Goal: Task Accomplishment & Management: Complete application form

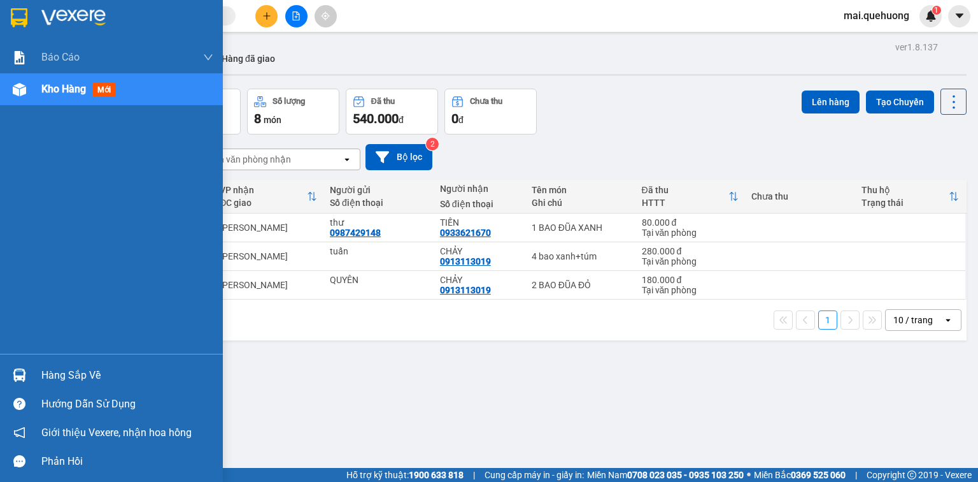
click at [57, 85] on span "Kho hàng" at bounding box center [63, 89] width 45 height 12
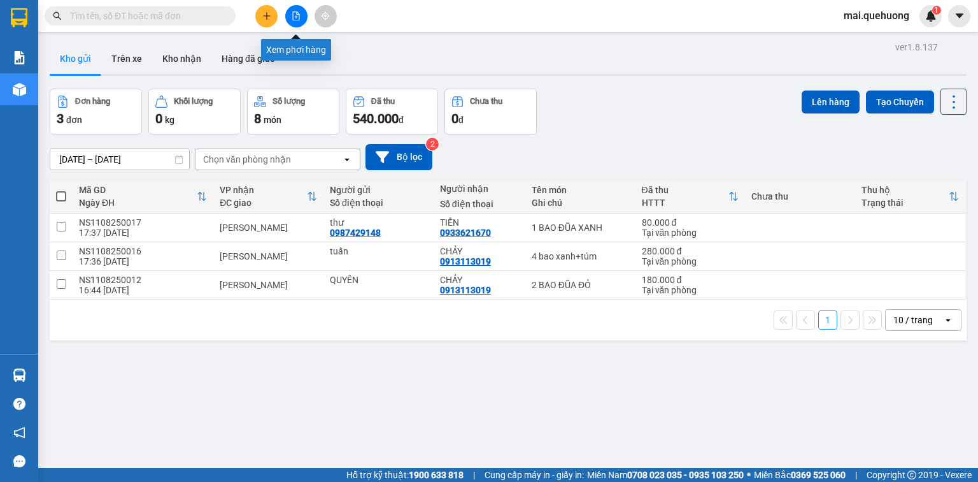
click at [296, 17] on icon "file-add" at bounding box center [296, 15] width 9 height 9
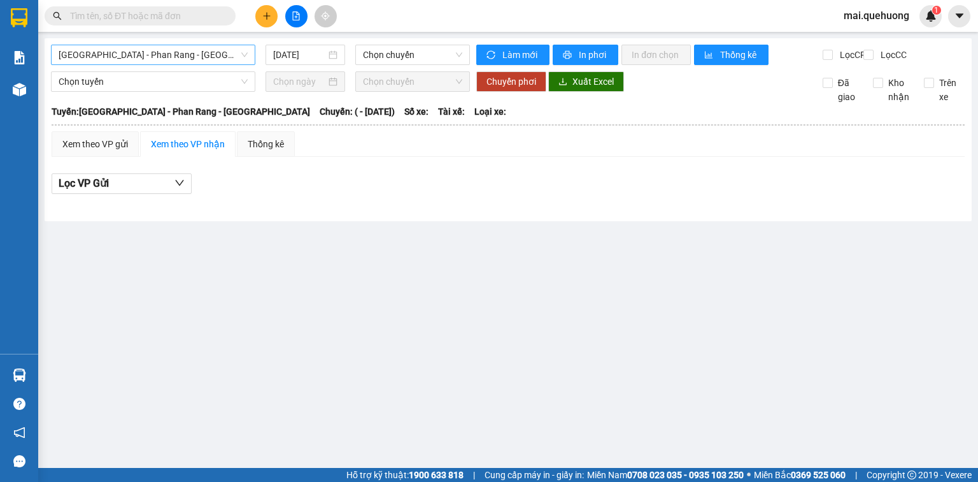
click at [163, 51] on span "Sài Gòn - Phan Rang - Ninh Sơn" at bounding box center [153, 54] width 189 height 19
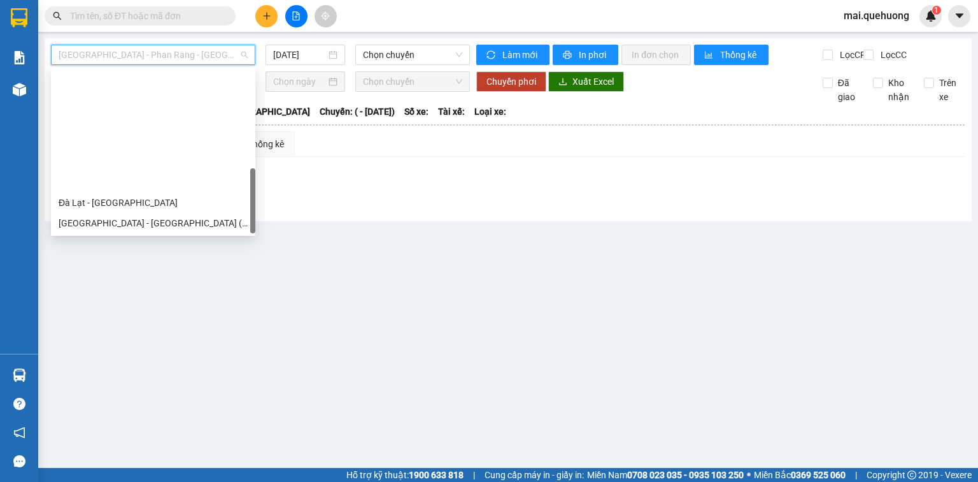
scroll to position [347, 0]
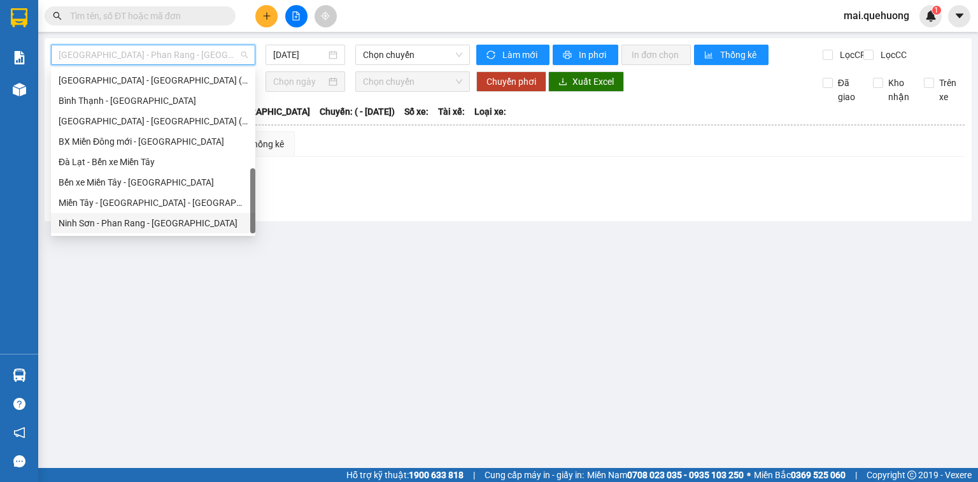
click at [179, 226] on div "Ninh Sơn - Phan Rang - Miền Tây" at bounding box center [153, 223] width 189 height 14
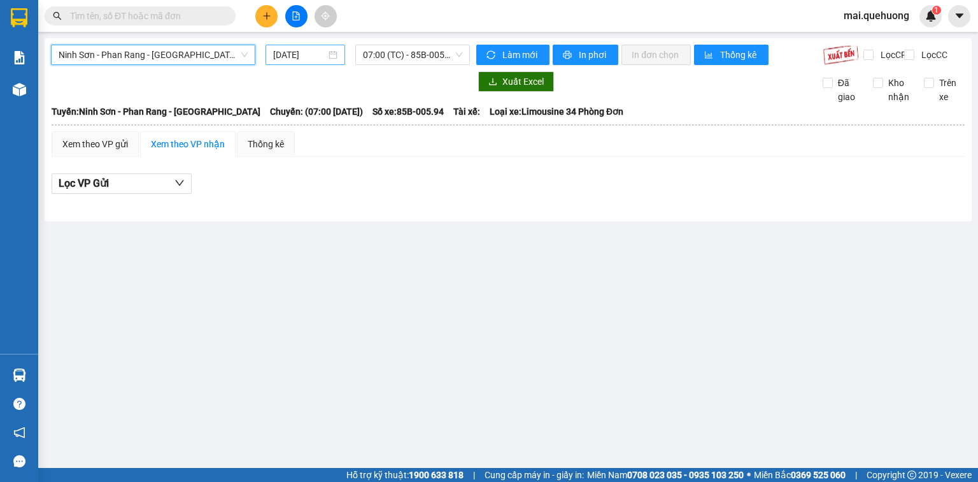
click at [286, 55] on input "12/08/2025" at bounding box center [299, 55] width 52 height 14
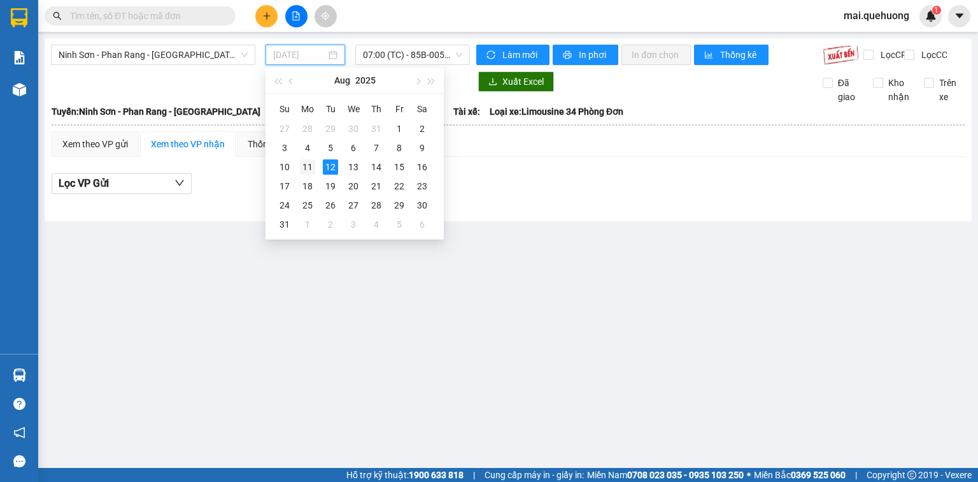
click at [310, 164] on div "11" at bounding box center [307, 166] width 15 height 15
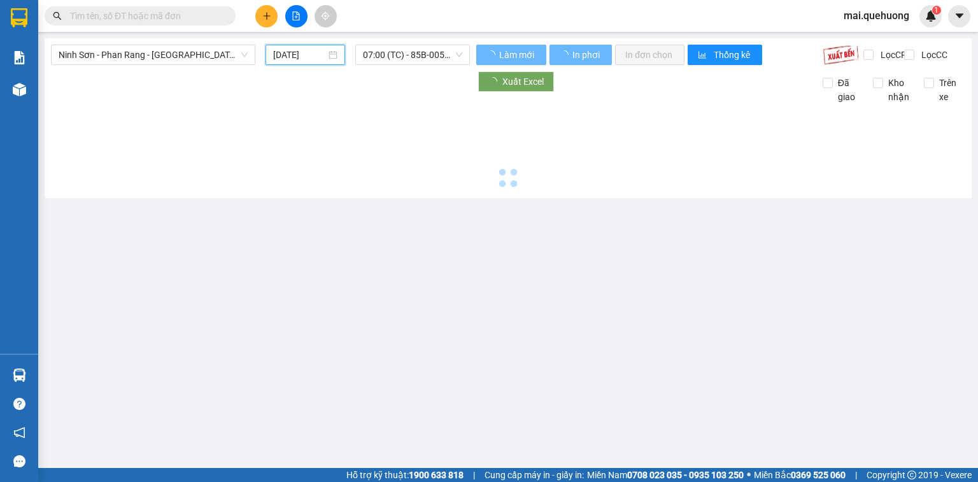
type input "11/08/2025"
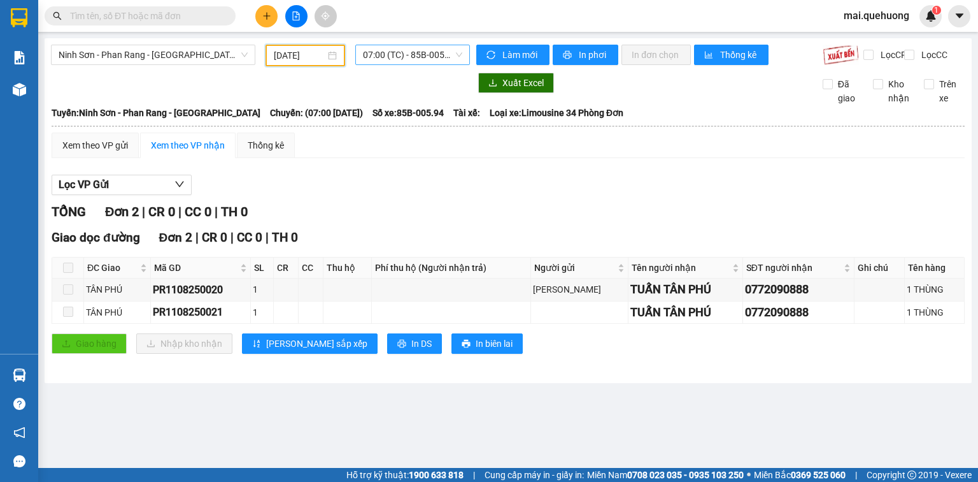
click at [391, 53] on span "07:00 (TC) - 85B-005.94" at bounding box center [413, 54] width 100 height 19
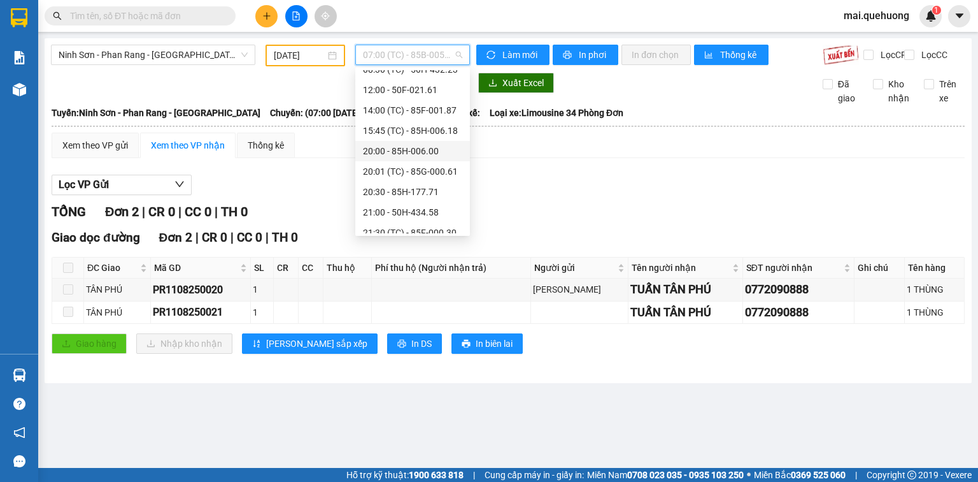
scroll to position [143, 0]
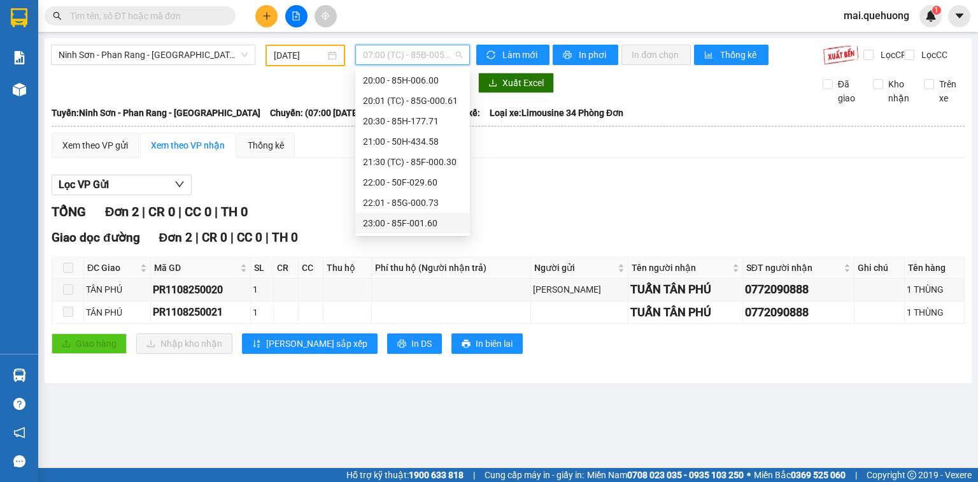
click at [433, 220] on div "23:00 - 85F-001.60" at bounding box center [412, 223] width 99 height 14
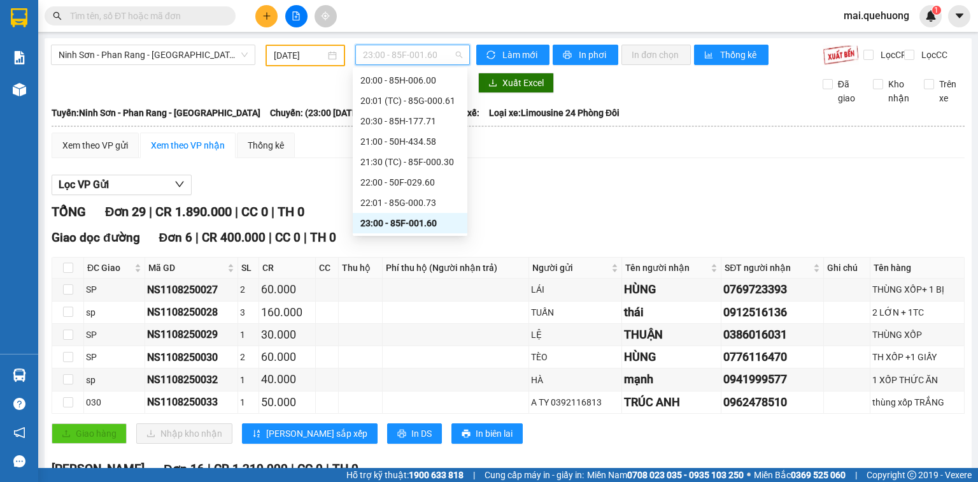
click at [449, 56] on span "23:00 - 85F-001.60" at bounding box center [413, 54] width 100 height 19
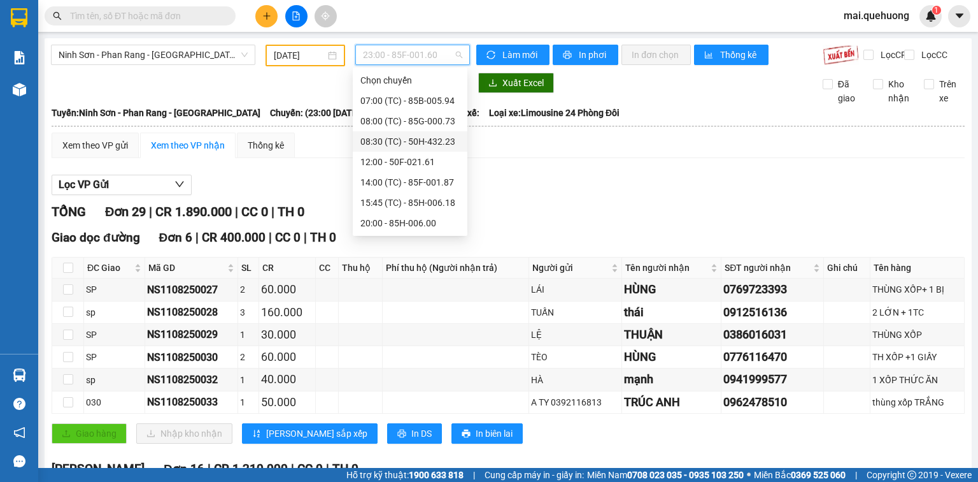
click at [436, 136] on div "08:30 (TC) - 50H-432.23" at bounding box center [410, 141] width 99 height 14
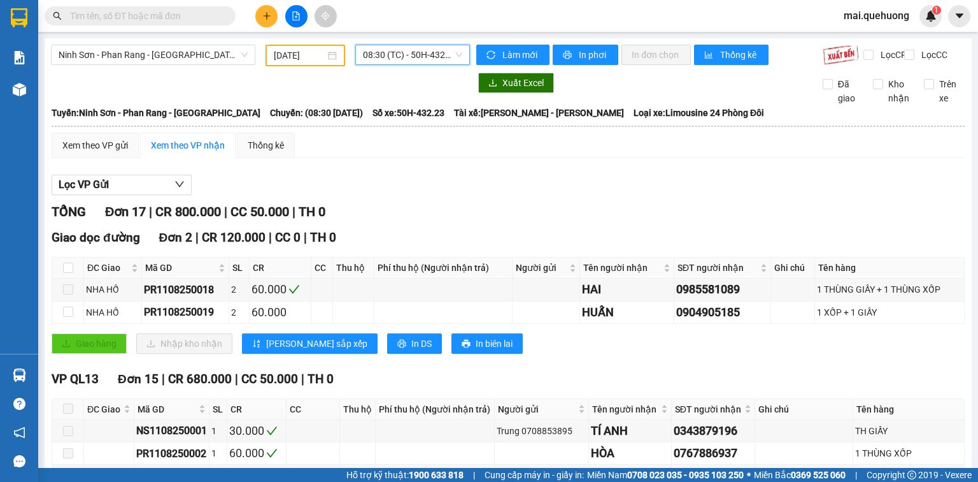
click at [452, 48] on span "08:30 (TC) - 50H-432.23" at bounding box center [413, 54] width 100 height 19
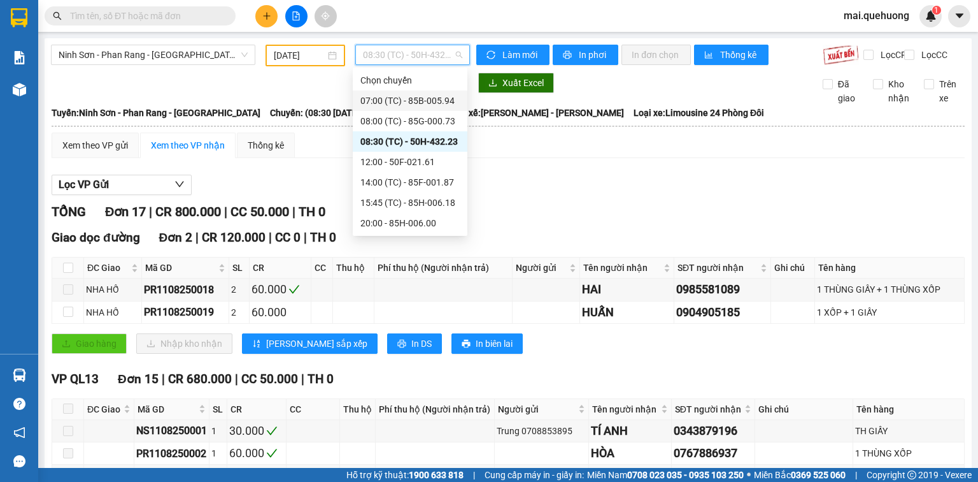
click at [443, 102] on div "07:00 (TC) - 85B-005.94" at bounding box center [410, 101] width 99 height 14
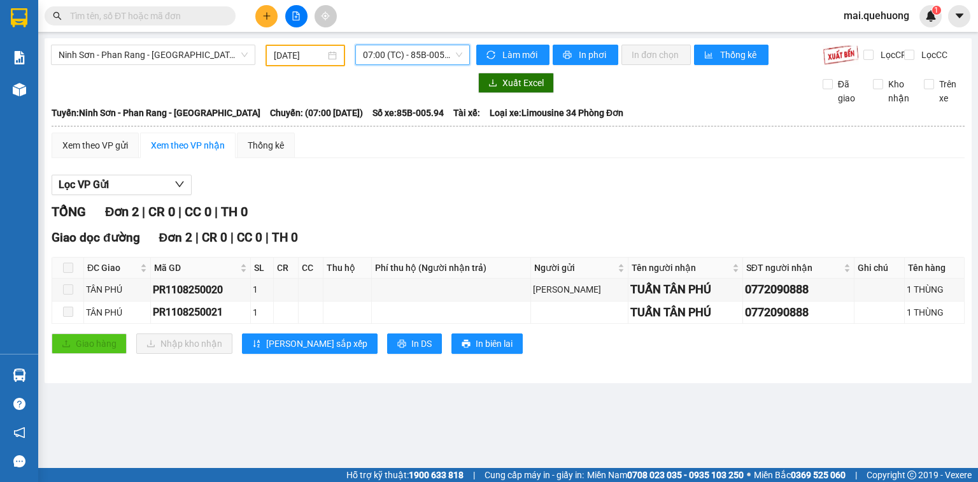
click at [436, 51] on span "07:00 (TC) - 85B-005.94" at bounding box center [413, 54] width 100 height 19
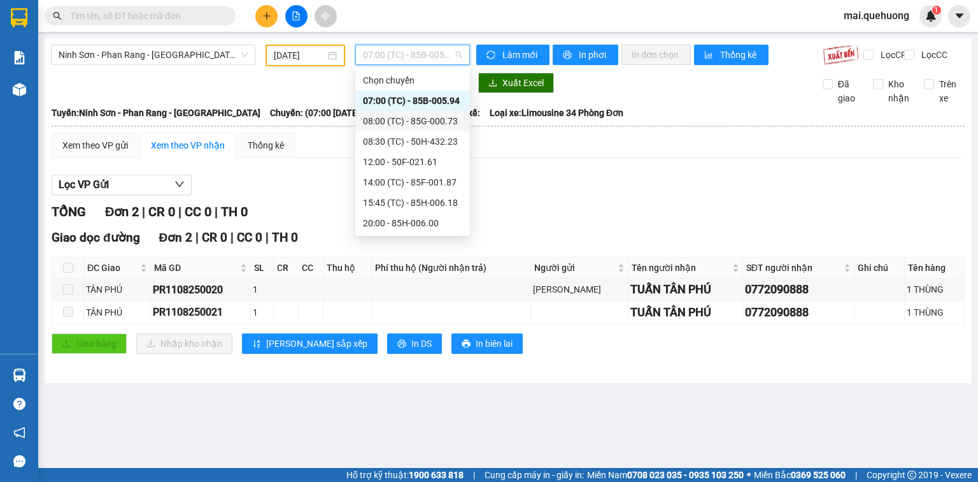
click at [446, 120] on div "08:00 (TC) - 85G-000.73" at bounding box center [412, 121] width 99 height 14
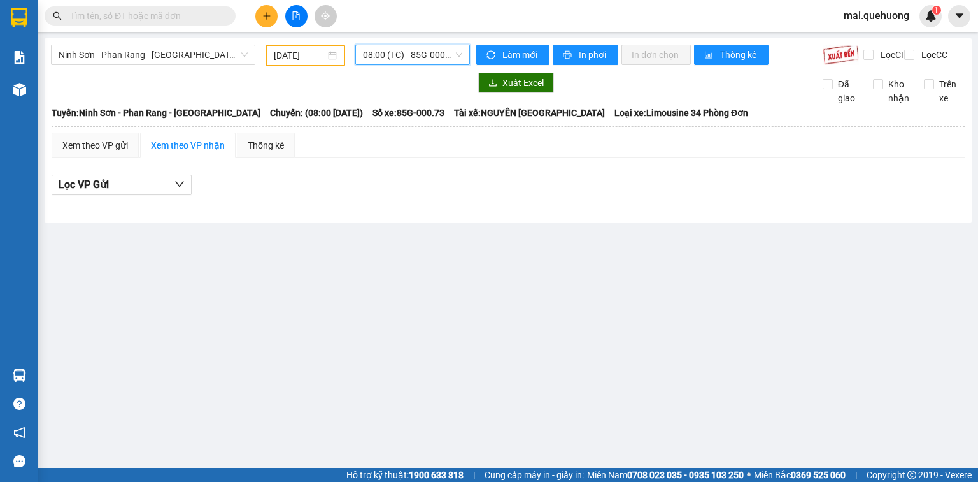
click at [435, 59] on span "08:00 (TC) - 85G-000.73" at bounding box center [413, 54] width 100 height 19
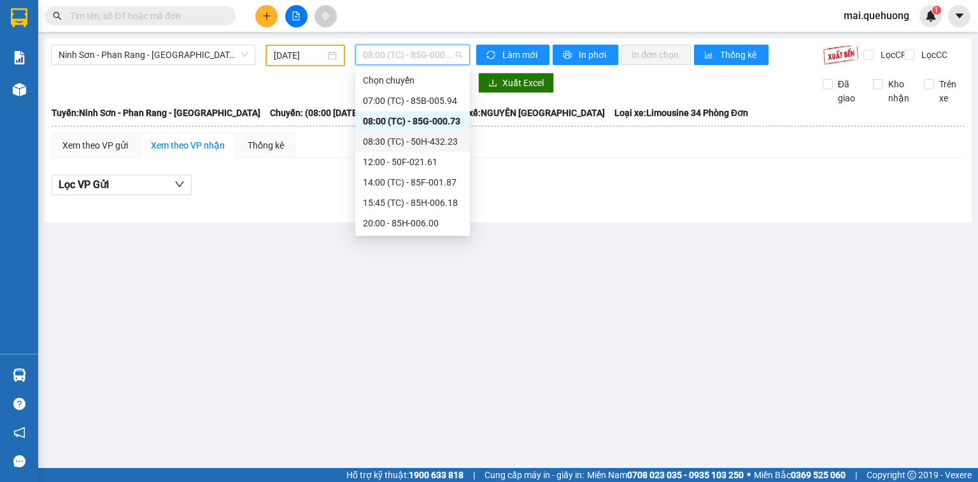
click at [434, 143] on div "08:30 (TC) - 50H-432.23" at bounding box center [412, 141] width 99 height 14
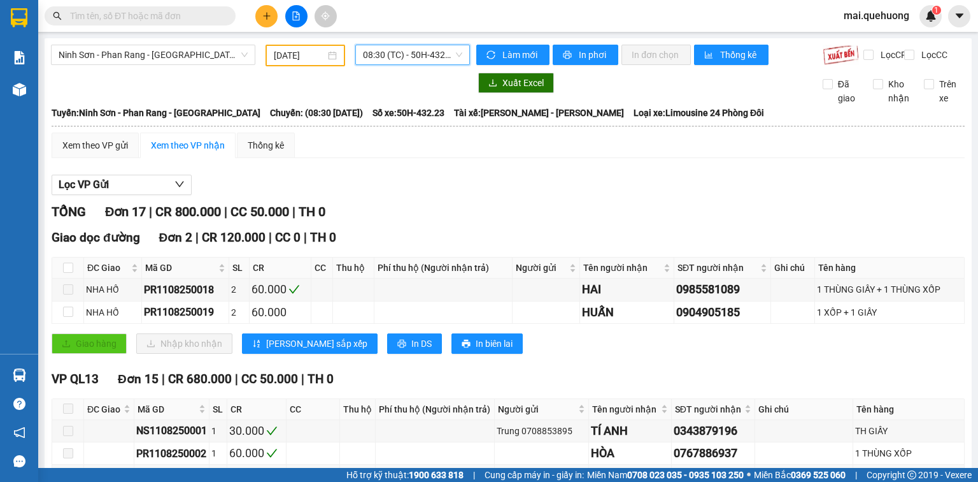
click at [430, 52] on span "08:30 (TC) - 50H-432.23" at bounding box center [413, 54] width 100 height 19
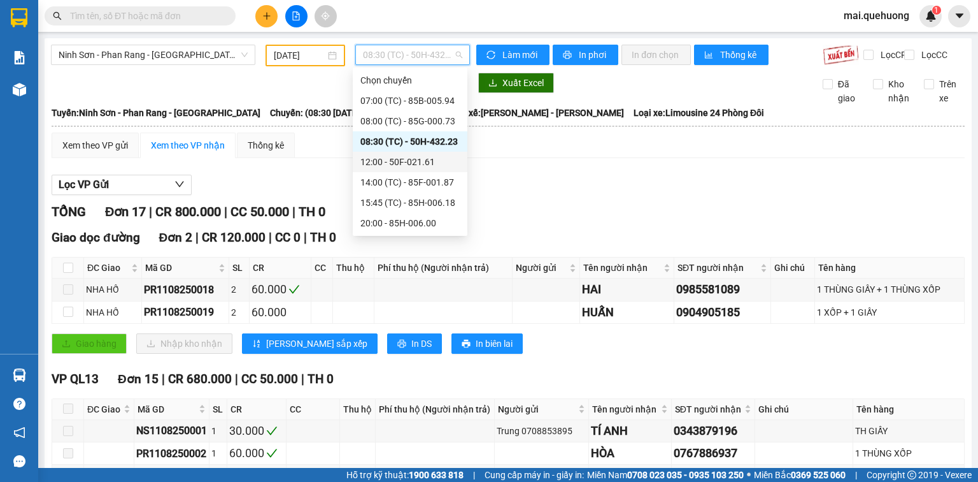
click at [423, 158] on div "12:00 - 50F-021.61" at bounding box center [410, 162] width 99 height 14
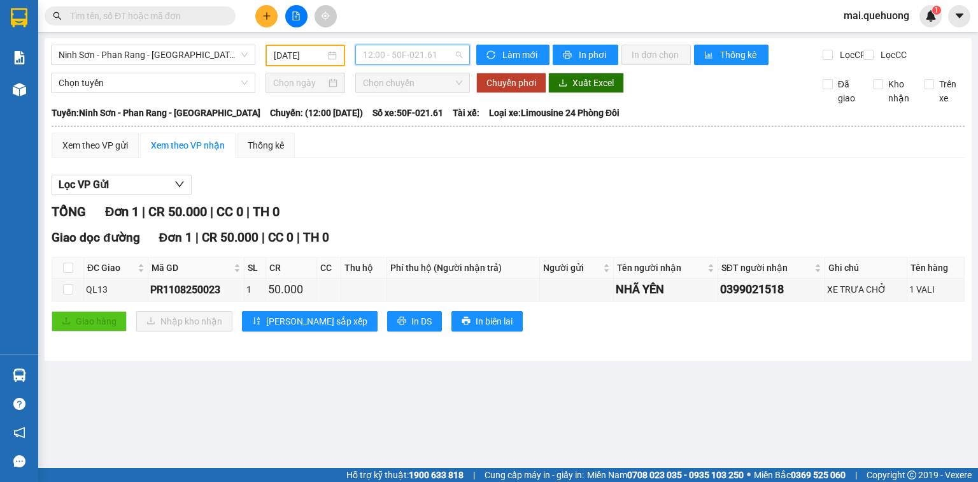
click at [426, 58] on span "12:00 - 50F-021.61" at bounding box center [413, 54] width 100 height 19
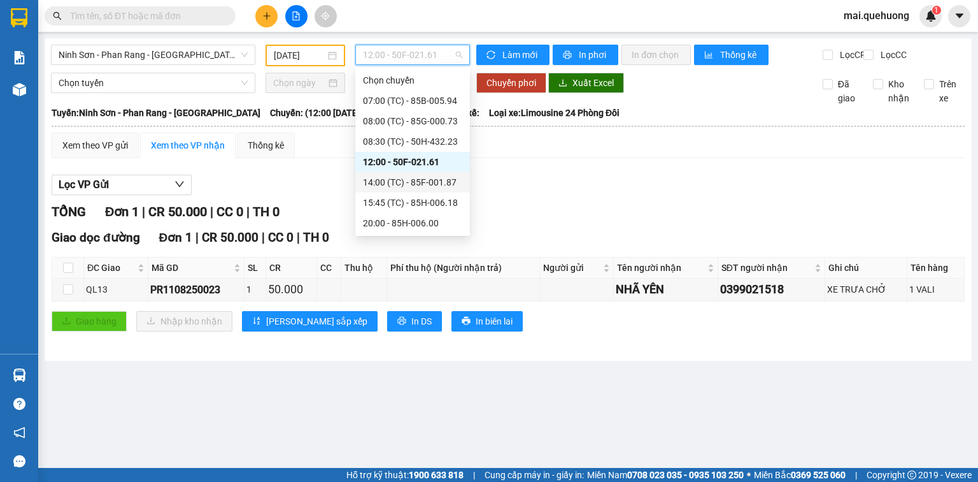
click at [420, 183] on div "14:00 (TC) - 85F-001.87" at bounding box center [412, 182] width 99 height 14
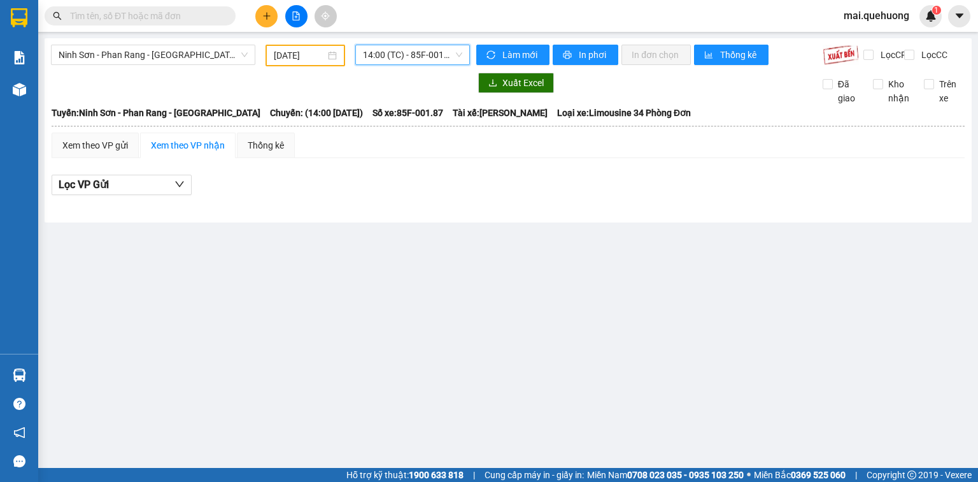
click at [414, 54] on span "14:00 (TC) - 85F-001.87" at bounding box center [413, 54] width 100 height 19
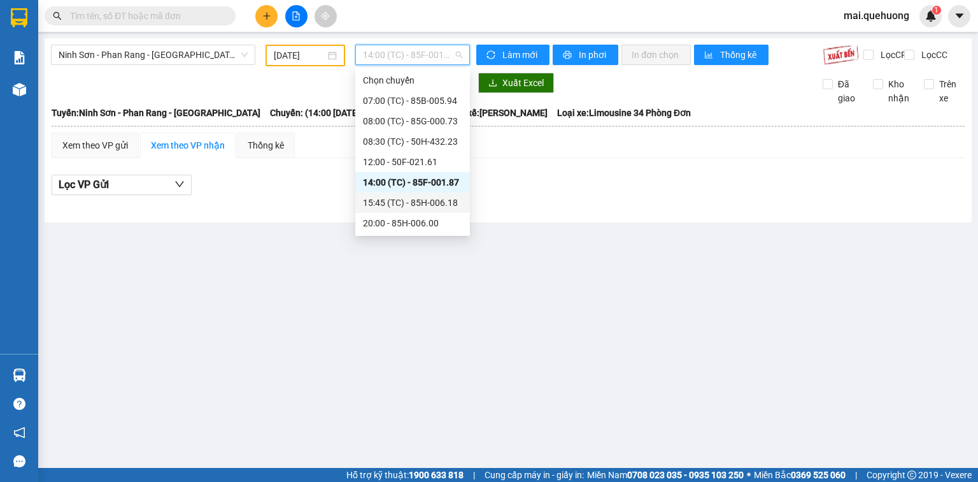
click at [426, 199] on div "15:45 (TC) - 85H-006.18" at bounding box center [412, 203] width 99 height 14
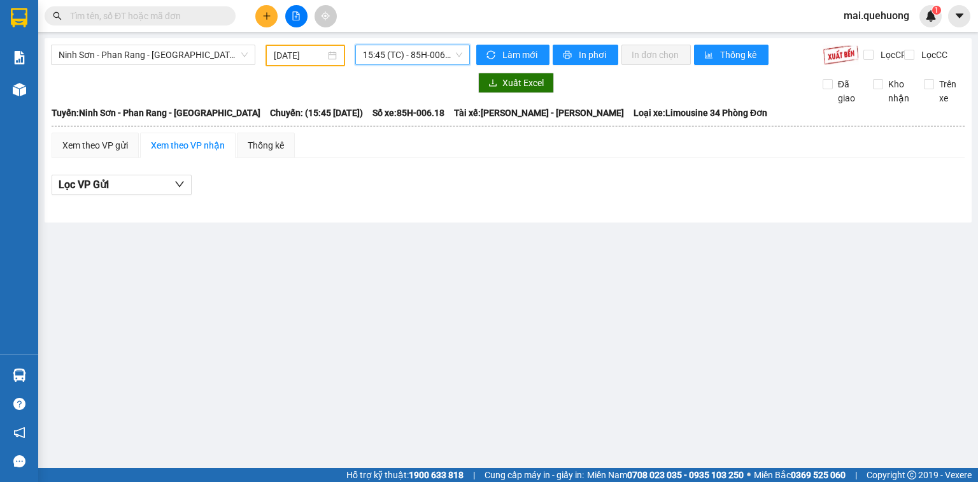
click at [417, 51] on span "15:45 (TC) - 85H-006.18" at bounding box center [413, 54] width 100 height 19
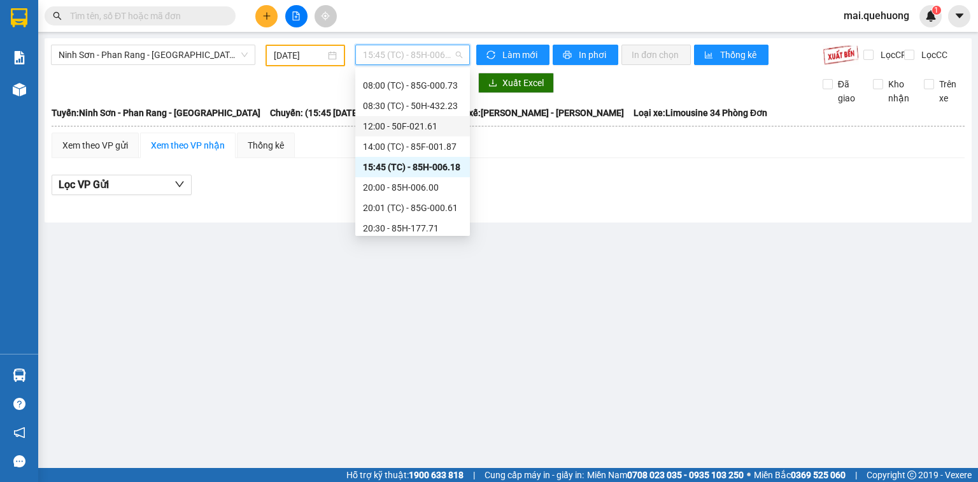
scroll to position [51, 0]
click at [418, 174] on div "20:00 - 85H-006.00" at bounding box center [412, 172] width 99 height 14
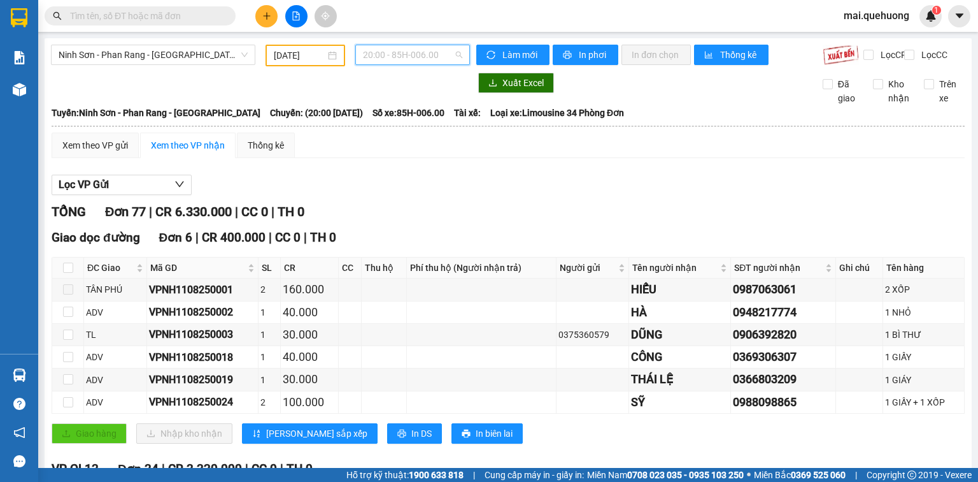
click at [426, 59] on span "20:00 - 85H-006.00" at bounding box center [413, 54] width 100 height 19
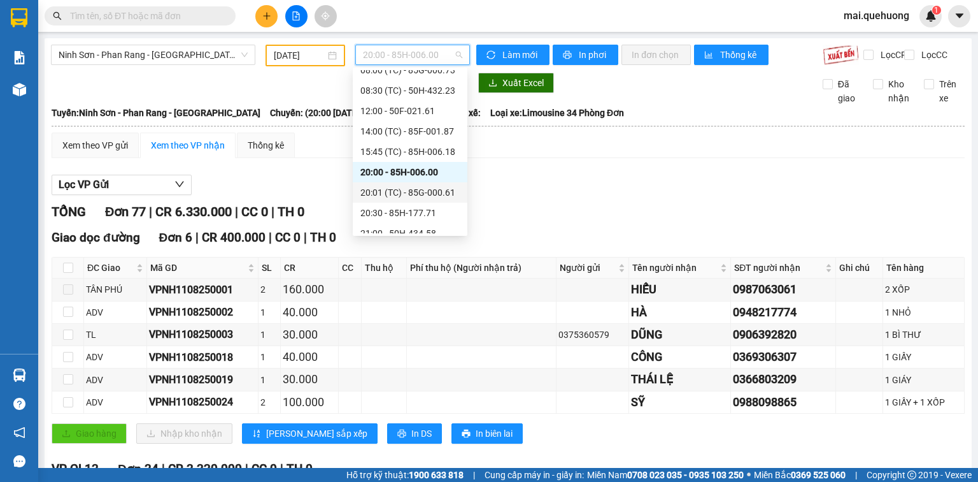
click at [417, 193] on div "20:01 (TC) - 85G-000.61" at bounding box center [410, 192] width 99 height 14
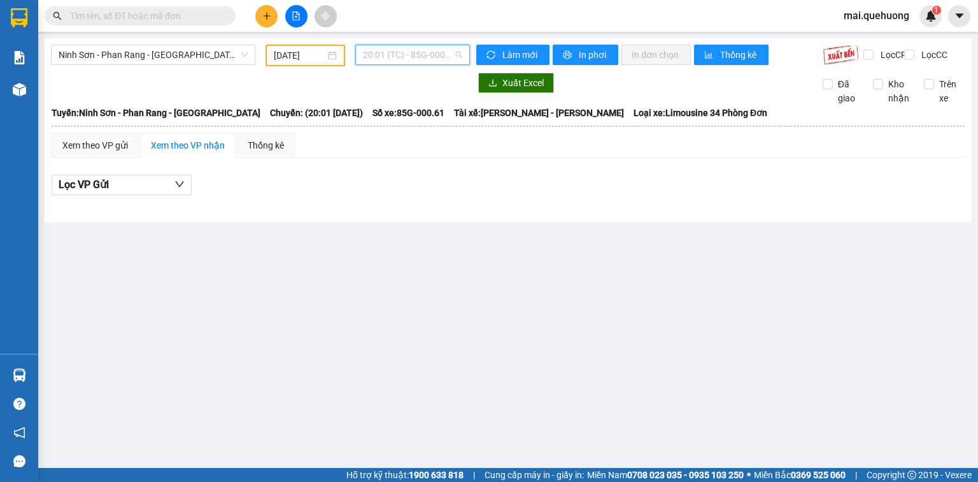
click at [438, 59] on span "20:01 (TC) - 85G-000.61" at bounding box center [413, 54] width 100 height 19
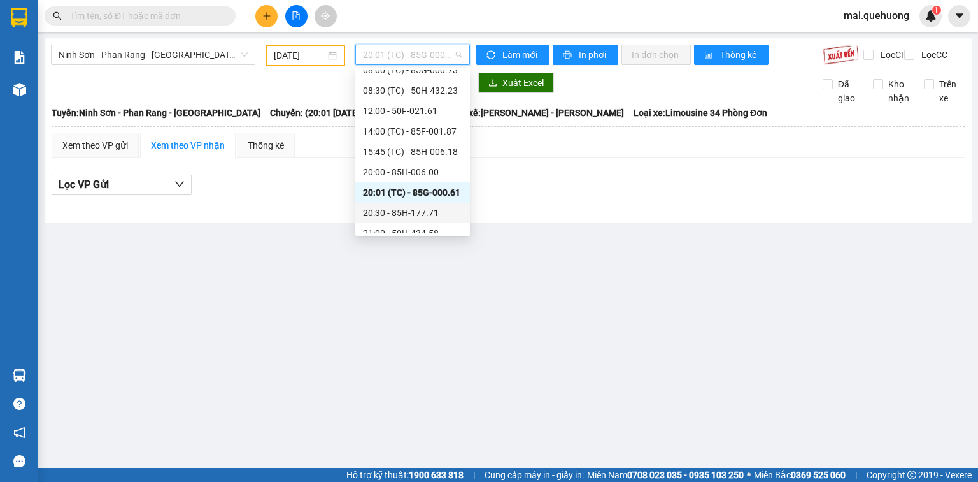
click at [427, 208] on div "20:30 - 85H-177.71" at bounding box center [412, 213] width 99 height 14
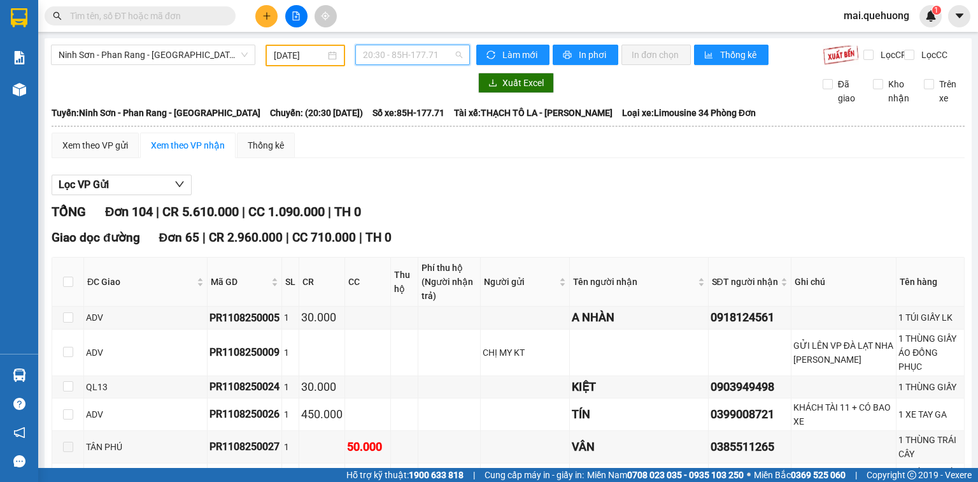
click at [417, 48] on span "20:30 - 85H-177.71" at bounding box center [413, 54] width 100 height 19
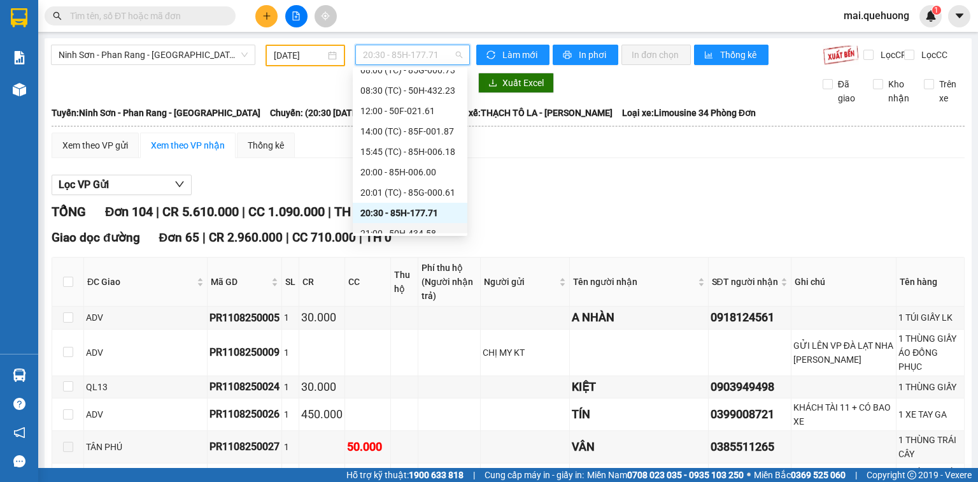
click at [429, 224] on div "21:00 - 50H-434.58" at bounding box center [410, 233] width 115 height 20
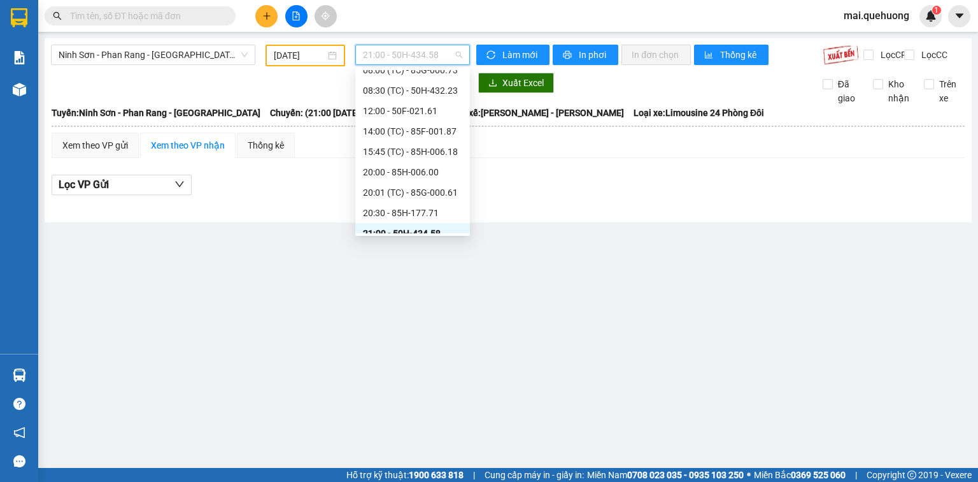
click at [443, 52] on span "21:00 - 50H-434.58" at bounding box center [413, 54] width 100 height 19
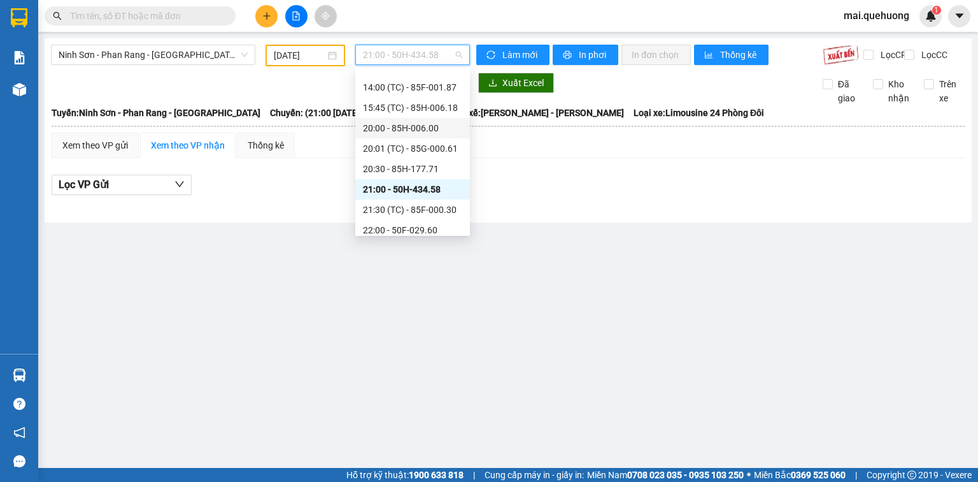
scroll to position [112, 0]
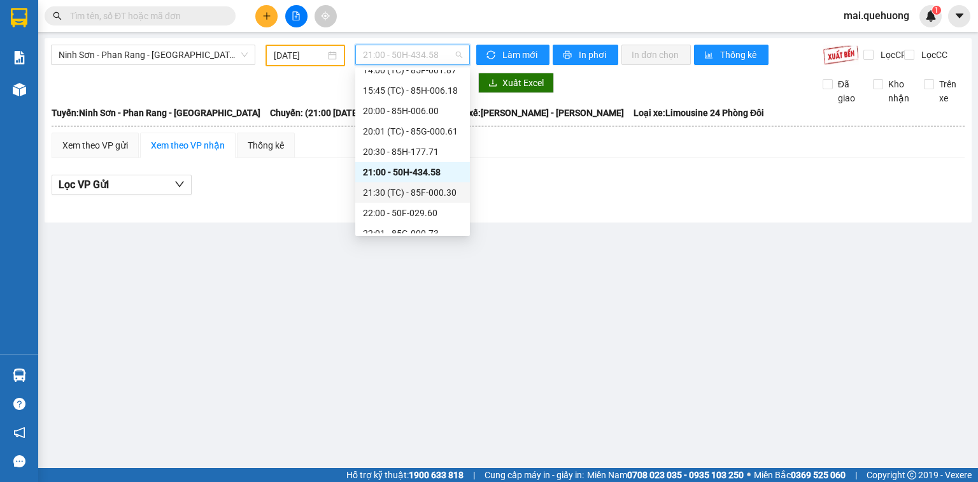
click at [428, 194] on div "21:30 (TC) - 85F-000.30" at bounding box center [412, 192] width 99 height 14
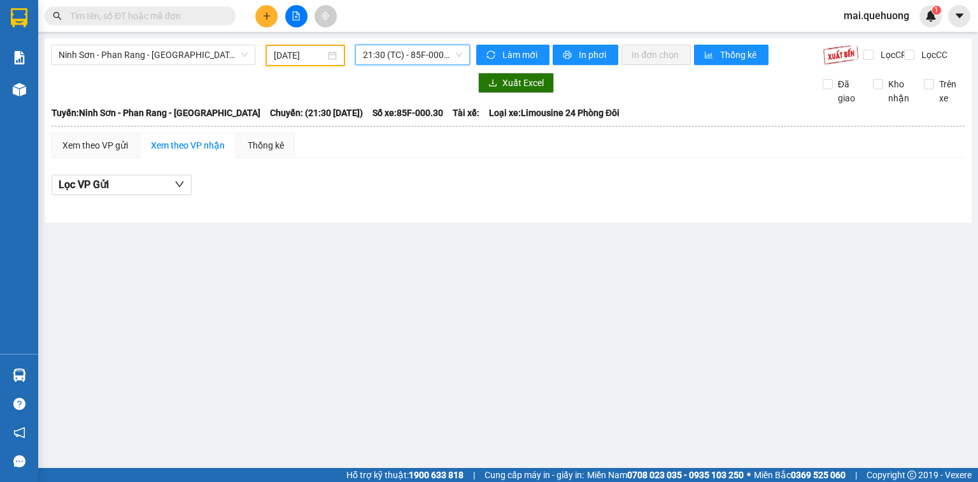
click at [403, 55] on span "21:30 (TC) - 85F-000.30" at bounding box center [413, 54] width 100 height 19
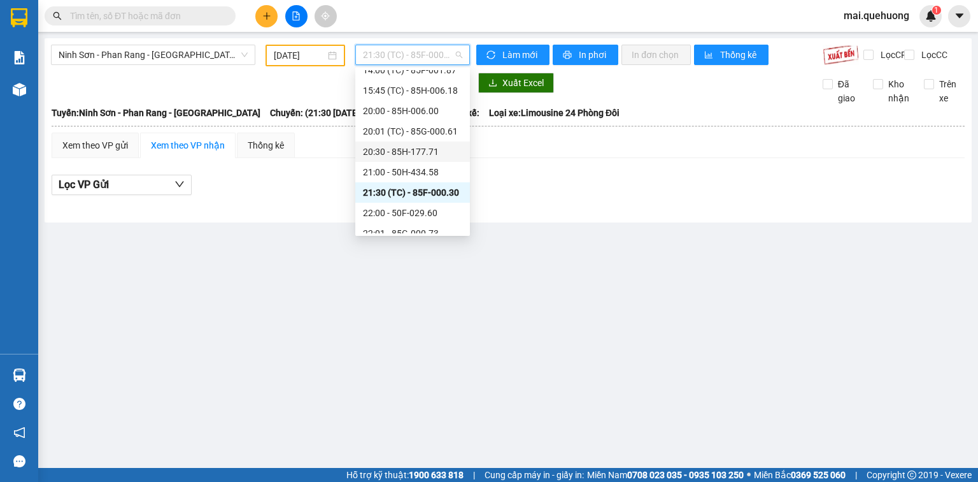
scroll to position [143, 0]
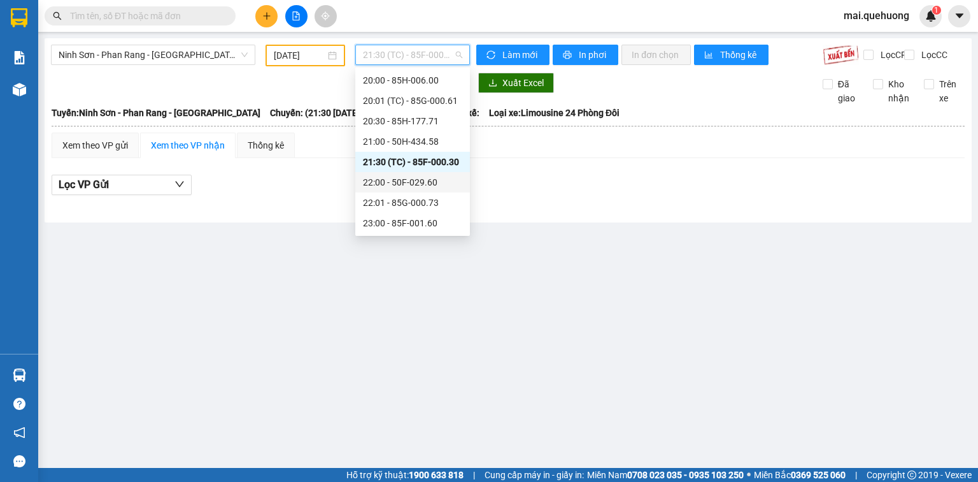
click at [418, 186] on div "22:00 - 50F-029.60" at bounding box center [412, 182] width 99 height 14
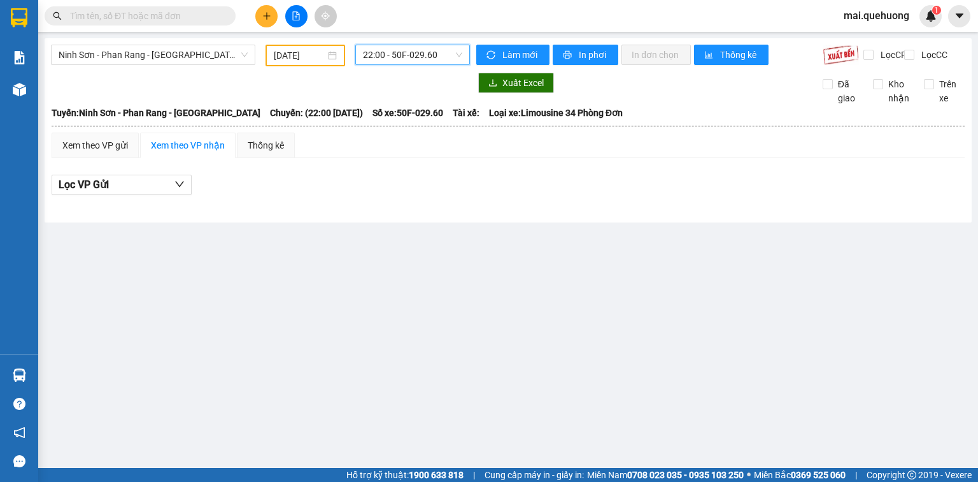
click at [411, 51] on span "22:00 - 50F-029.60" at bounding box center [413, 54] width 100 height 19
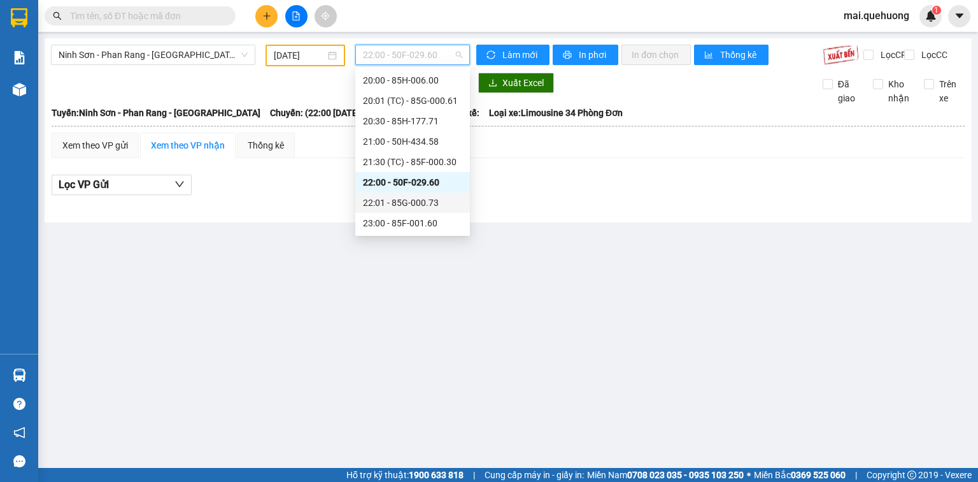
click at [417, 203] on div "22:01 - 85G-000.73" at bounding box center [412, 203] width 99 height 14
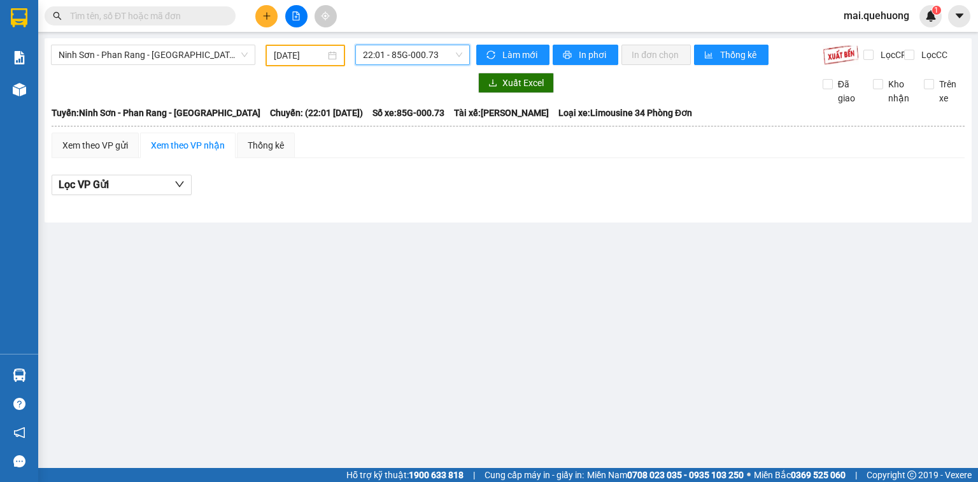
click at [437, 55] on span "22:01 - 85G-000.73" at bounding box center [413, 54] width 100 height 19
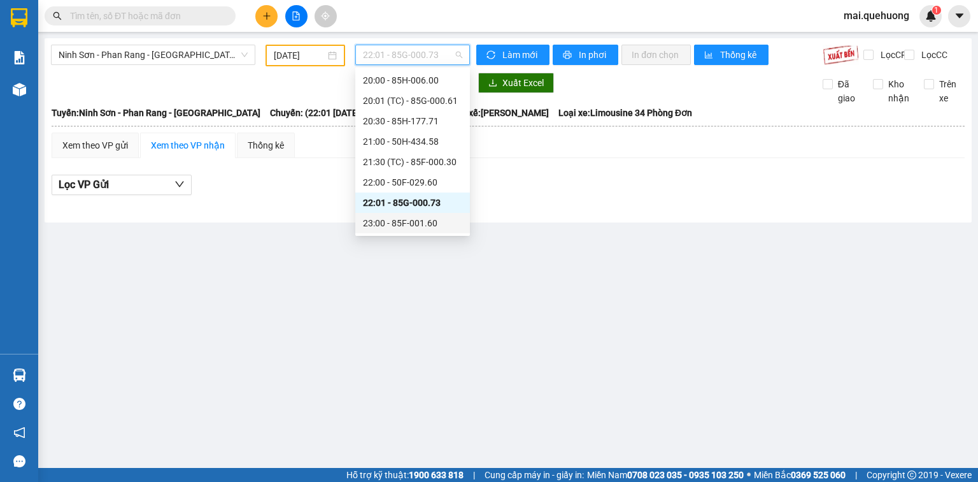
click at [403, 218] on div "23:00 - 85F-001.60" at bounding box center [412, 223] width 99 height 14
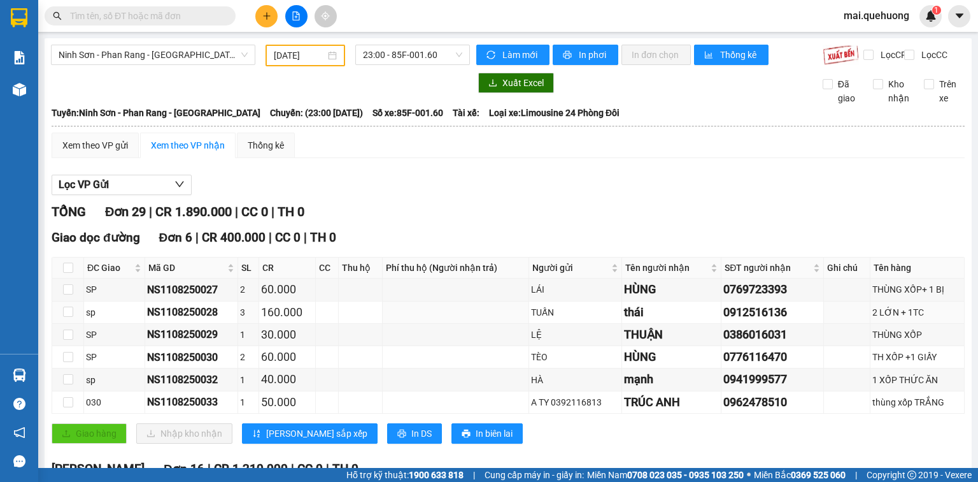
drag, startPoint x: 420, startPoint y: 322, endPoint x: 743, endPoint y: 235, distance: 334.6
click at [506, 301] on tbody "SP NS1108250027 2 60.000 LÁI HÙNG 0769723393 THÙNG XỐP+ 1 BỊ sp NS1108250028 3 …" at bounding box center [508, 345] width 913 height 135
click at [186, 151] on div "Xem theo VP nhận" at bounding box center [188, 145] width 74 height 14
click at [104, 152] on div "Xem theo VP gửi" at bounding box center [95, 145] width 66 height 14
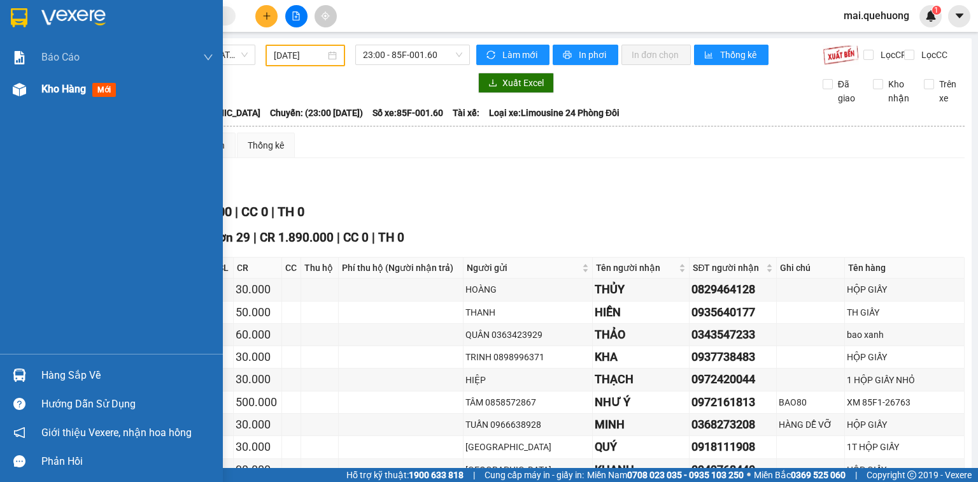
click at [72, 89] on span "Kho hàng" at bounding box center [63, 89] width 45 height 12
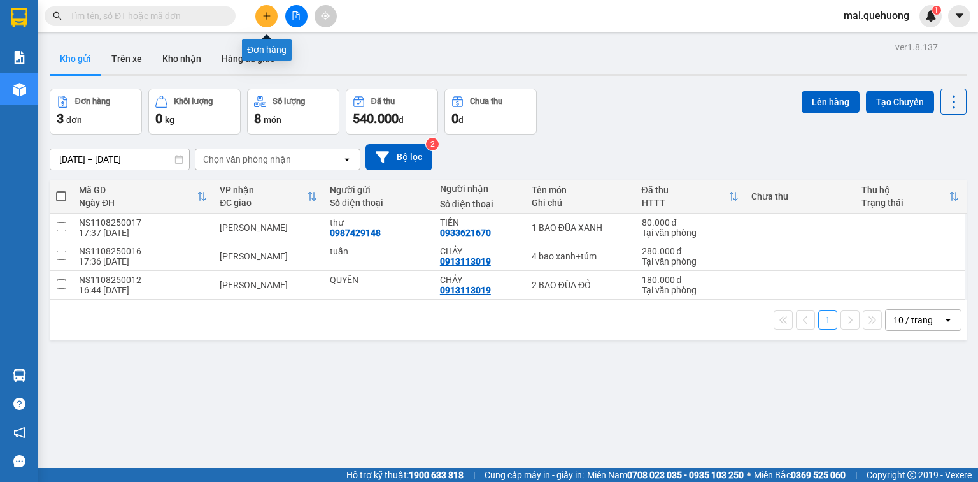
click at [265, 18] on icon "plus" at bounding box center [266, 15] width 9 height 9
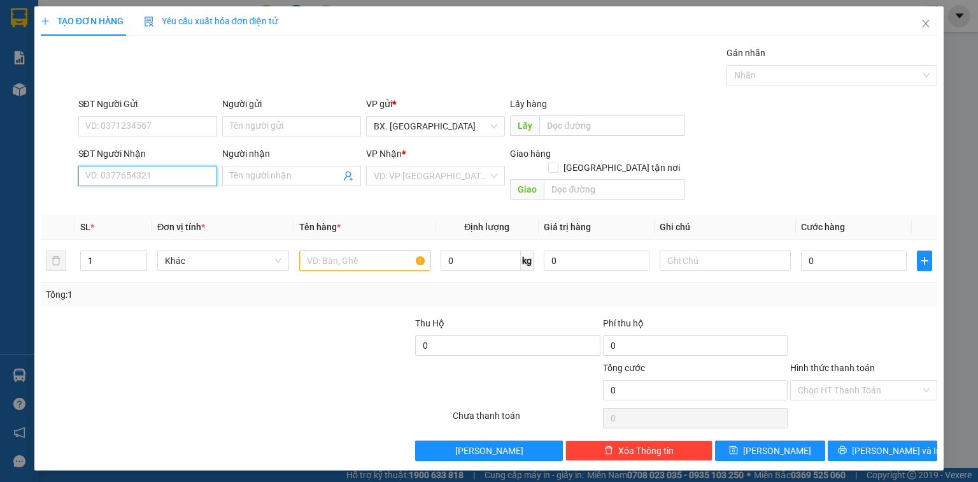
click at [148, 175] on input "SĐT Người Nhận" at bounding box center [147, 176] width 139 height 20
paste input "0898794345"
type input "0898794345"
click at [261, 176] on input "Người nhận" at bounding box center [285, 176] width 111 height 14
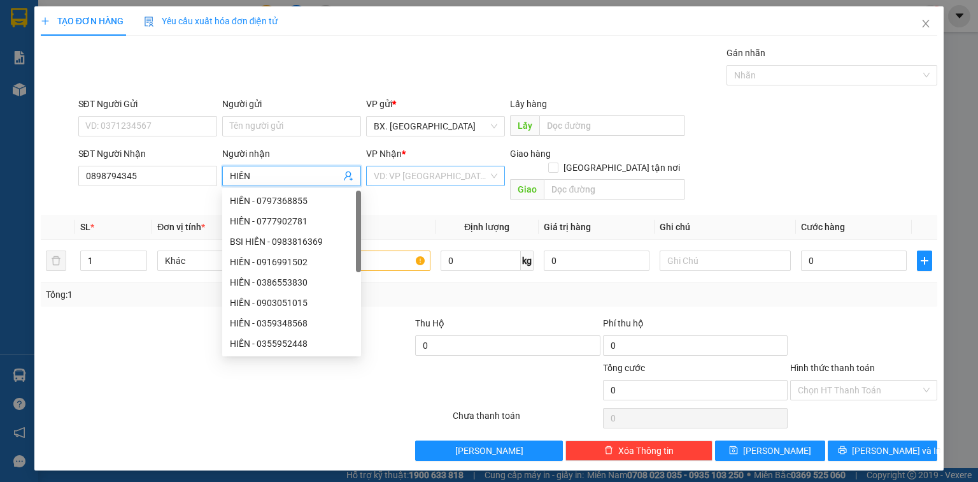
type input "HIỀN"
click at [451, 173] on input "search" at bounding box center [431, 175] width 115 height 19
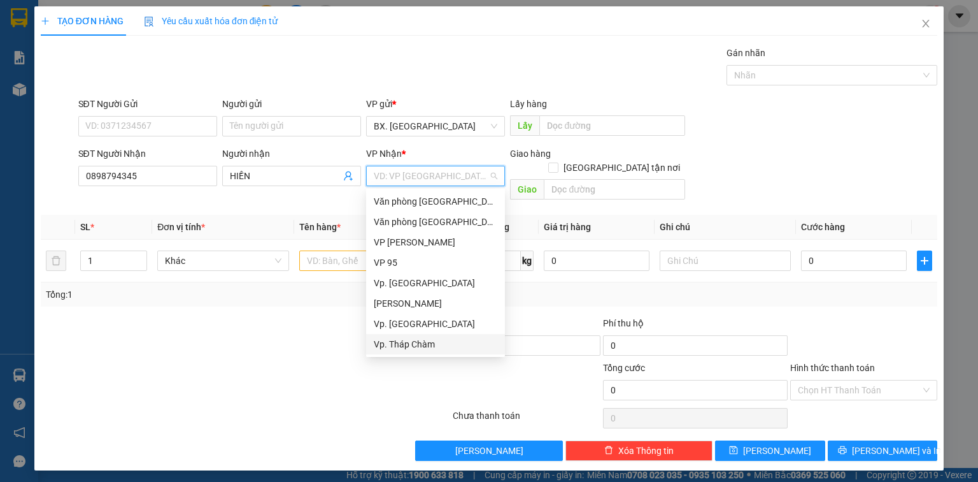
scroll to position [102, 0]
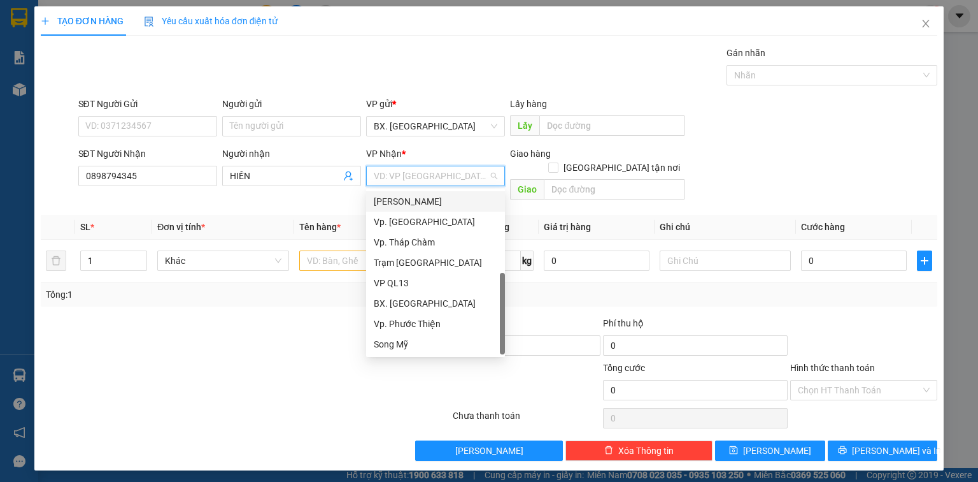
click at [394, 173] on input "search" at bounding box center [431, 175] width 115 height 19
click at [262, 326] on div at bounding box center [320, 338] width 187 height 45
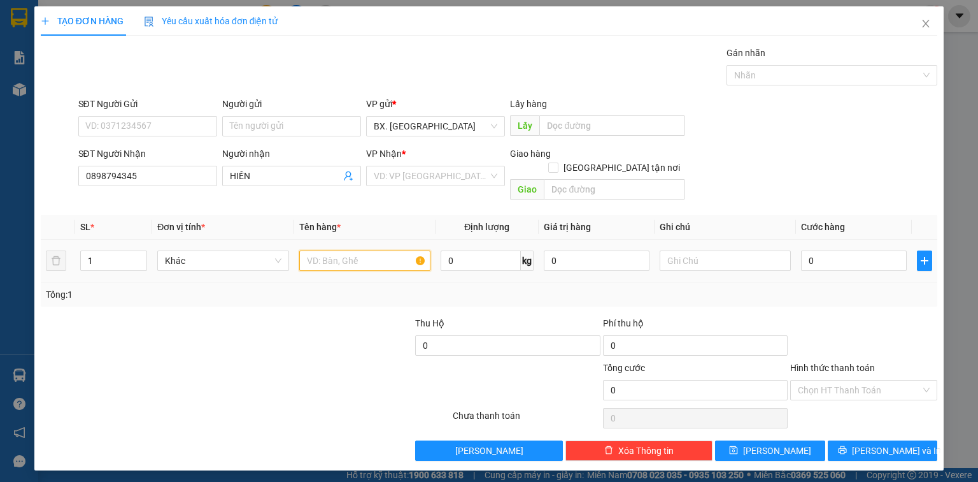
click at [338, 250] on input "text" at bounding box center [364, 260] width 131 height 20
type input "XE CÚP 00552"
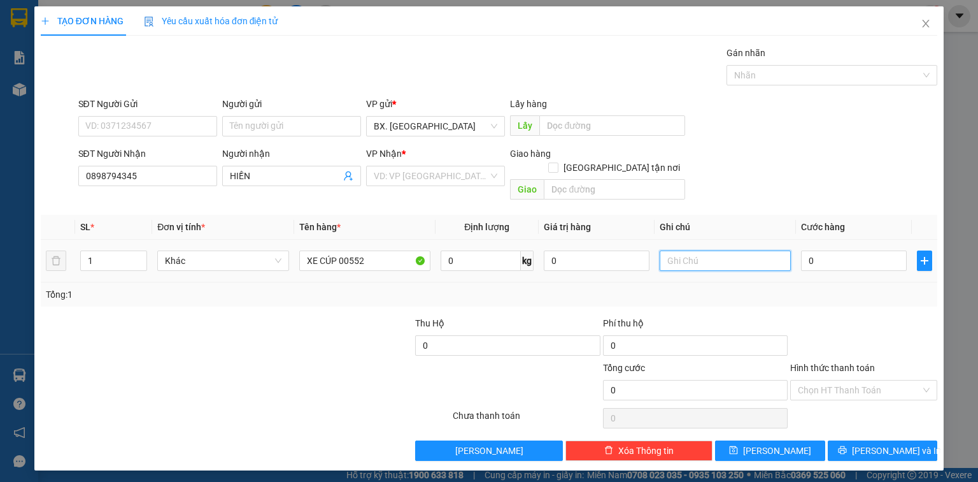
click at [683, 250] on input "text" at bounding box center [725, 260] width 131 height 20
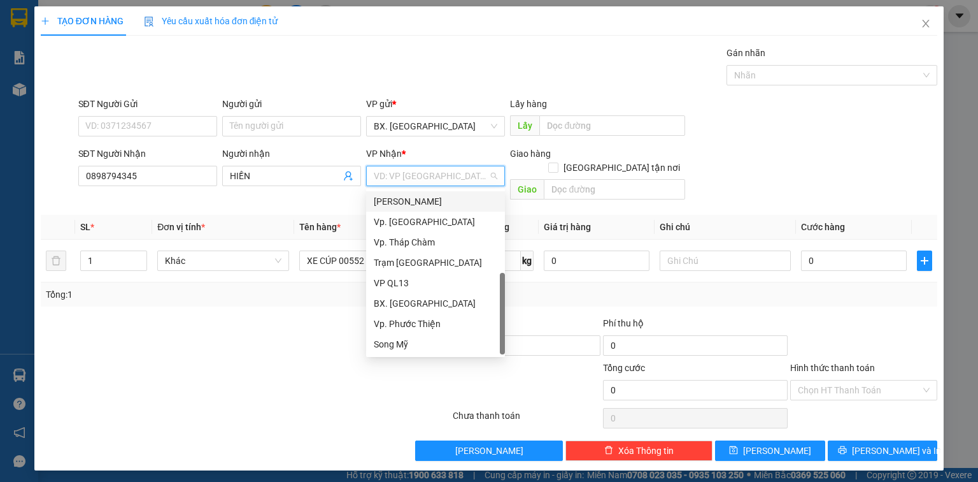
click at [420, 178] on input "search" at bounding box center [431, 175] width 115 height 19
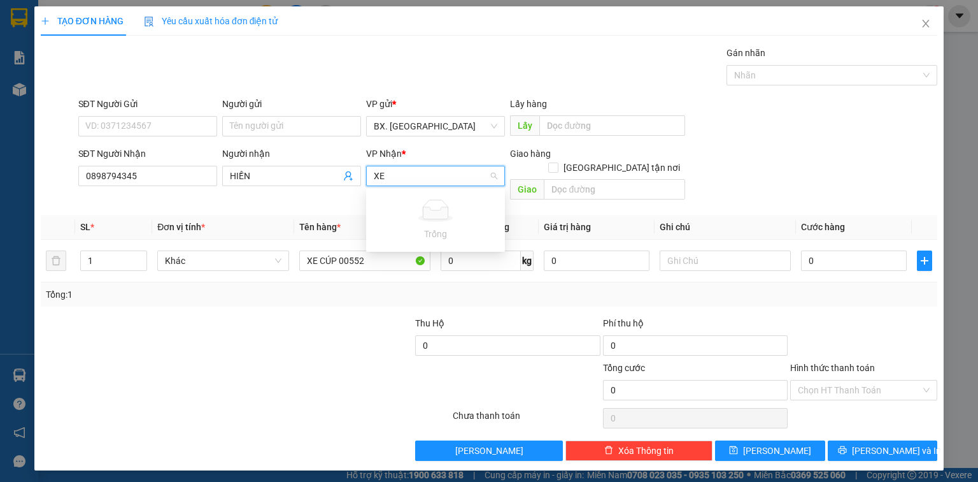
type input "X"
type input "THEO XE 771"
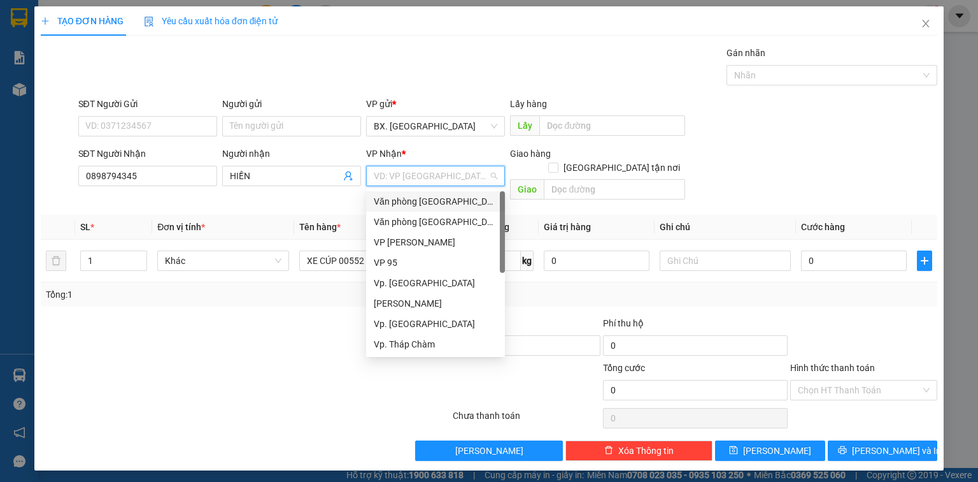
click at [390, 176] on input "search" at bounding box center [431, 175] width 115 height 19
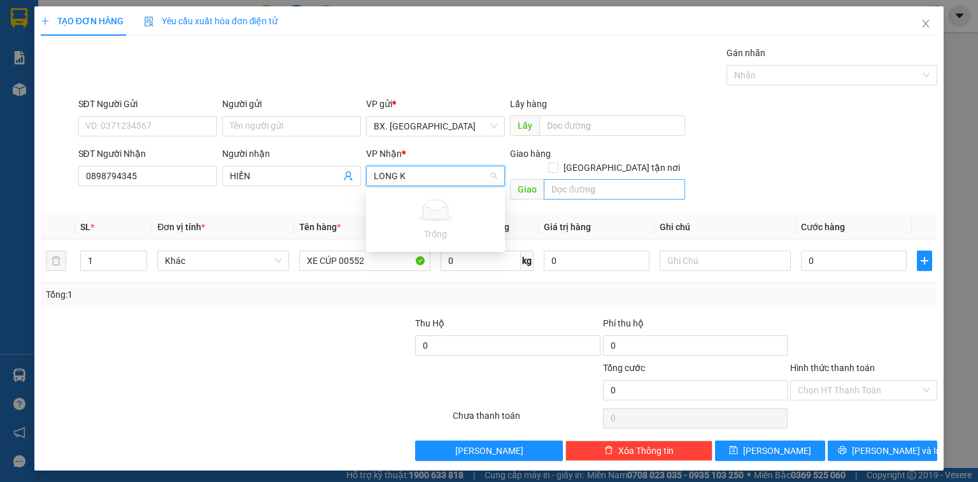
type input "LONG K"
click at [592, 179] on input "text" at bounding box center [614, 189] width 141 height 20
click at [426, 177] on input "search" at bounding box center [431, 175] width 115 height 19
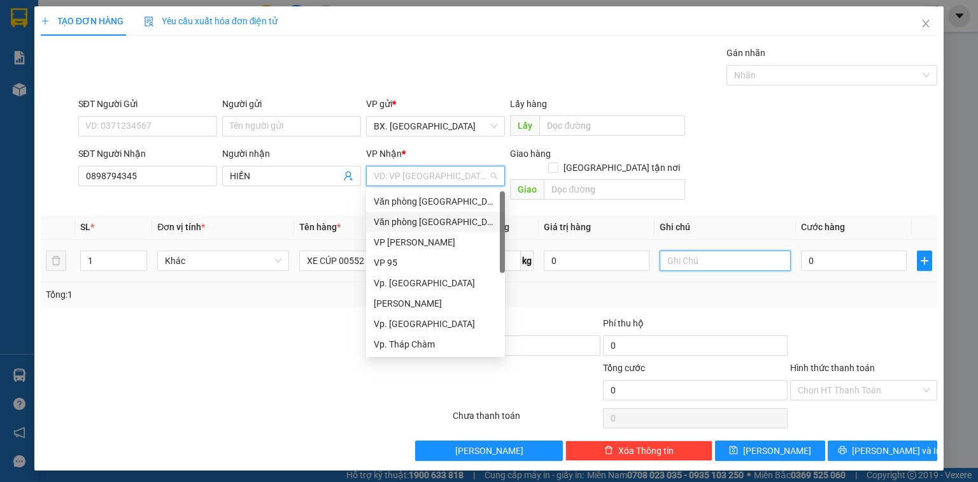
click at [711, 250] on input "text" at bounding box center [725, 260] width 131 height 20
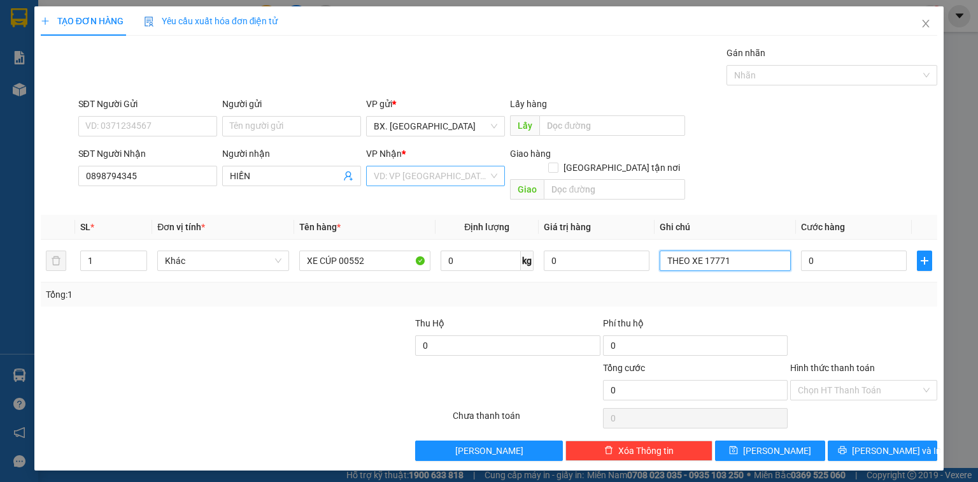
type input "THEO XE 17771"
click at [433, 180] on input "search" at bounding box center [431, 175] width 115 height 19
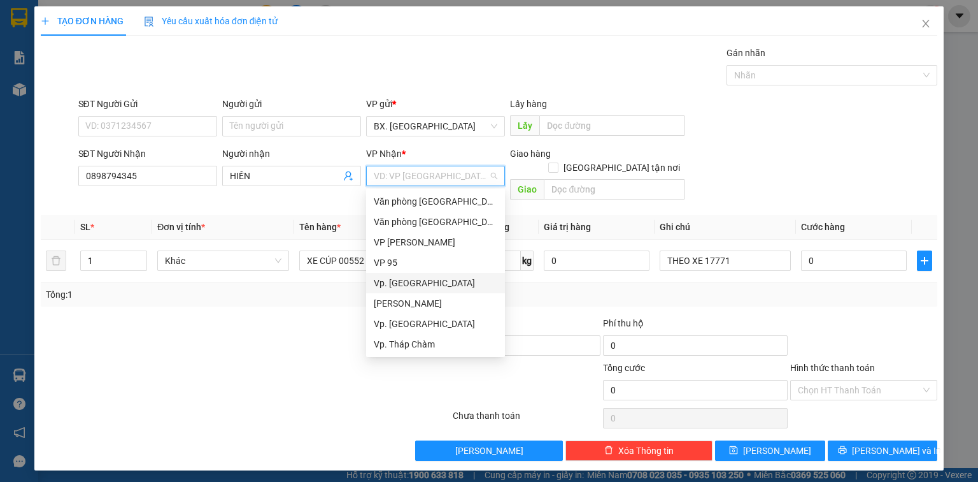
scroll to position [102, 0]
click at [406, 282] on div "VP QL13" at bounding box center [436, 283] width 124 height 14
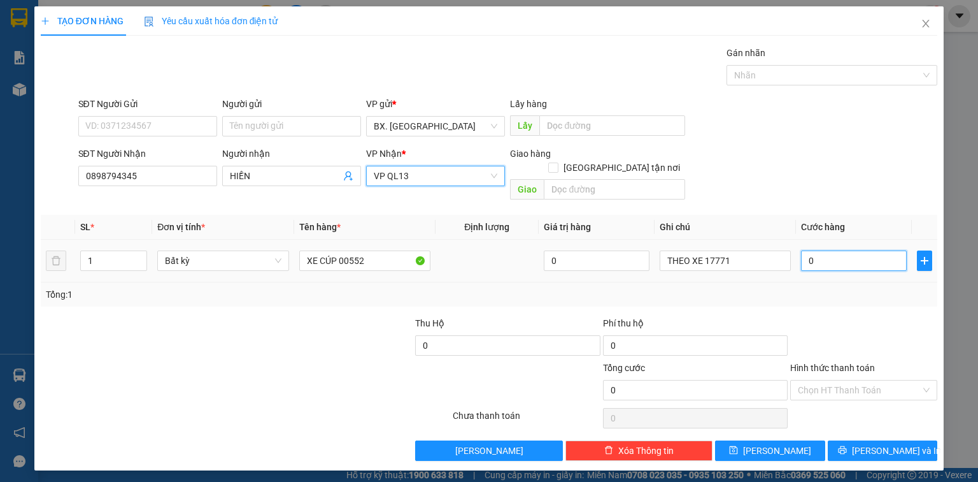
click at [845, 250] on input "0" at bounding box center [854, 260] width 106 height 20
type input "3"
type input "30"
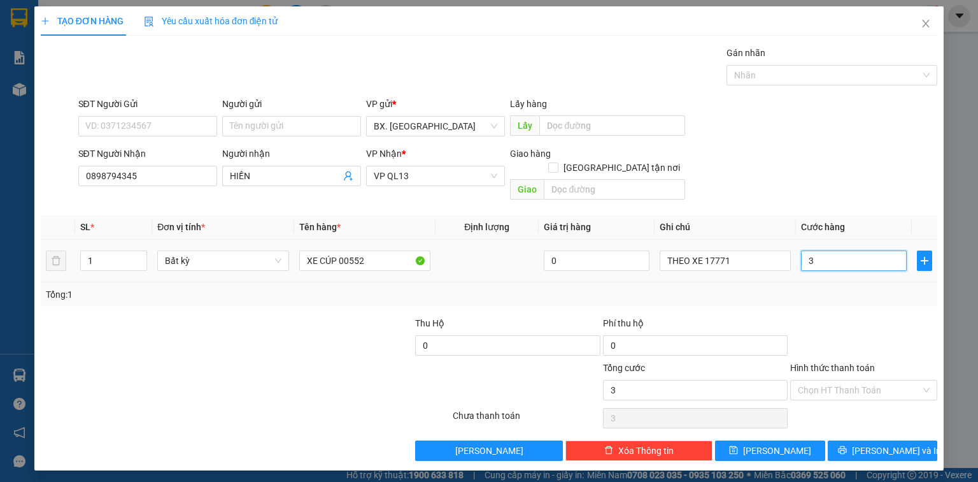
type input "30"
type input "300"
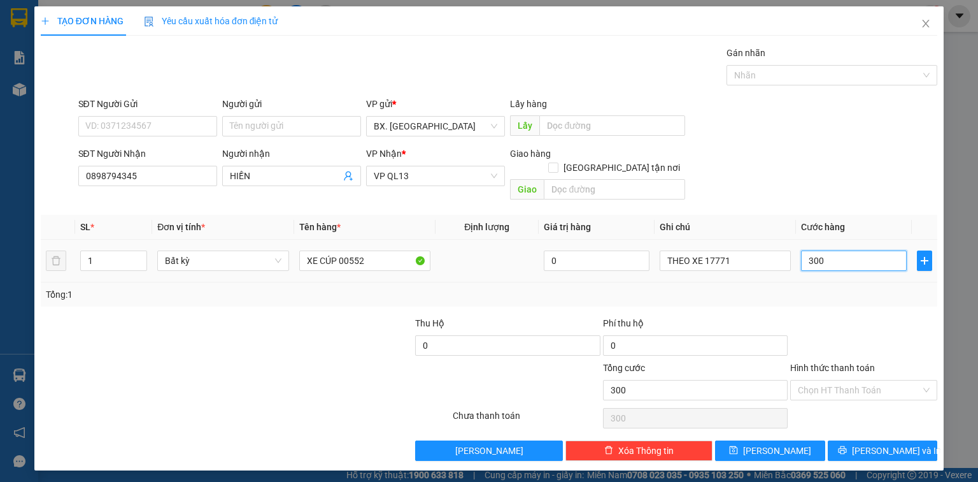
type input "3.000"
type input "30.000"
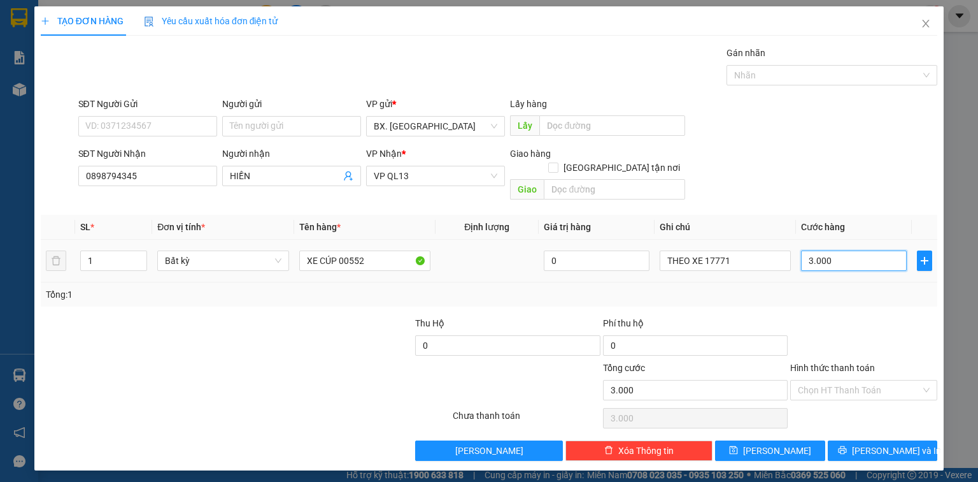
type input "30.000"
type input "300.000"
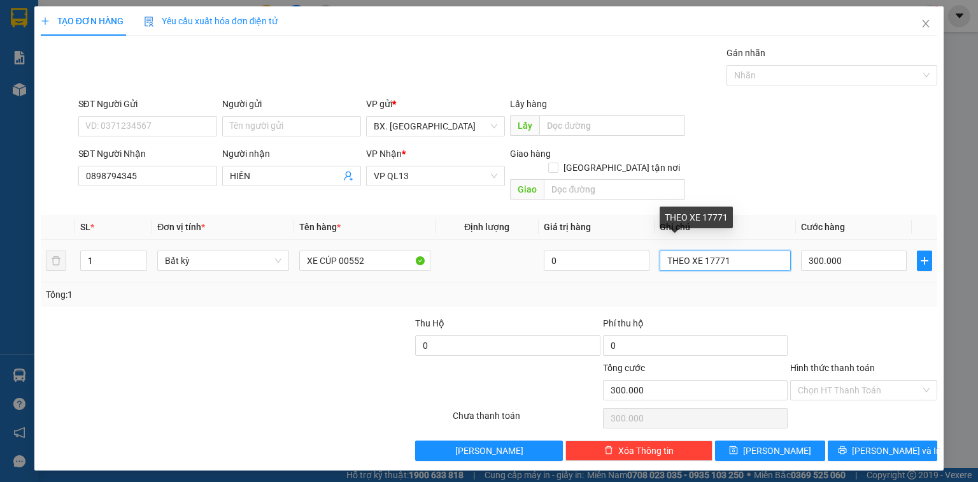
click at [744, 250] on input "THEO XE 17771" at bounding box center [725, 260] width 131 height 20
type input "THEO XE 17771//BAO 50"
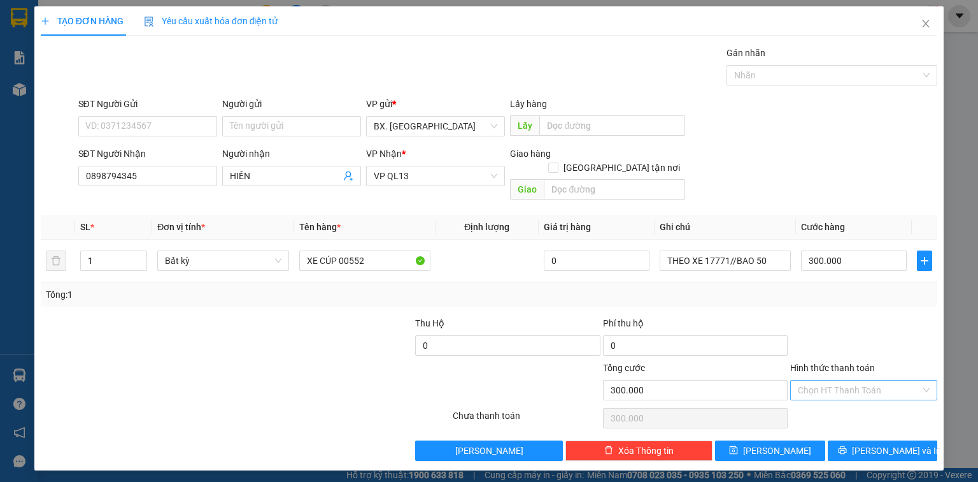
click at [877, 380] on input "Hình thức thanh toán" at bounding box center [859, 389] width 123 height 19
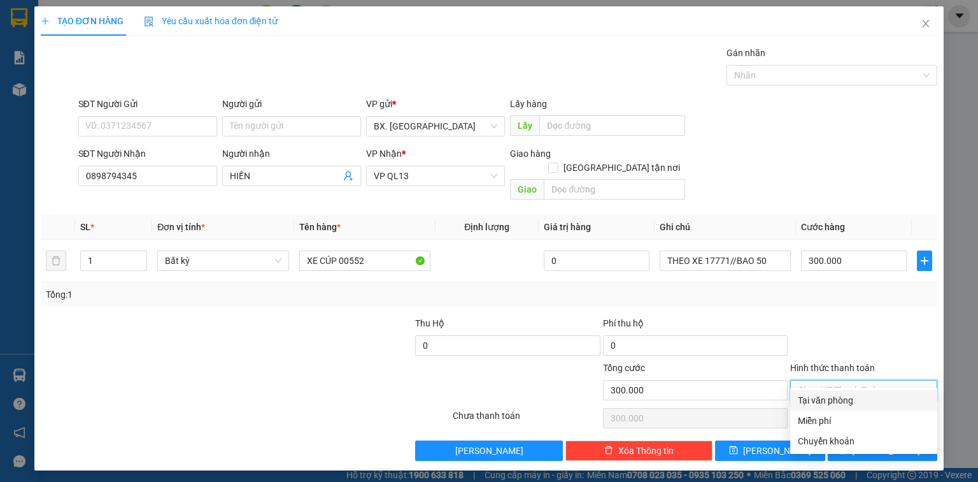
click at [859, 403] on div "Tại văn phòng" at bounding box center [864, 400] width 132 height 14
type input "0"
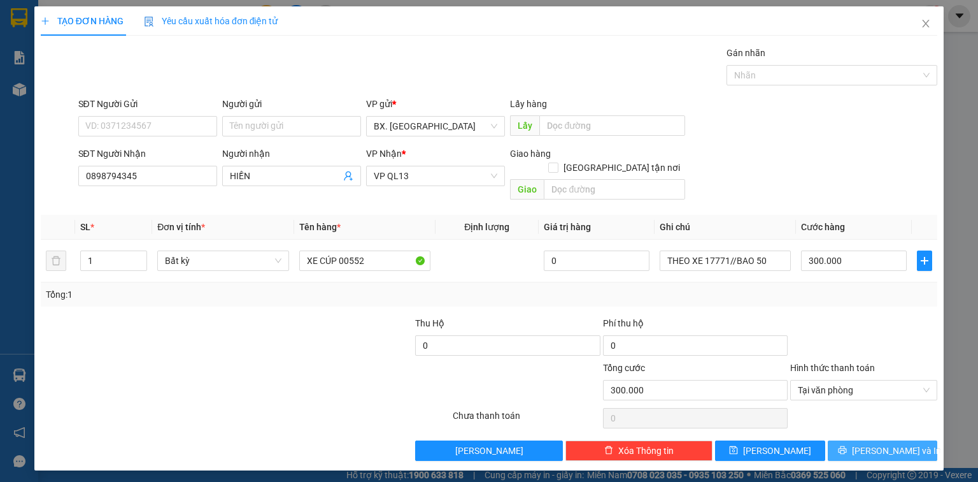
click at [849, 440] on button "Lưu và In" at bounding box center [883, 450] width 110 height 20
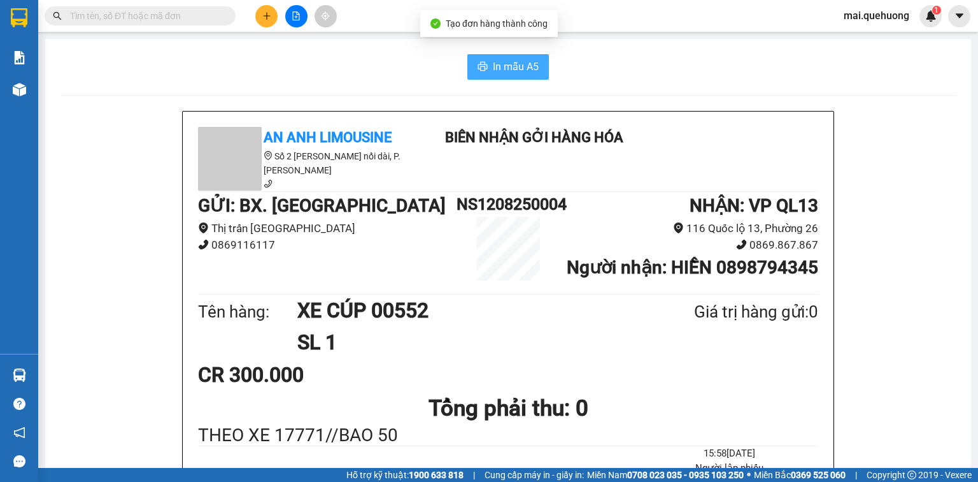
click at [502, 69] on span "In mẫu A5" at bounding box center [516, 67] width 46 height 16
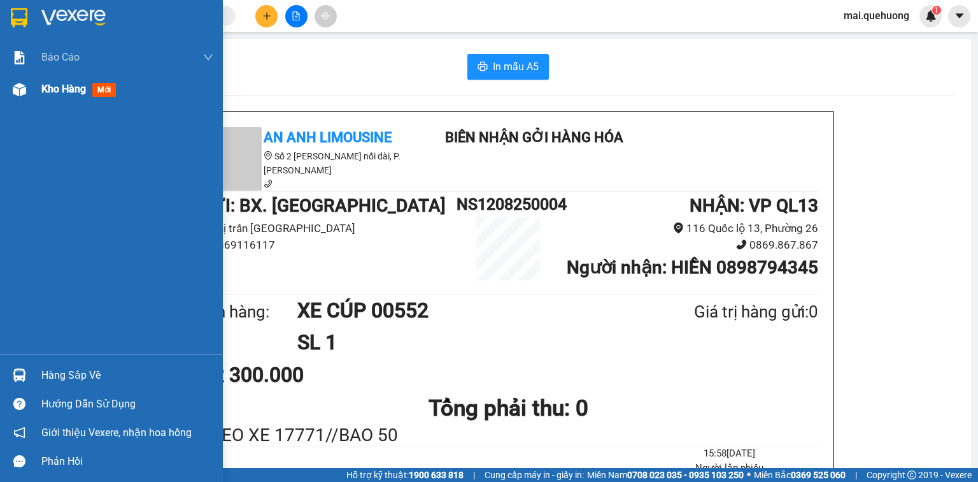
click at [69, 87] on span "Kho hàng" at bounding box center [63, 89] width 45 height 12
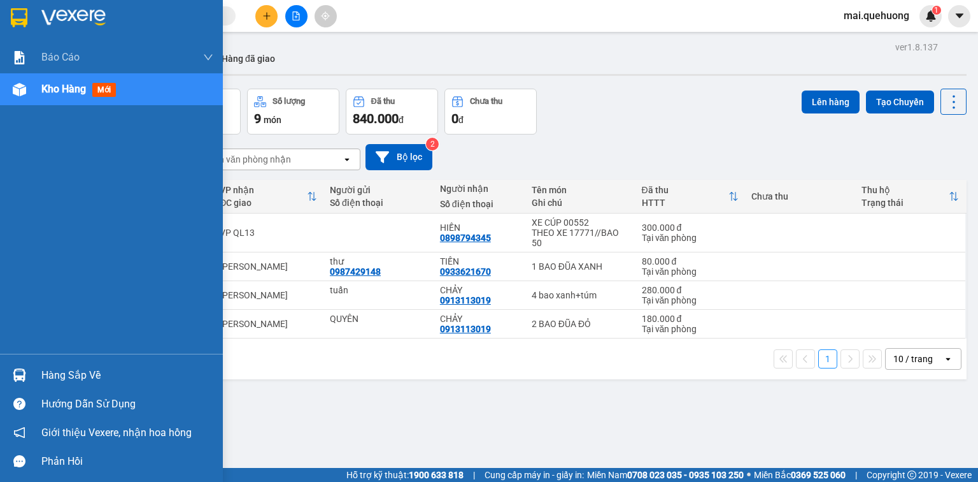
click at [57, 89] on span "Kho hàng" at bounding box center [63, 89] width 45 height 12
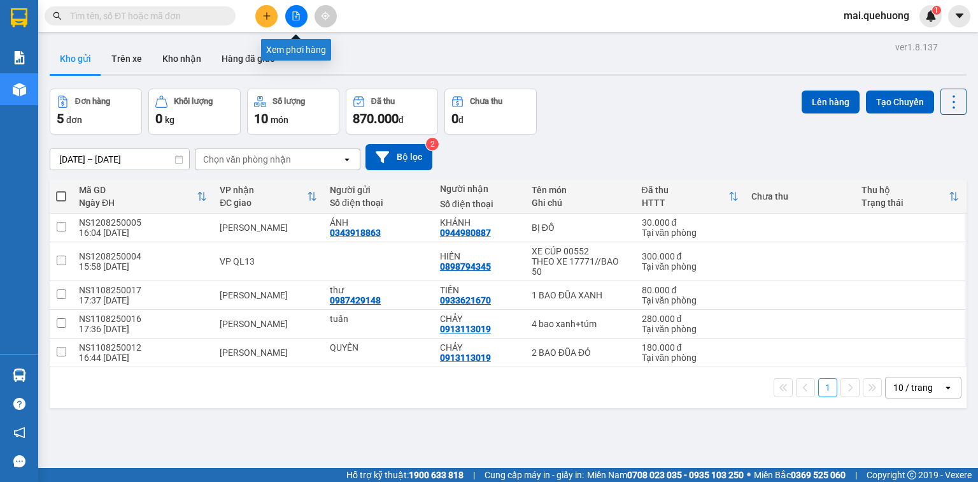
click at [298, 24] on button at bounding box center [296, 16] width 22 height 22
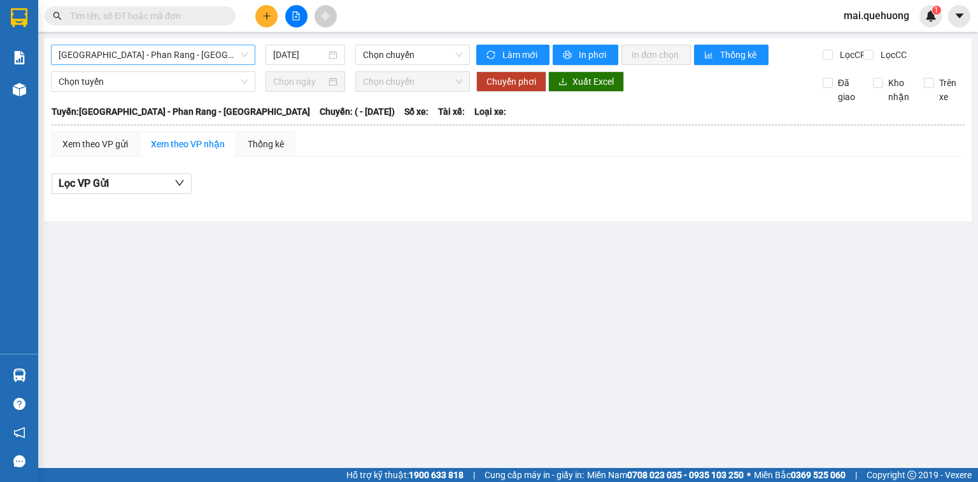
click at [140, 59] on span "[GEOGRAPHIC_DATA] - Phan Rang - [GEOGRAPHIC_DATA]" at bounding box center [153, 54] width 189 height 19
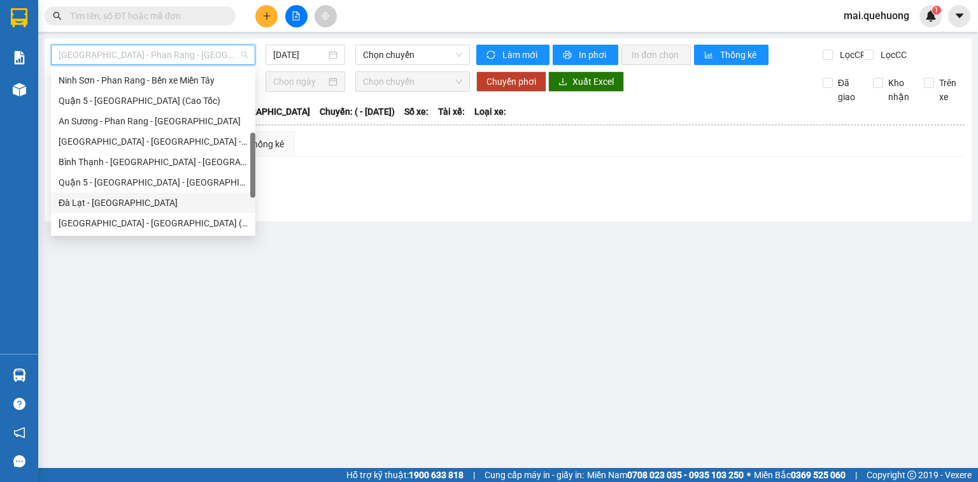
scroll to position [347, 0]
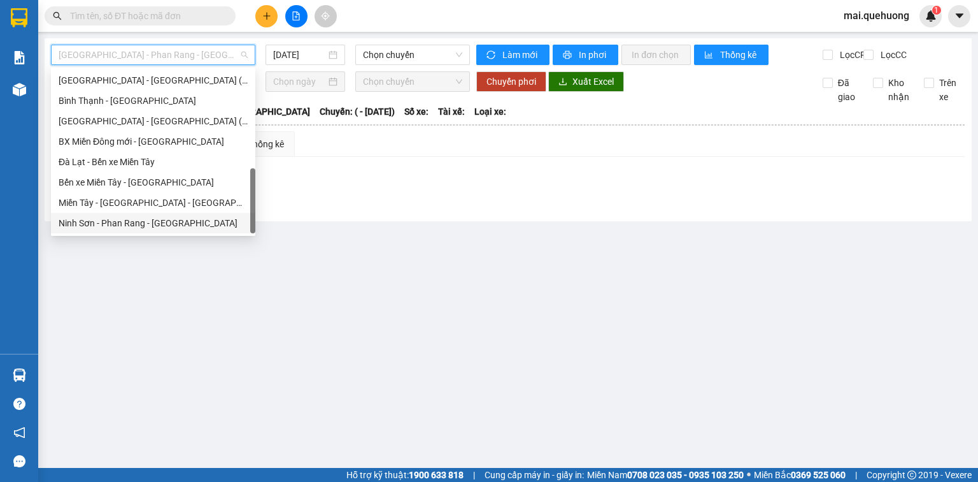
click at [169, 228] on div "Ninh Sơn - Phan Rang - Miền Tây" at bounding box center [153, 223] width 189 height 14
type input "12/08/2025"
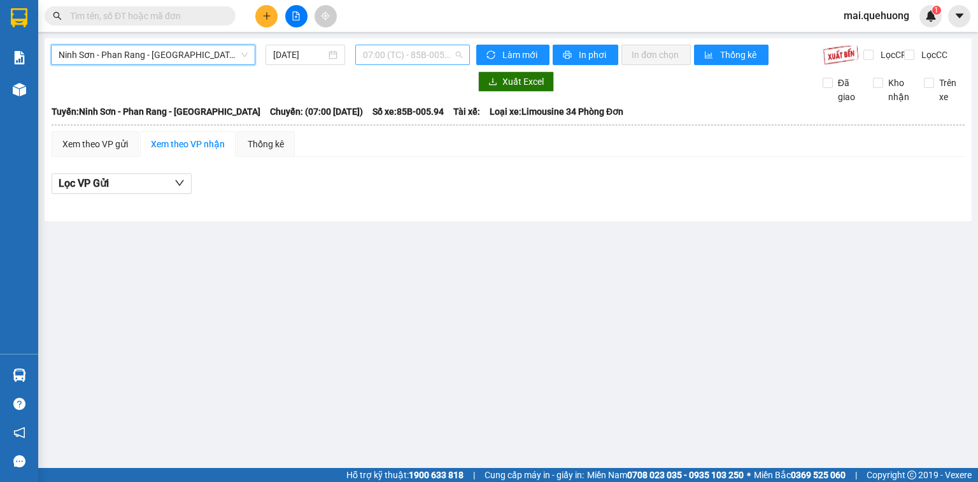
click at [435, 51] on span "07:00 (TC) - 85B-005.94" at bounding box center [413, 54] width 100 height 19
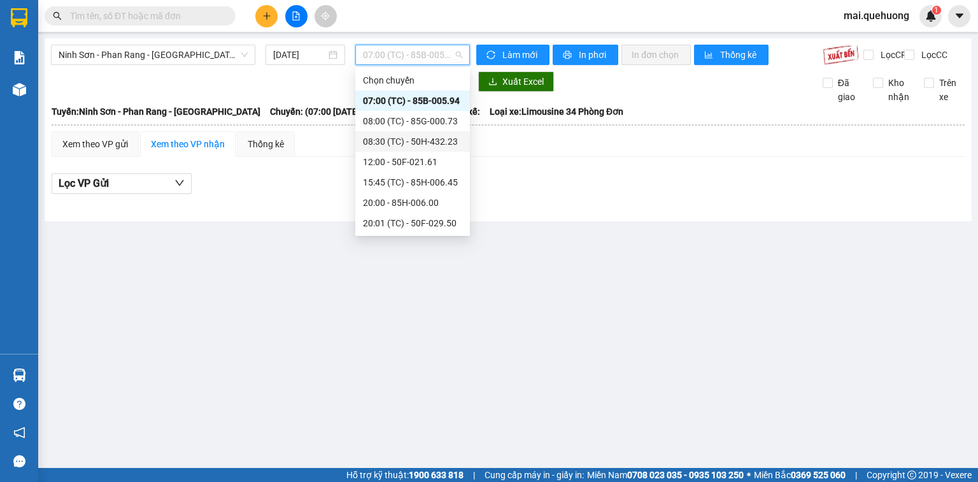
click at [440, 148] on div "08:30 (TC) - 50H-432.23" at bounding box center [412, 141] width 99 height 14
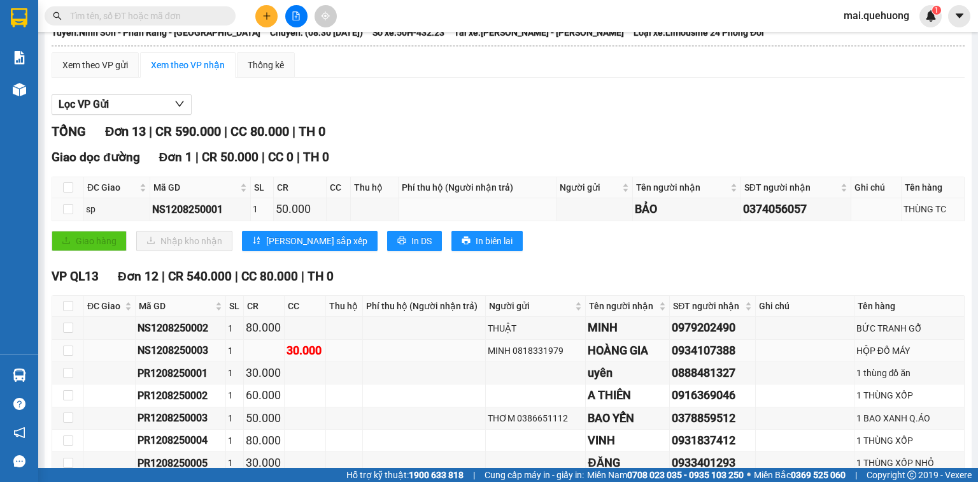
scroll to position [68, 0]
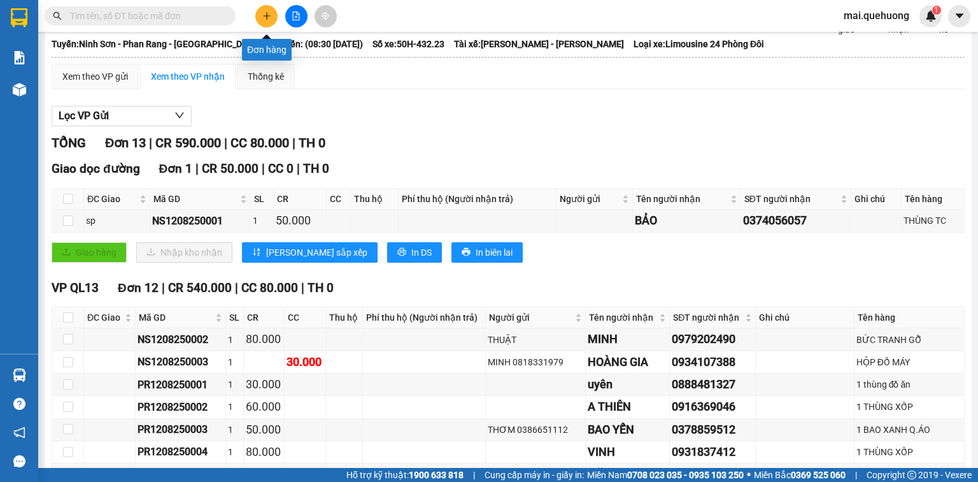
click at [262, 16] on icon "plus" at bounding box center [266, 15] width 9 height 9
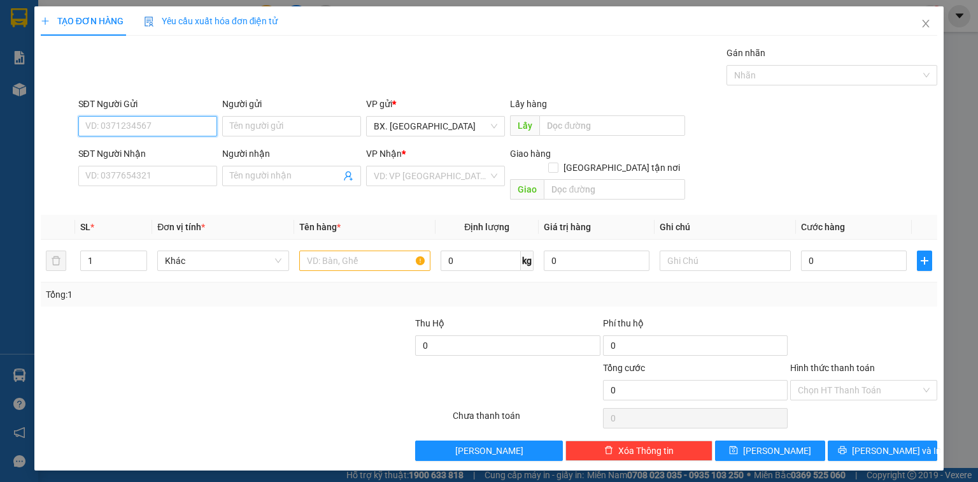
click at [183, 128] on input "SĐT Người Gửi" at bounding box center [147, 126] width 139 height 20
click at [267, 121] on input "Người gửi" at bounding box center [291, 126] width 139 height 20
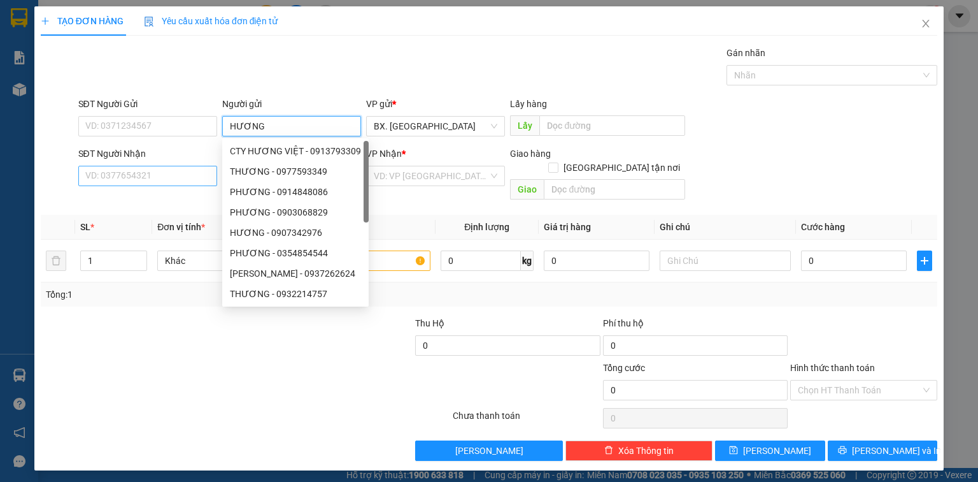
type input "HƯƠNG"
click at [140, 178] on input "SĐT Người Nhận" at bounding box center [147, 176] width 139 height 20
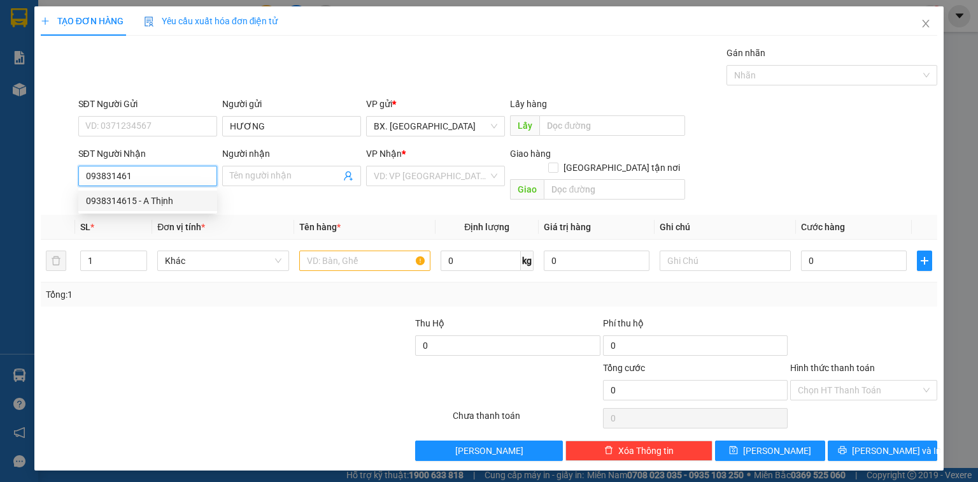
click at [117, 199] on div "0938314615 - A Thịnh" at bounding box center [148, 201] width 124 height 14
type input "0938314615"
type input "A Thịnh"
type input "50.000"
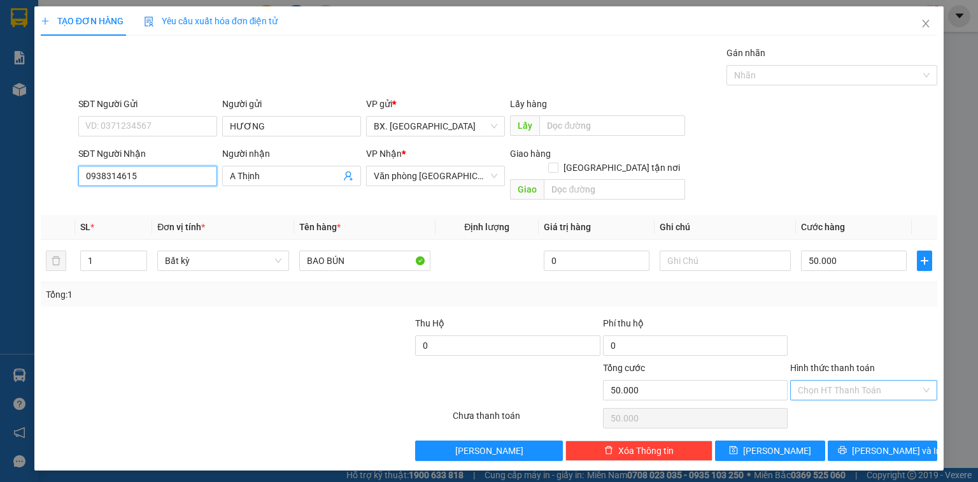
type input "0938314615"
click at [860, 380] on input "Hình thức thanh toán" at bounding box center [859, 389] width 123 height 19
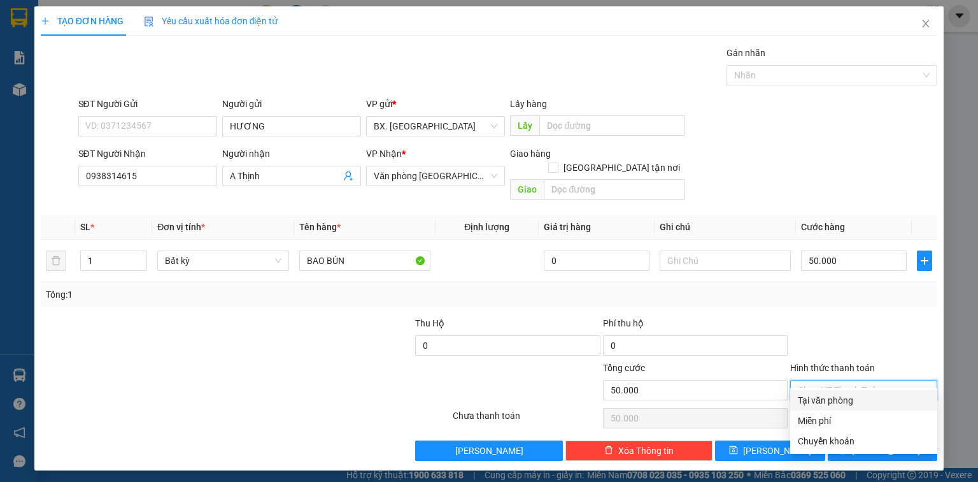
click at [843, 398] on div "Tại văn phòng" at bounding box center [864, 400] width 132 height 14
type input "0"
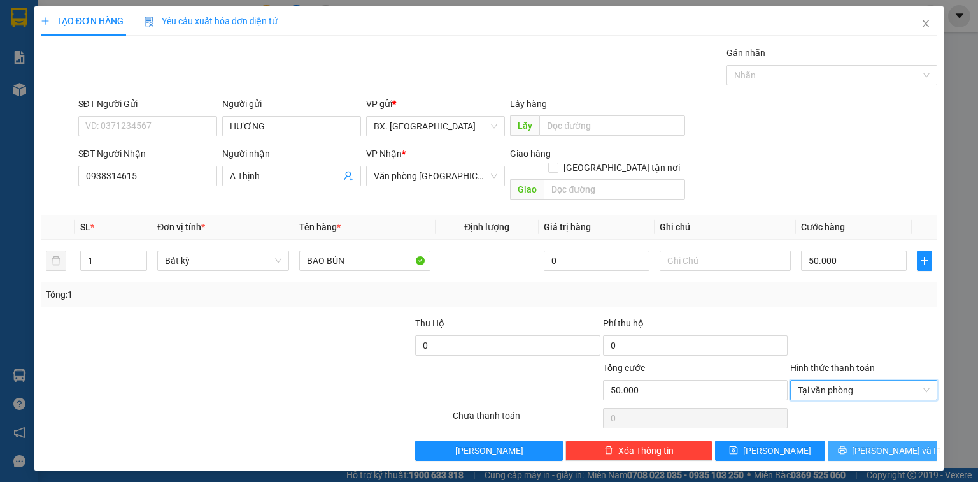
click at [889, 443] on span "Lưu và In" at bounding box center [896, 450] width 89 height 14
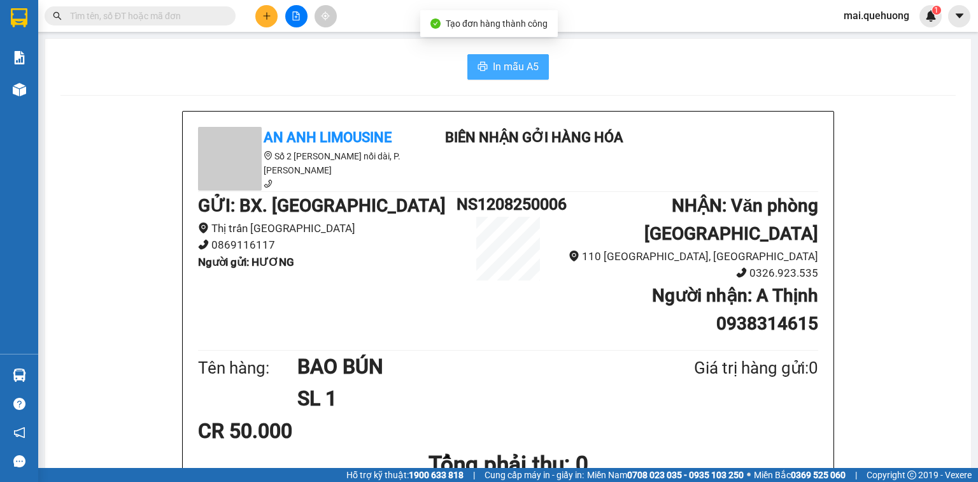
click at [487, 66] on button "In mẫu A5" at bounding box center [509, 66] width 82 height 25
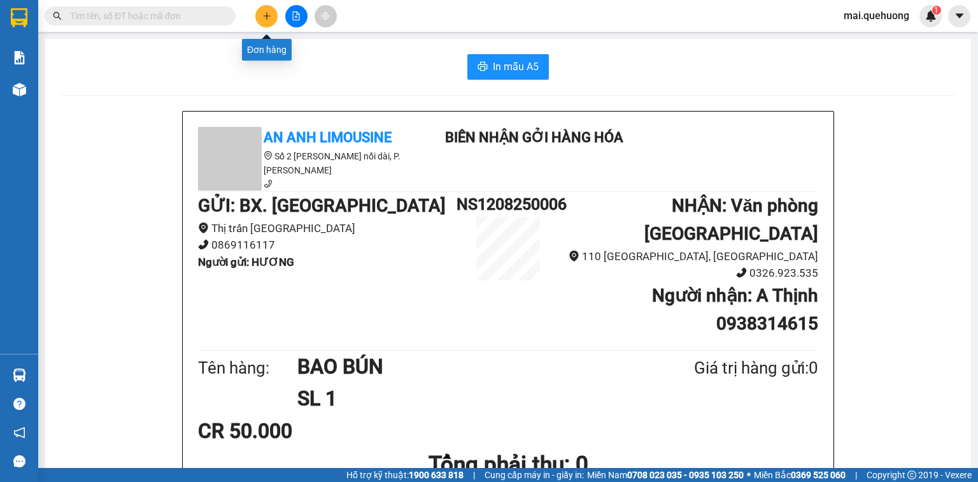
click at [271, 14] on icon "plus" at bounding box center [266, 15] width 9 height 9
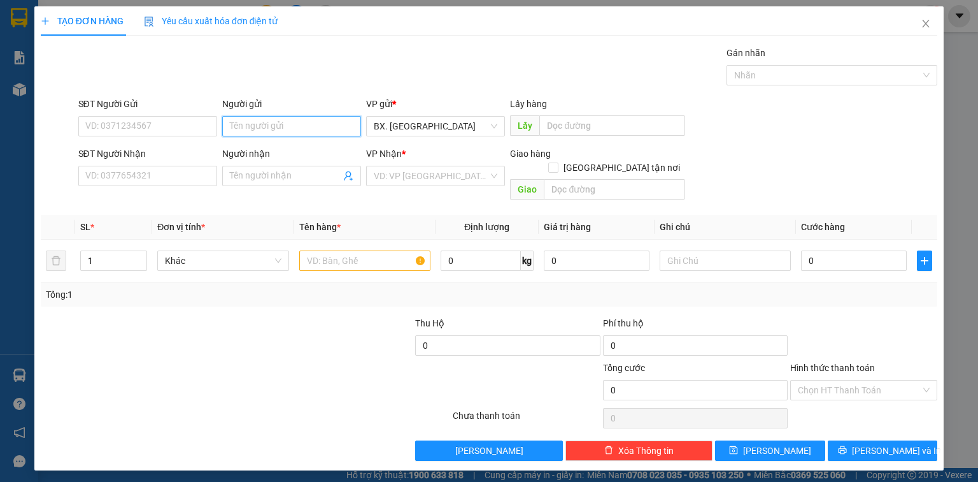
click at [282, 127] on input "Người gửi" at bounding box center [291, 126] width 139 height 20
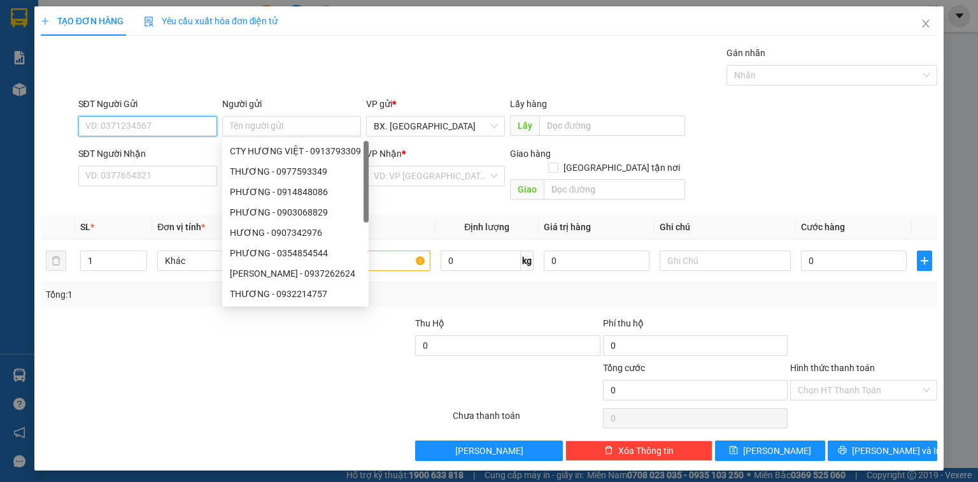
click at [147, 127] on input "SĐT Người Gửi" at bounding box center [147, 126] width 139 height 20
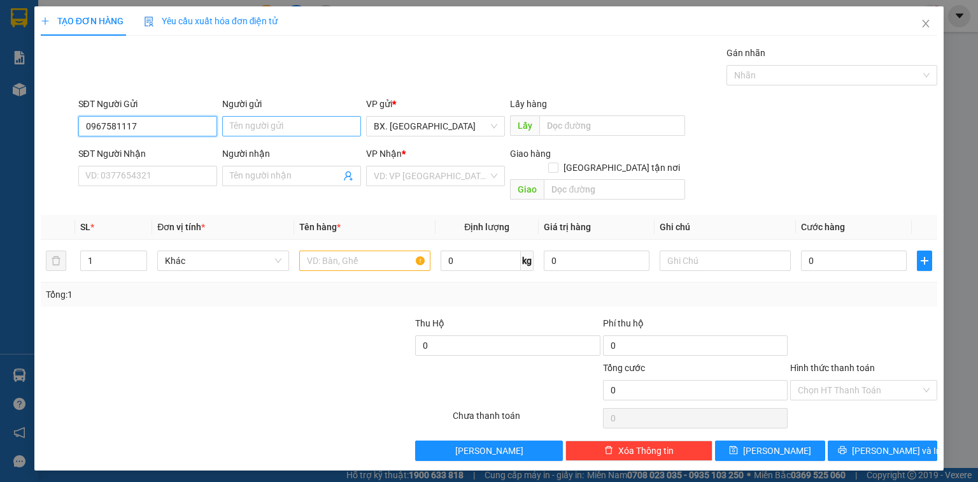
type input "0967581117"
click at [247, 133] on input "Người gửi" at bounding box center [291, 126] width 139 height 20
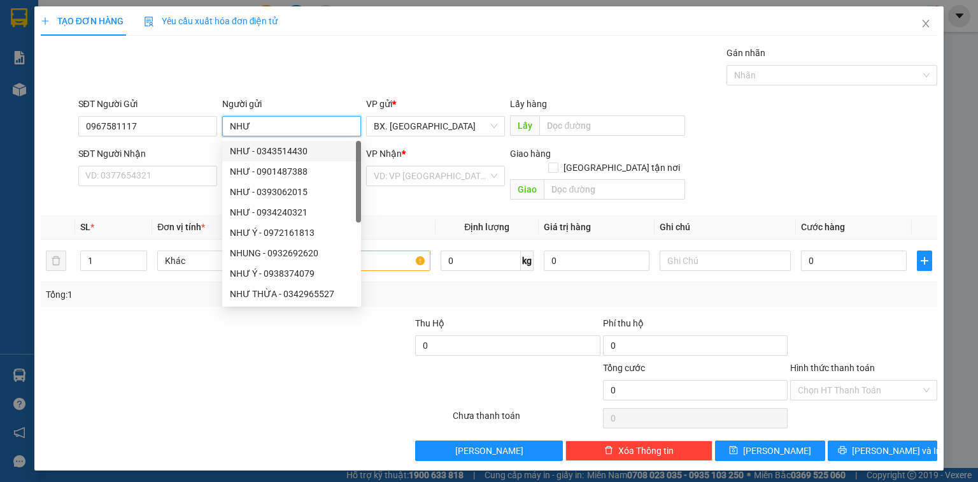
type input "NHƯ"
click at [184, 185] on div "SĐT Người Nhận VD: 0377654321" at bounding box center [147, 169] width 139 height 45
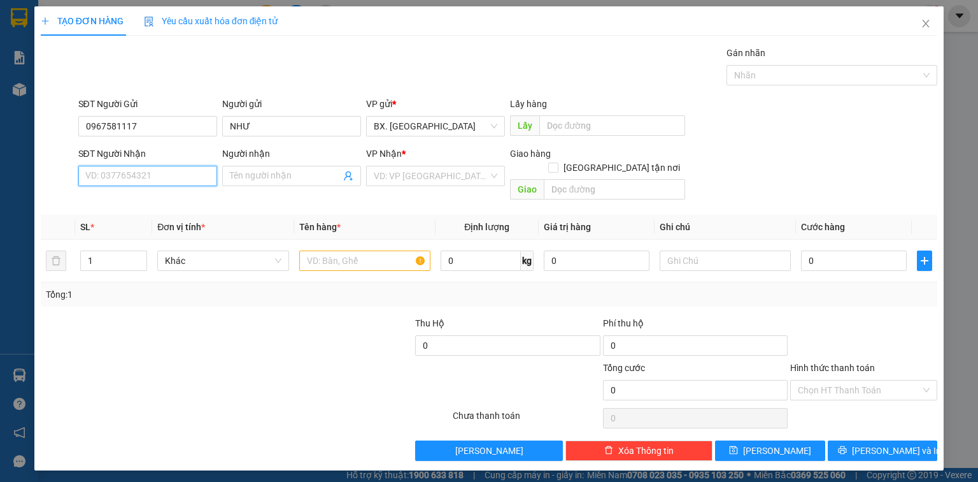
click at [178, 176] on input "SĐT Người Nhận" at bounding box center [147, 176] width 139 height 20
type input "0974248221"
click at [171, 201] on div "0974248221 - TRIỀU" at bounding box center [148, 201] width 124 height 14
type input "TRIỀU"
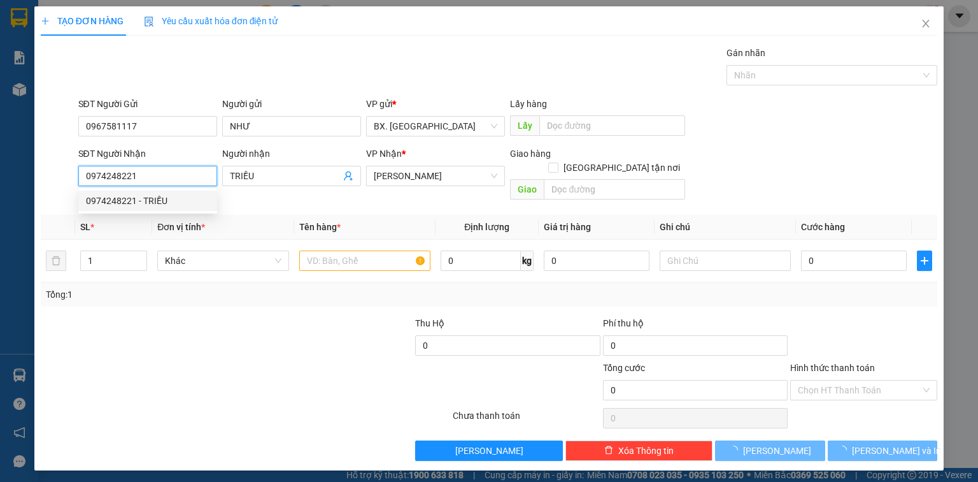
type input "30.000"
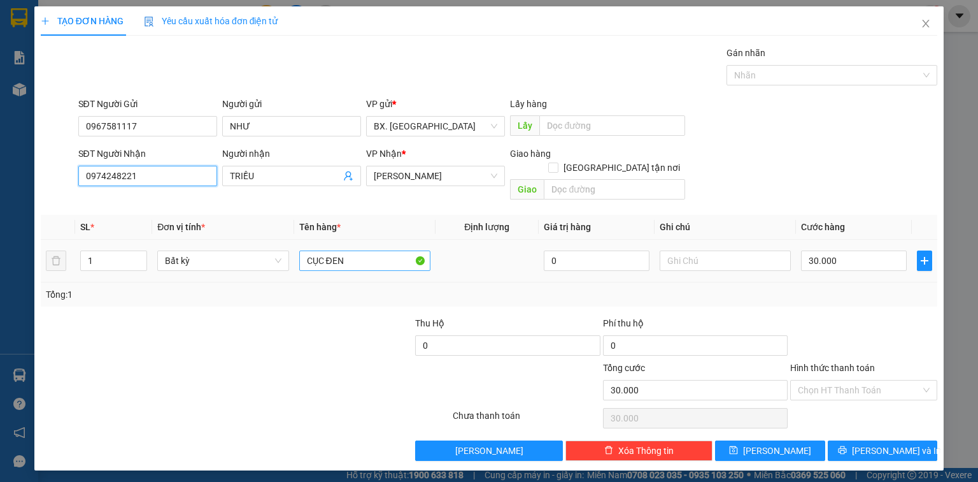
type input "0974248221"
click at [354, 250] on input "CỤC ĐEN" at bounding box center [364, 260] width 131 height 20
type input "C"
type input "1 BỊ XANH"
click at [880, 250] on input "30.000" at bounding box center [854, 260] width 106 height 20
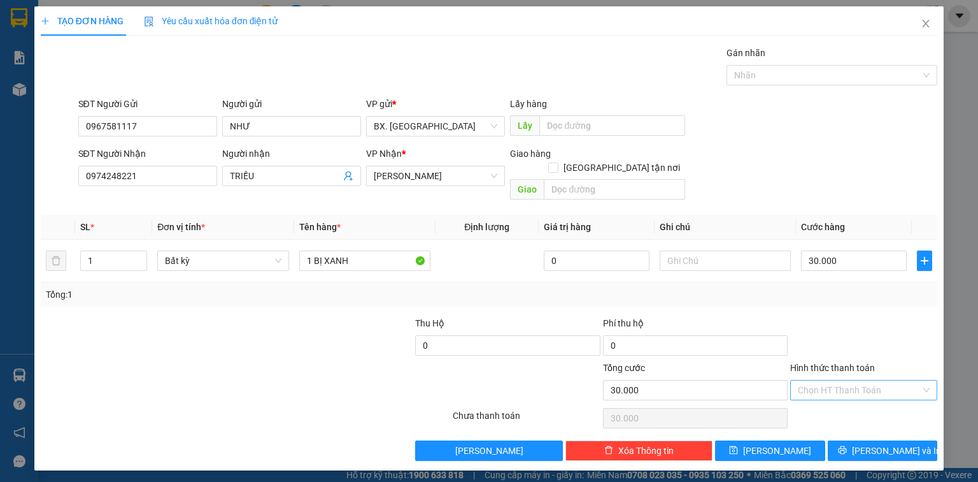
click at [820, 380] on input "Hình thức thanh toán" at bounding box center [859, 389] width 123 height 19
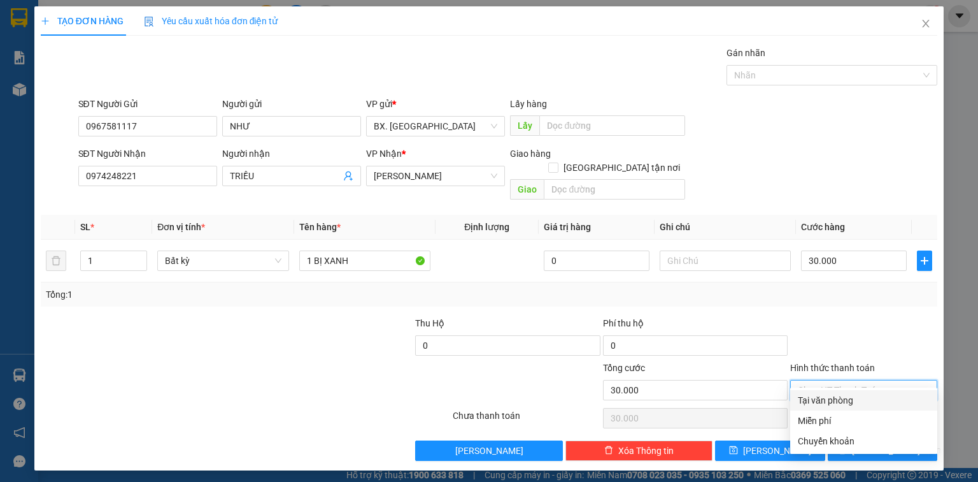
click at [868, 402] on div "Tại văn phòng" at bounding box center [864, 400] width 132 height 14
type input "0"
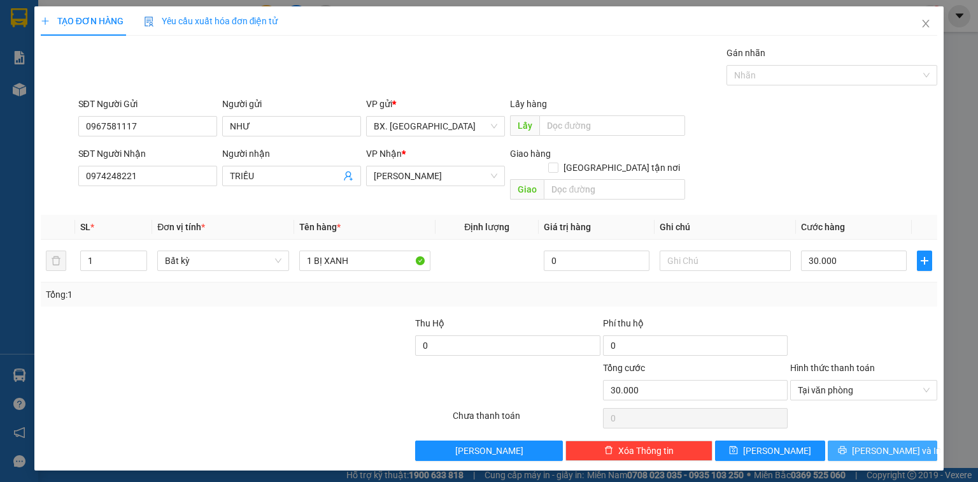
click at [869, 440] on button "Lưu và In" at bounding box center [883, 450] width 110 height 20
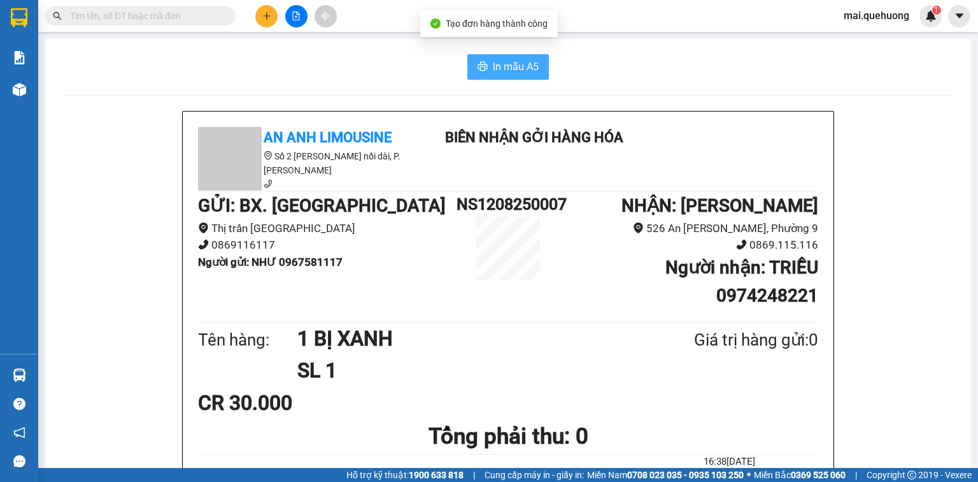
click at [517, 66] on span "In mẫu A5" at bounding box center [516, 67] width 46 height 16
click at [262, 18] on icon "plus" at bounding box center [266, 15] width 9 height 9
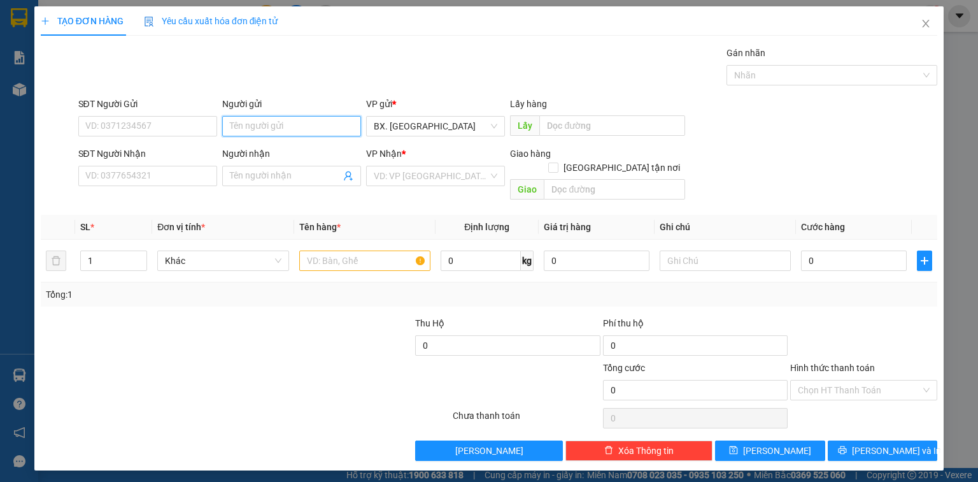
click at [306, 122] on input "Người gửi" at bounding box center [291, 126] width 139 height 20
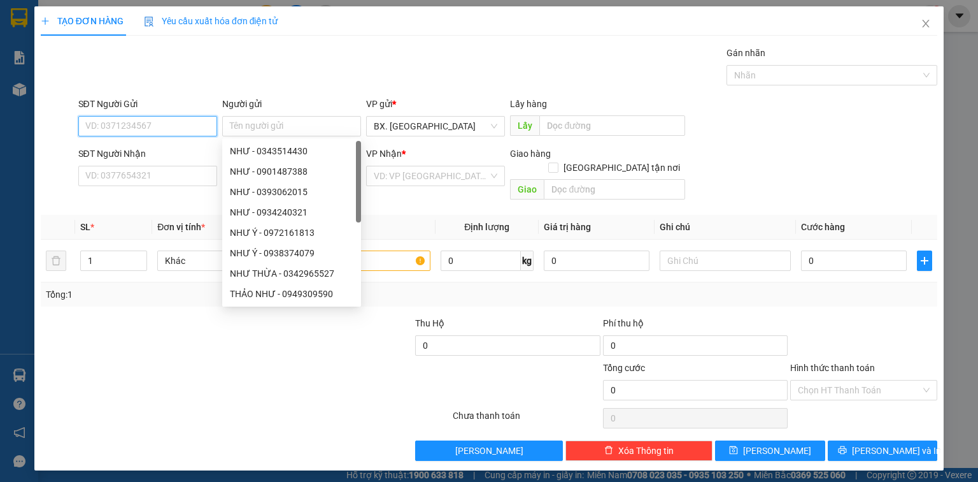
click at [114, 125] on input "SĐT Người Gửi" at bounding box center [147, 126] width 139 height 20
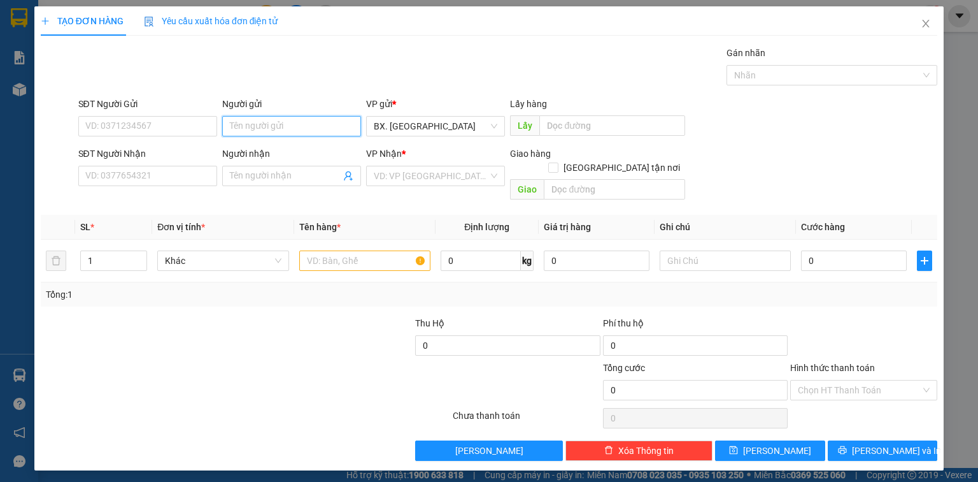
click at [279, 125] on input "Người gửi" at bounding box center [291, 126] width 139 height 20
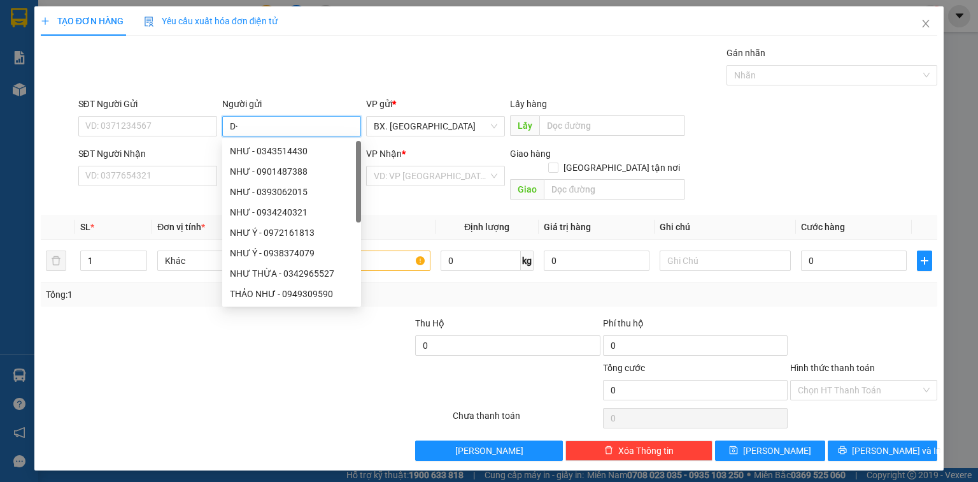
type input "D"
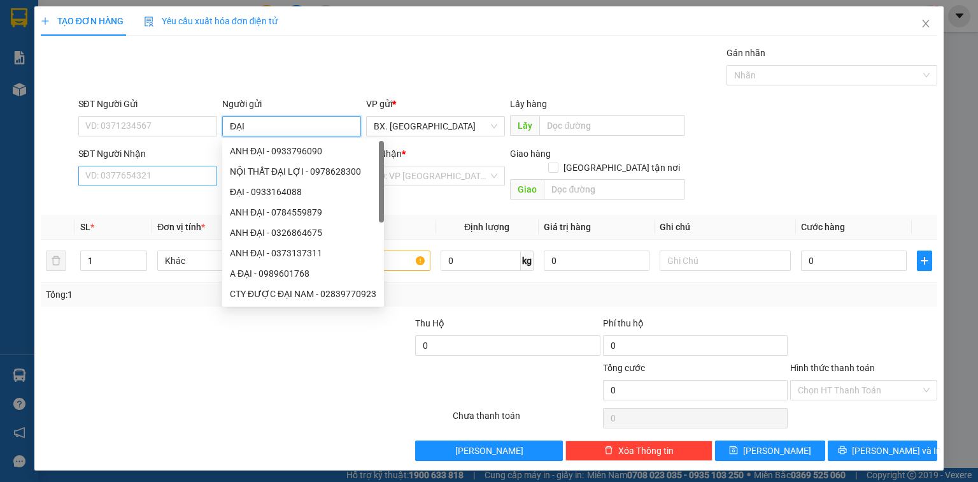
type input "ĐẠI"
click at [165, 182] on input "SĐT Người Nhận" at bounding box center [147, 176] width 139 height 20
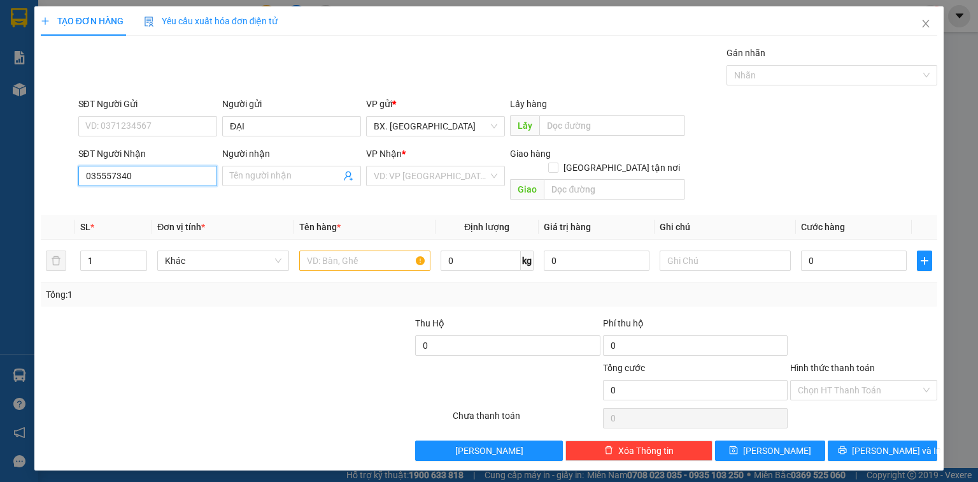
click at [108, 179] on input "035557340" at bounding box center [147, 176] width 139 height 20
type input "0355597340"
click at [148, 198] on div "0355597340 - tịnh" at bounding box center [148, 201] width 124 height 14
type input "tịnh"
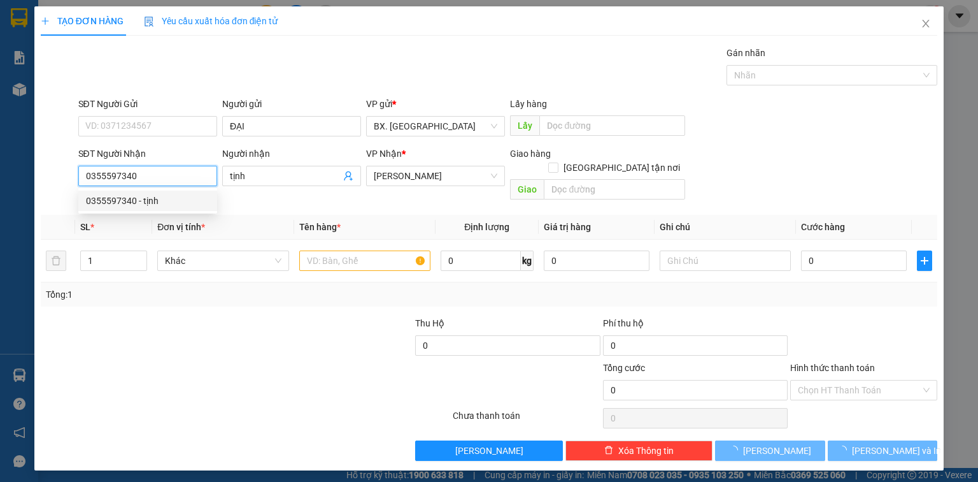
type input "50.000"
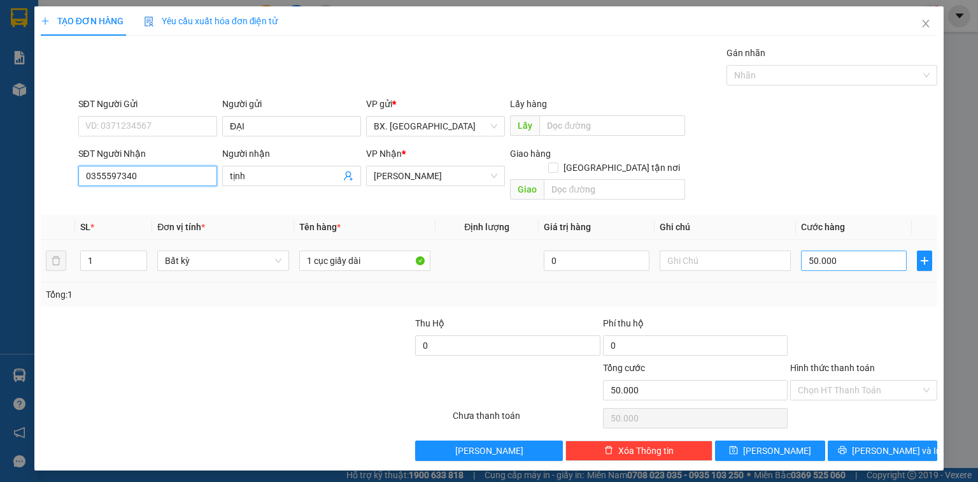
type input "0355597340"
click at [856, 250] on input "50.000" at bounding box center [854, 260] width 106 height 20
type input "4"
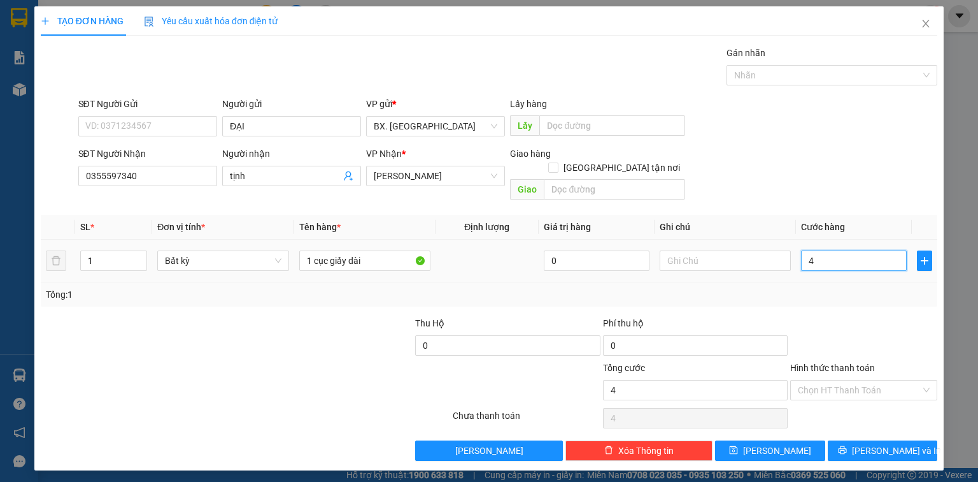
type input "40"
type input "400"
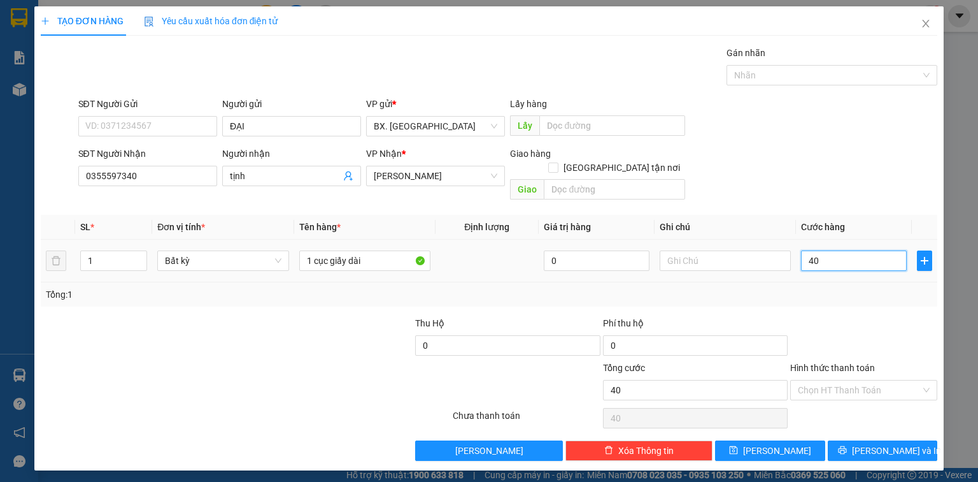
type input "400"
type input "4.000"
type input "40.000"
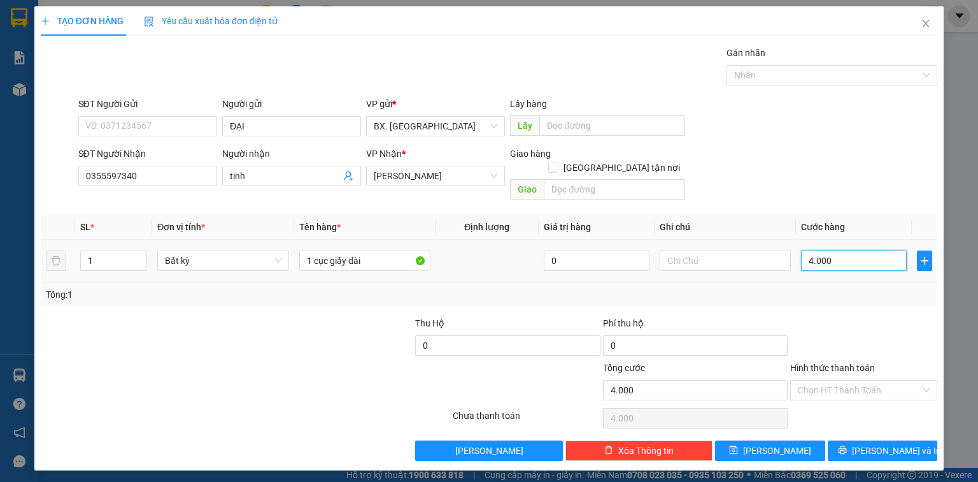
type input "40.000"
click at [871, 380] on input "Hình thức thanh toán" at bounding box center [859, 389] width 123 height 19
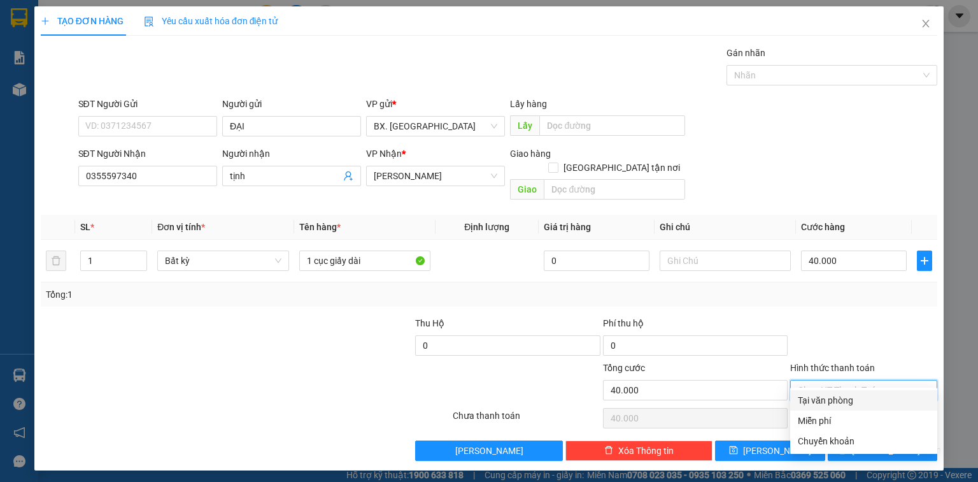
click at [864, 394] on div "Tại văn phòng" at bounding box center [864, 400] width 132 height 14
type input "0"
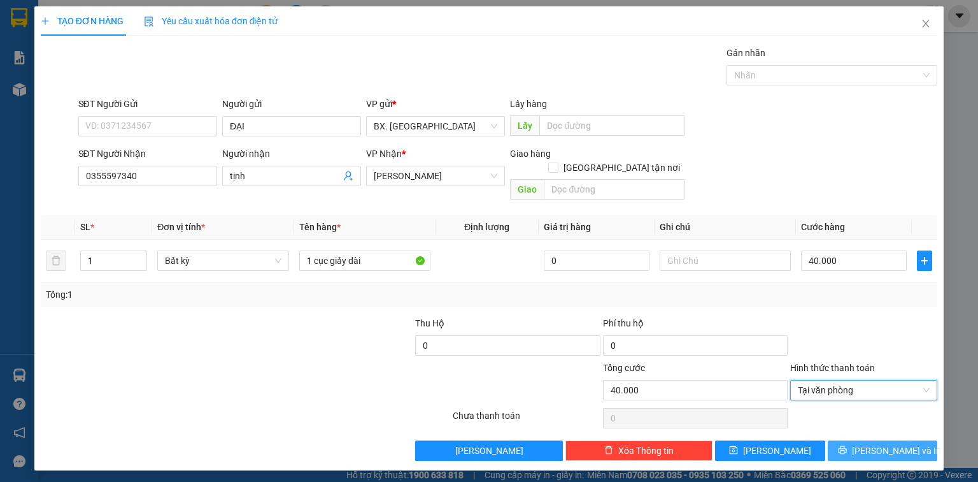
click at [875, 443] on span "Lưu và In" at bounding box center [896, 450] width 89 height 14
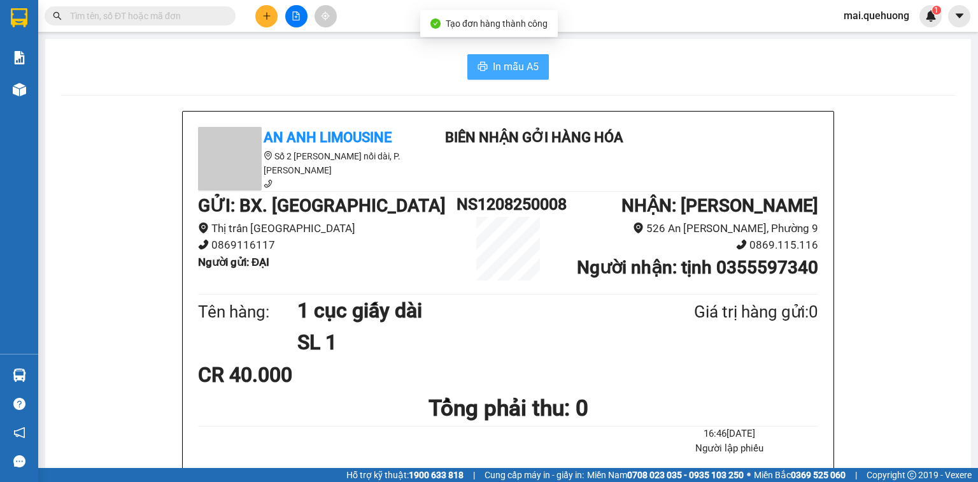
click at [478, 66] on icon "printer" at bounding box center [483, 66] width 10 height 9
click at [258, 13] on button at bounding box center [266, 16] width 22 height 22
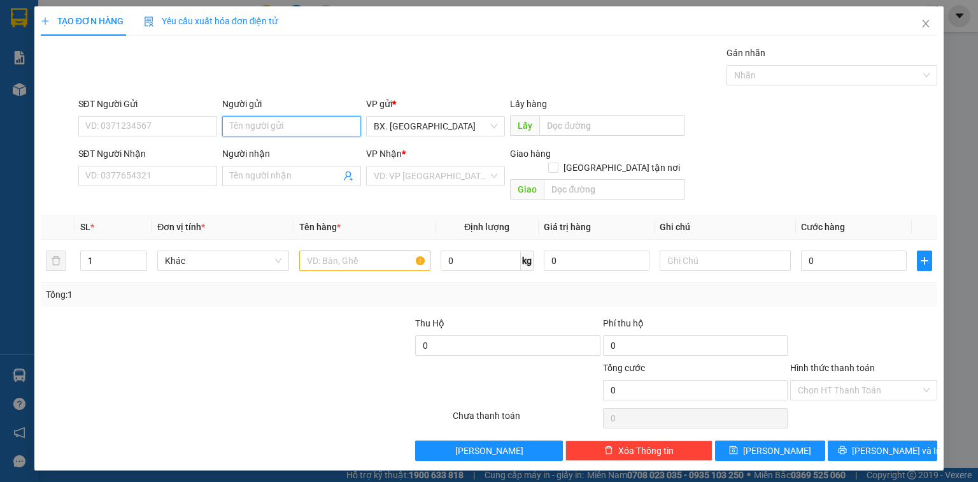
click at [274, 125] on input "Người gửi" at bounding box center [291, 126] width 139 height 20
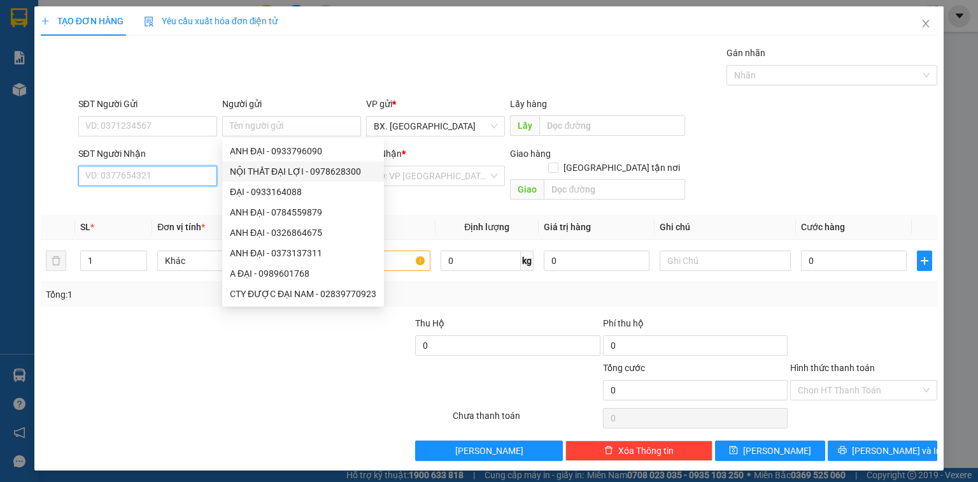
click at [120, 180] on input "SĐT Người Nhận" at bounding box center [147, 176] width 139 height 20
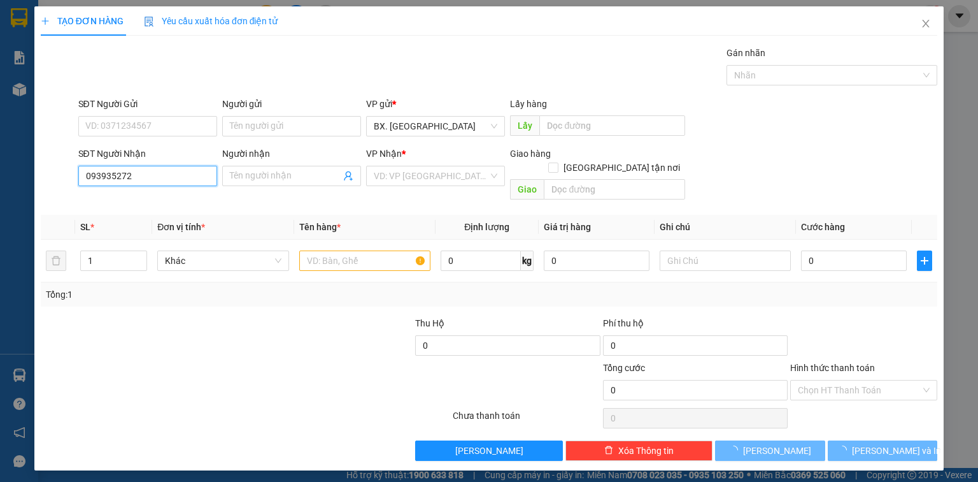
type input "0939352729"
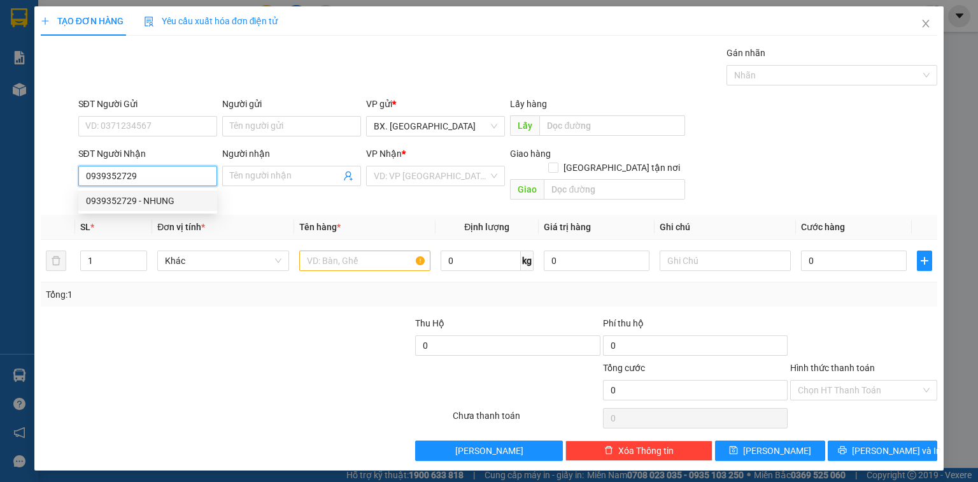
click at [157, 197] on div "0939352729 - NHUNG" at bounding box center [148, 201] width 124 height 14
type input "NHUNG"
type input "250.000"
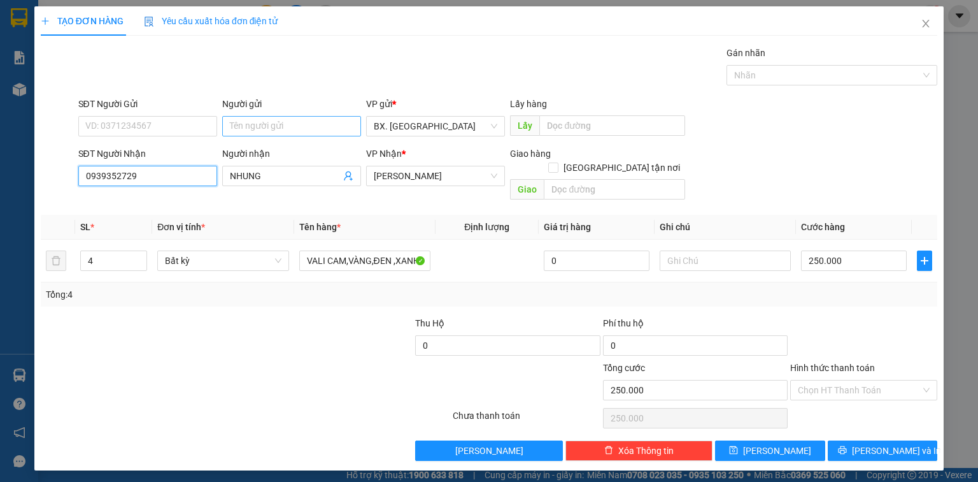
type input "0939352729"
click at [250, 122] on input "Người gửi" at bounding box center [291, 126] width 139 height 20
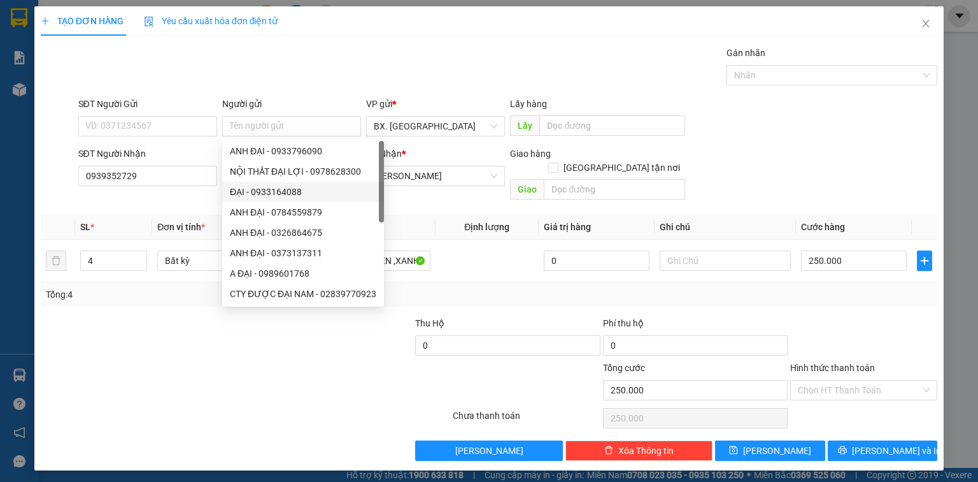
drag, startPoint x: 272, startPoint y: 365, endPoint x: 227, endPoint y: 352, distance: 46.4
click at [254, 362] on div at bounding box center [170, 383] width 262 height 45
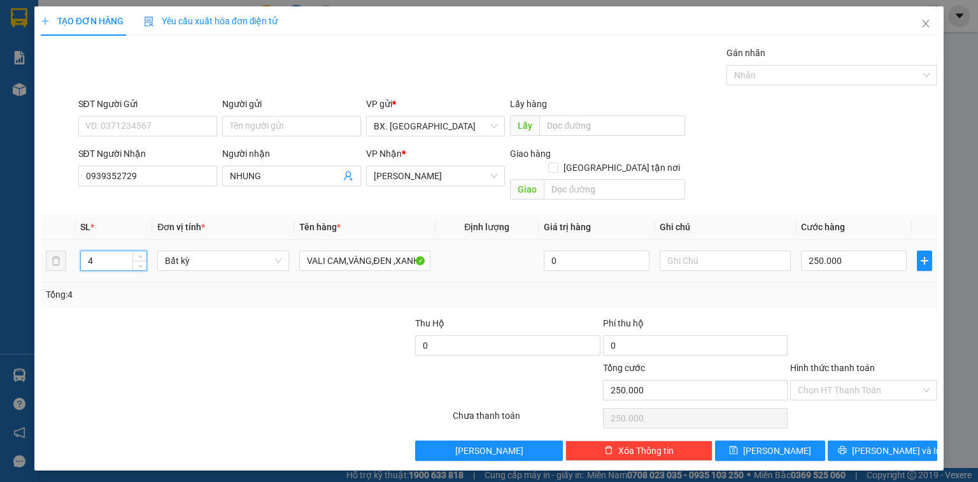
click at [102, 251] on input "4" at bounding box center [114, 260] width 66 height 19
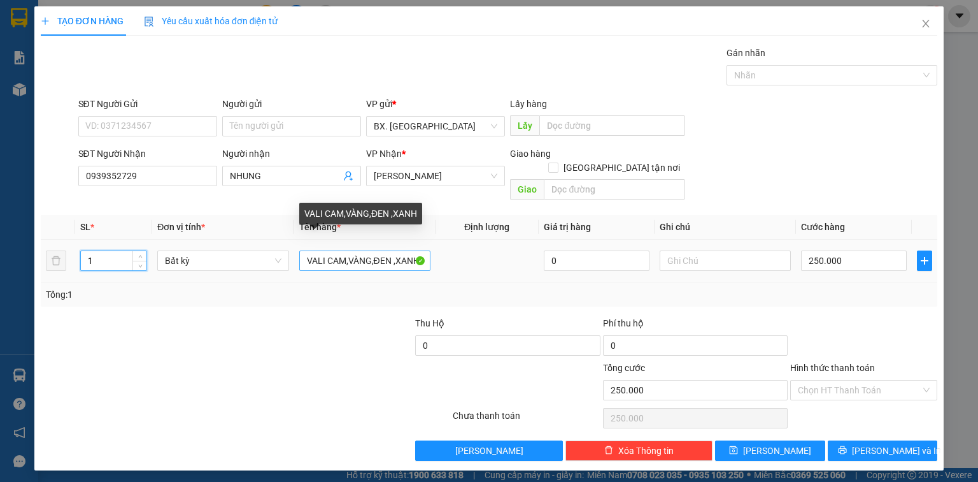
type input "1"
type input "0"
drag, startPoint x: 305, startPoint y: 245, endPoint x: 705, endPoint y: 293, distance: 403.0
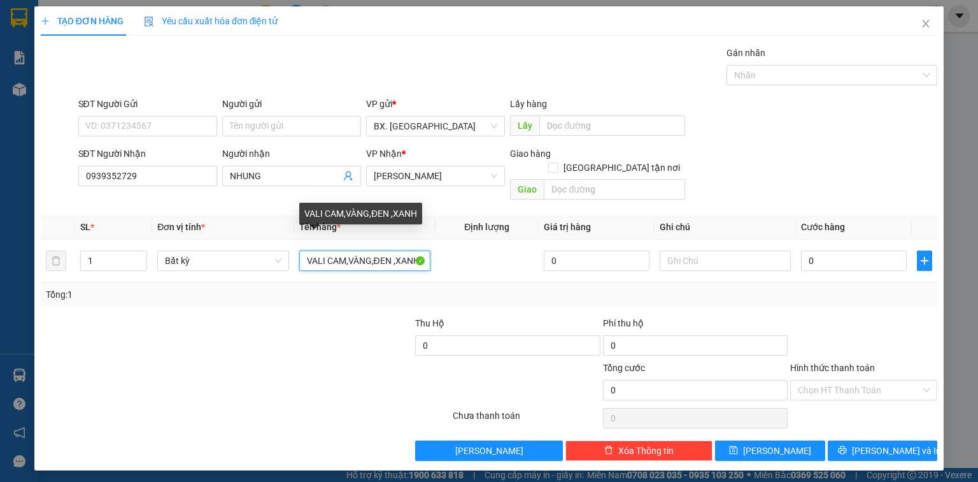
click at [705, 293] on div "Transit Pickup Surcharge Ids Transit Deliver Surcharge Ids Transit Deliver Surc…" at bounding box center [489, 253] width 897 height 415
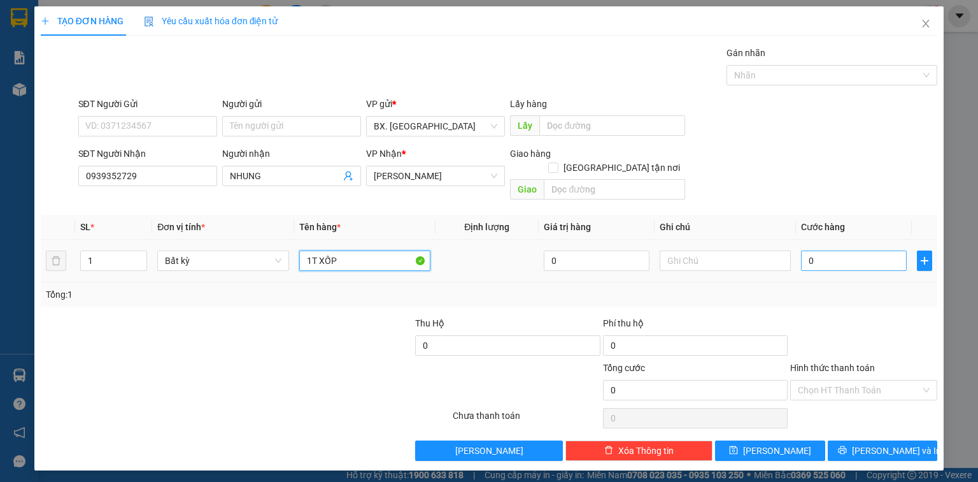
type input "1T XỐP"
click at [831, 250] on input "0" at bounding box center [854, 260] width 106 height 20
type input "4"
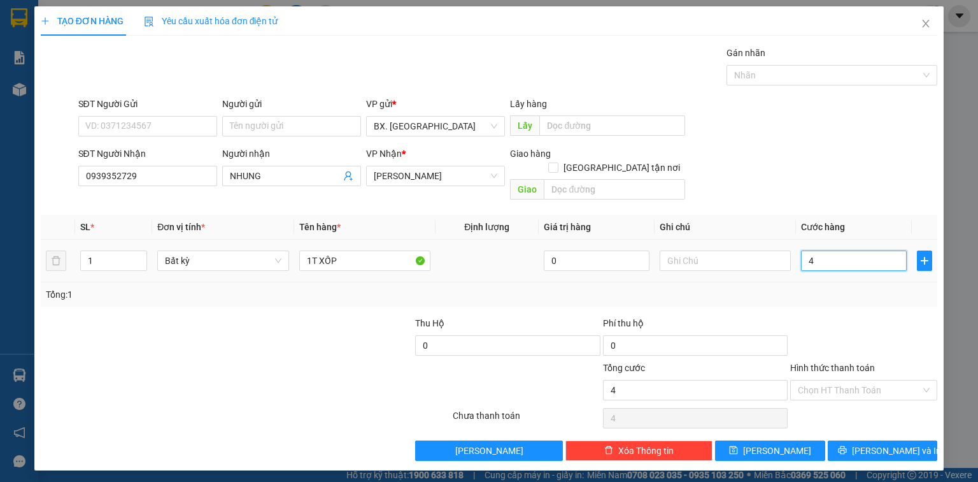
type input "40"
type input "400"
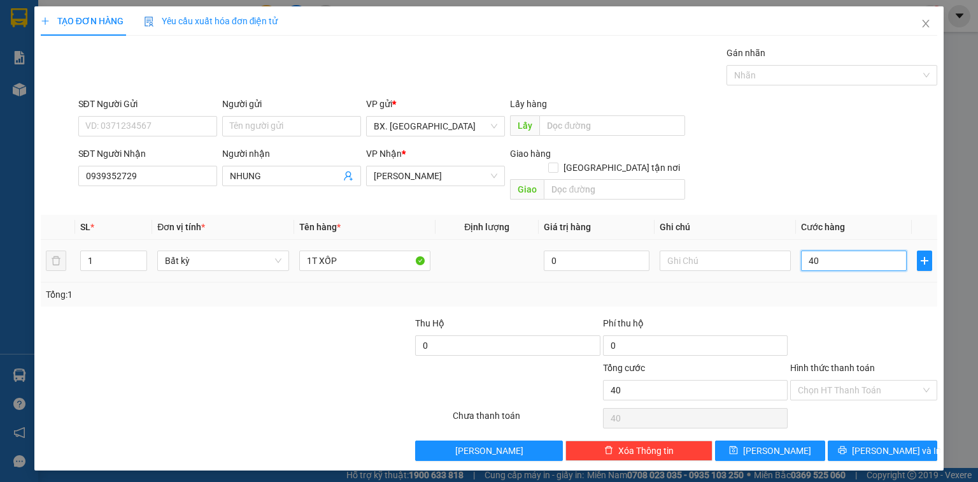
type input "400"
type input "4.000"
type input "40.000"
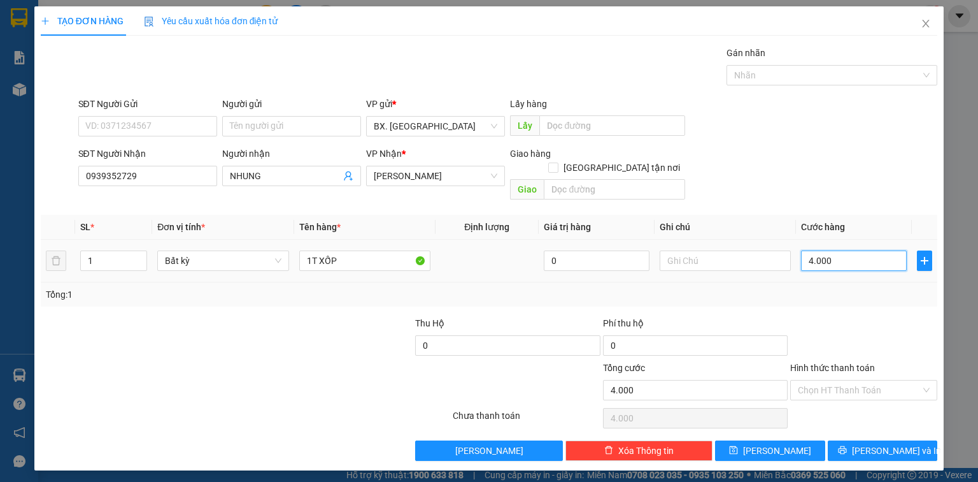
type input "40.000"
click at [829, 380] on input "Hình thức thanh toán" at bounding box center [859, 389] width 123 height 19
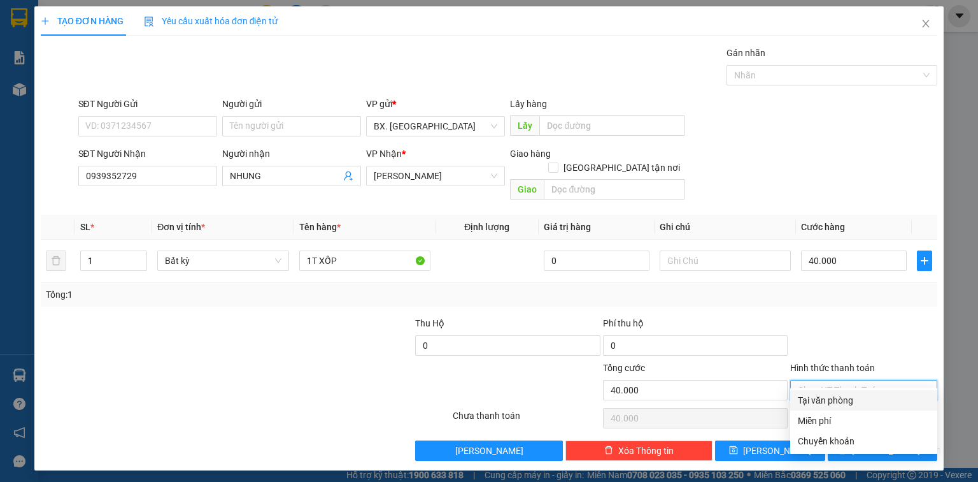
click at [833, 394] on div "Tại văn phòng" at bounding box center [864, 400] width 132 height 14
type input "0"
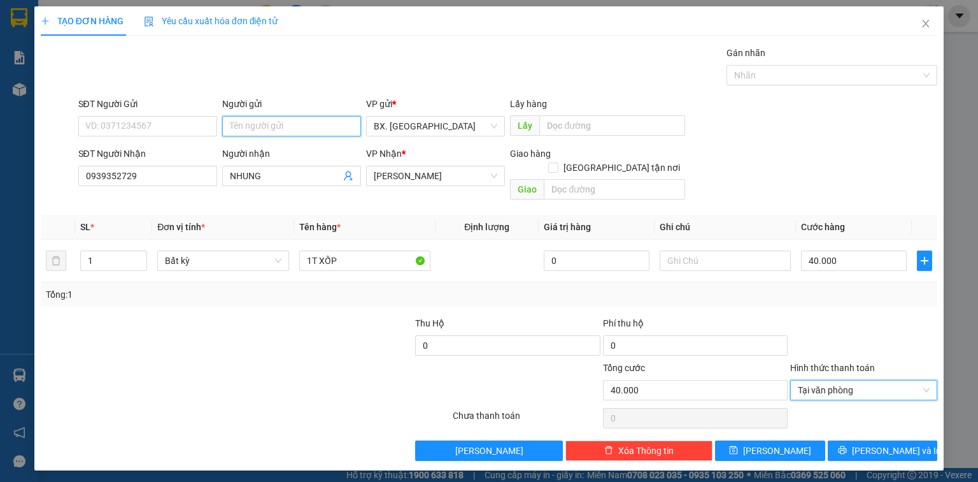
click at [277, 131] on input "Người gửi" at bounding box center [291, 126] width 139 height 20
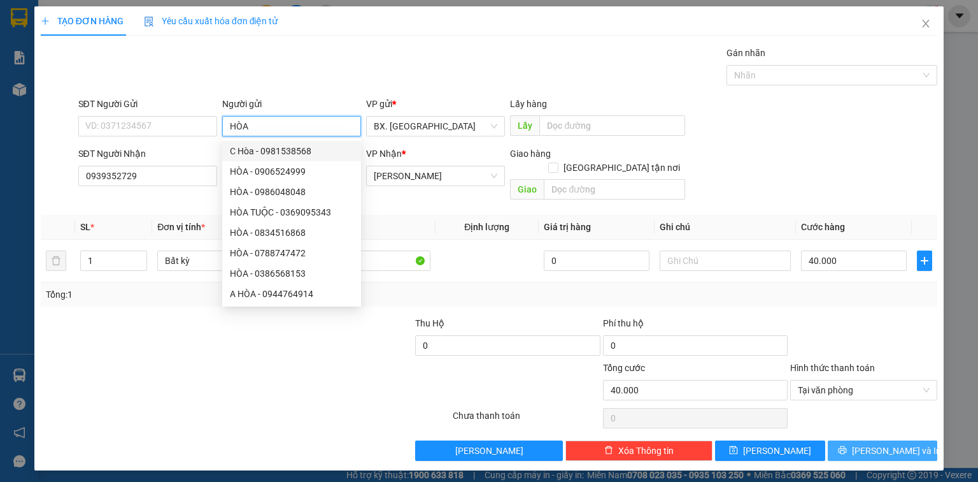
type input "HÒA"
click at [889, 443] on span "Lưu và In" at bounding box center [896, 450] width 89 height 14
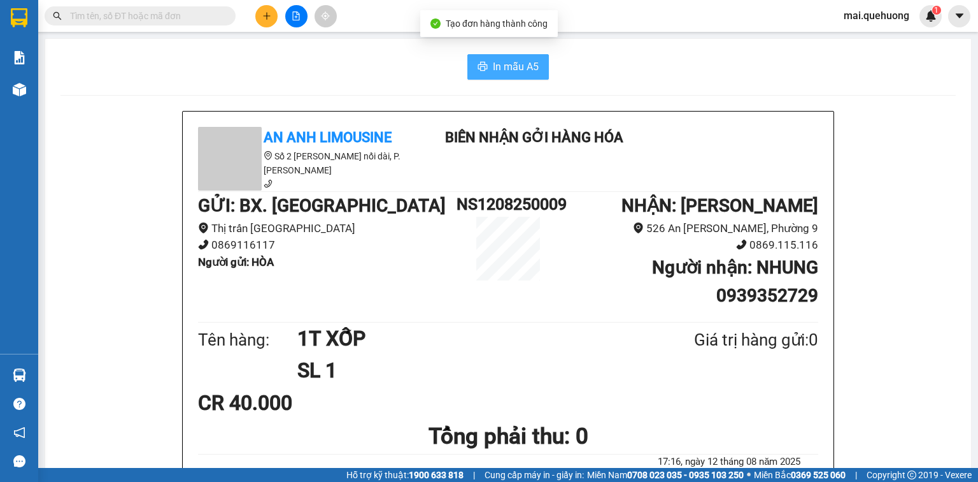
click at [520, 71] on span "In mẫu A5" at bounding box center [516, 67] width 46 height 16
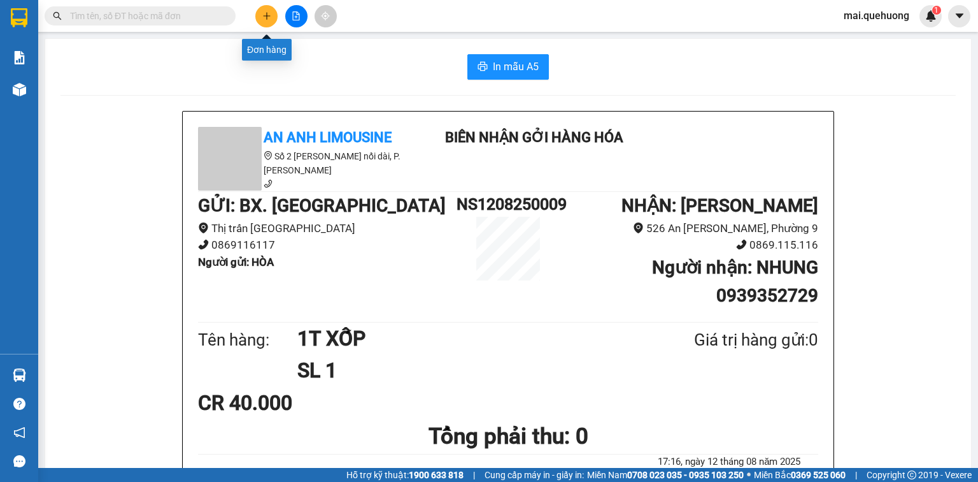
click at [269, 19] on icon "plus" at bounding box center [266, 15] width 9 height 9
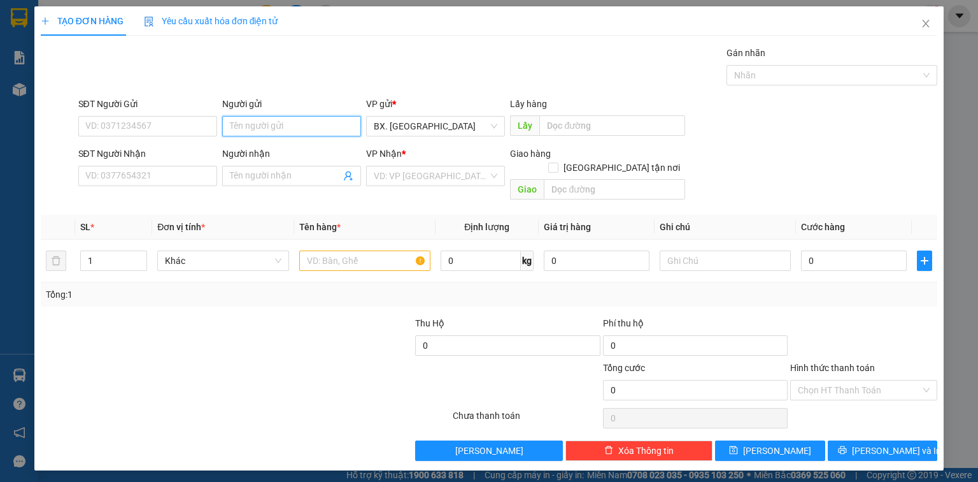
click at [297, 123] on input "Người gửi" at bounding box center [291, 126] width 139 height 20
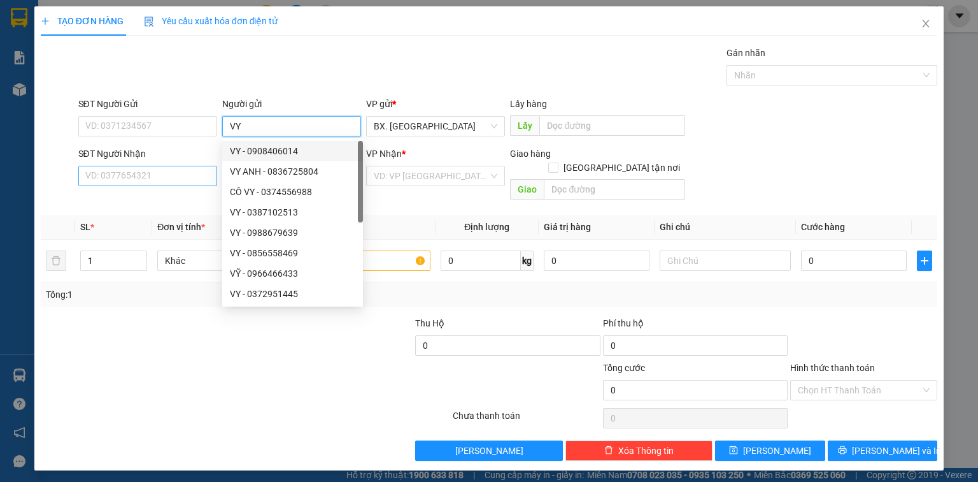
type input "VY"
click at [129, 173] on input "SĐT Người Nhận" at bounding box center [147, 176] width 139 height 20
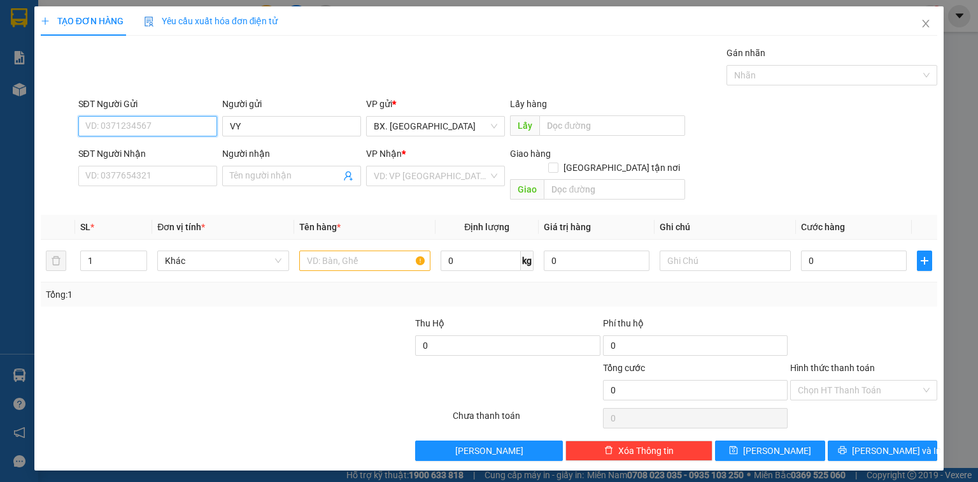
click at [129, 124] on input "SĐT Người Gửi" at bounding box center [147, 126] width 139 height 20
type input "0834633378"
click at [152, 153] on div "0834633378 - VY" at bounding box center [148, 151] width 124 height 14
type input "0903708431"
type input "ANH"
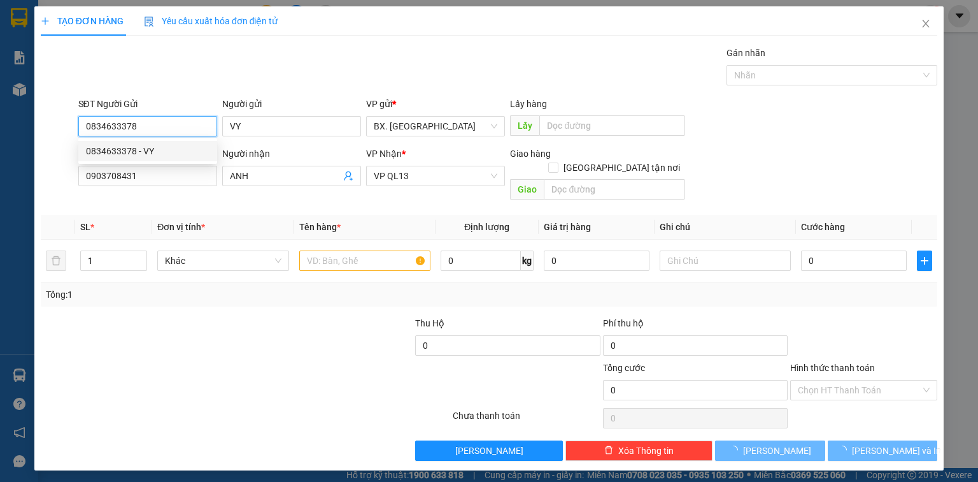
type input "50.000"
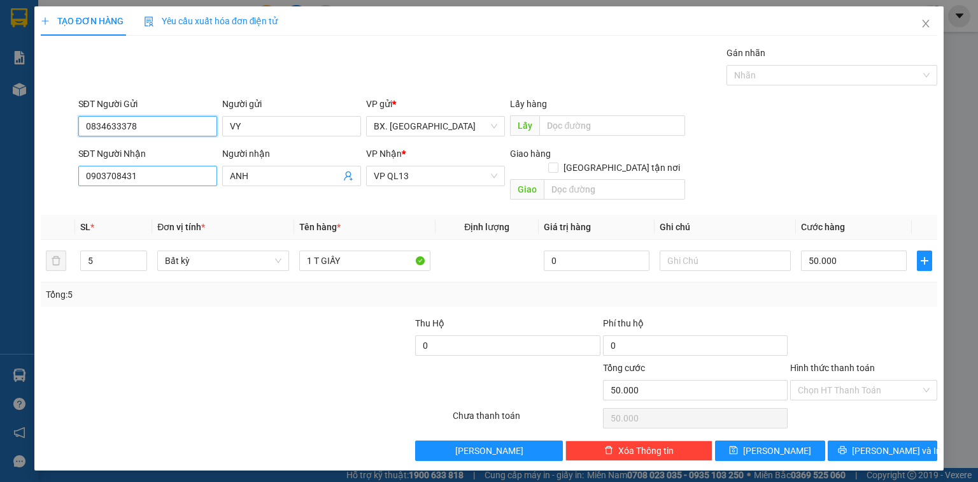
type input "0834633378"
click at [153, 182] on input "0903708431" at bounding box center [147, 176] width 139 height 20
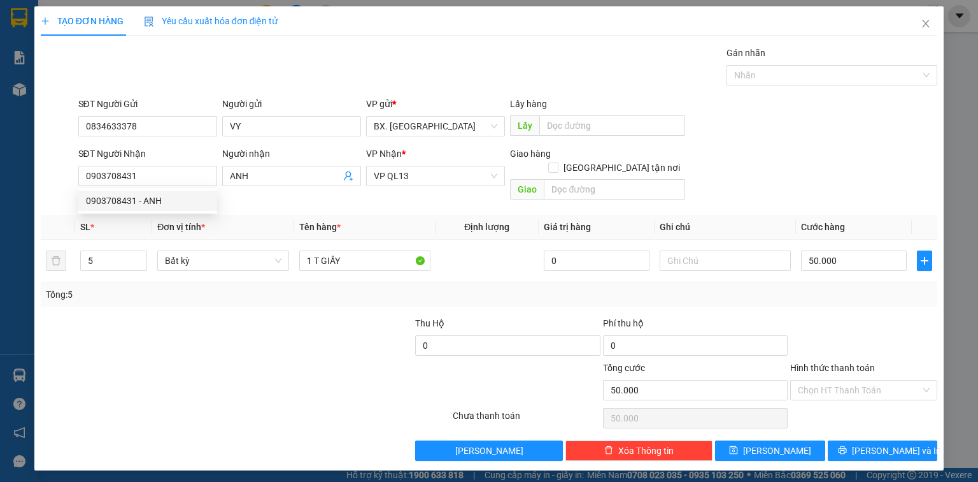
click at [220, 361] on div at bounding box center [170, 383] width 262 height 45
drag, startPoint x: 129, startPoint y: 248, endPoint x: 111, endPoint y: 242, distance: 18.9
click at [128, 251] on input "5" at bounding box center [114, 260] width 66 height 19
click at [111, 251] on input "5" at bounding box center [114, 260] width 66 height 19
drag, startPoint x: 94, startPoint y: 245, endPoint x: 84, endPoint y: 245, distance: 10.2
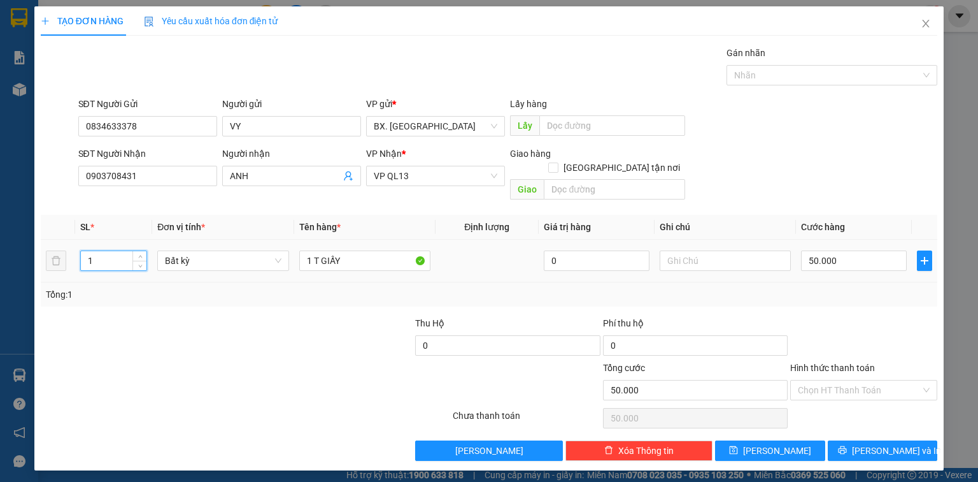
click at [85, 251] on input "1" at bounding box center [114, 260] width 66 height 19
type input "2"
type input "0"
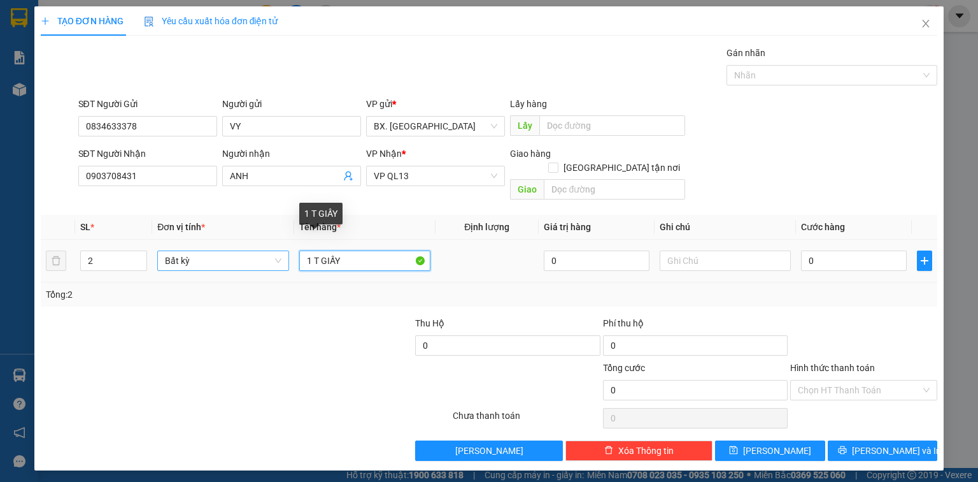
drag, startPoint x: 355, startPoint y: 243, endPoint x: 233, endPoint y: 255, distance: 122.2
click at [233, 255] on tr "2 Bất kỳ 1 T GIẤY 0 0" at bounding box center [489, 261] width 897 height 43
type input "2T GIẤY"
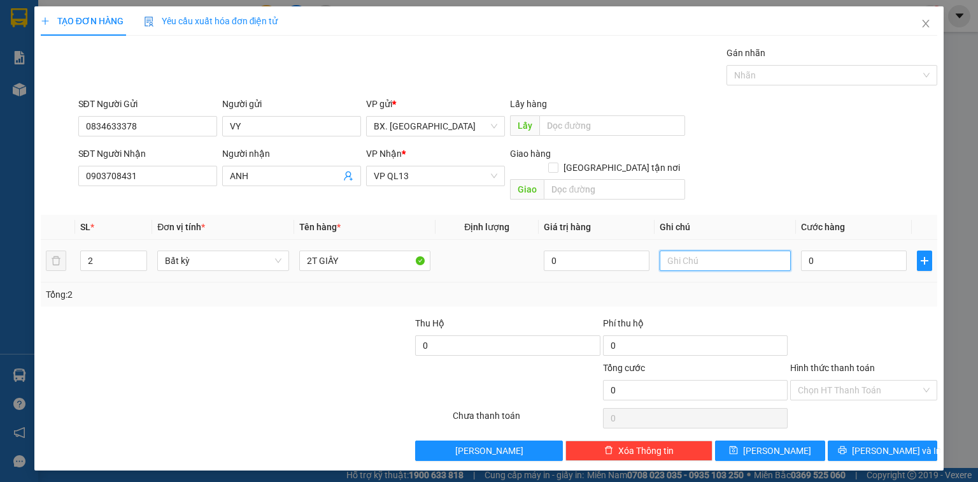
click at [703, 250] on input "text" at bounding box center [725, 260] width 131 height 20
type input "HÀNG DỄ VỠ"
click at [826, 254] on input "0" at bounding box center [854, 260] width 106 height 20
type input "1"
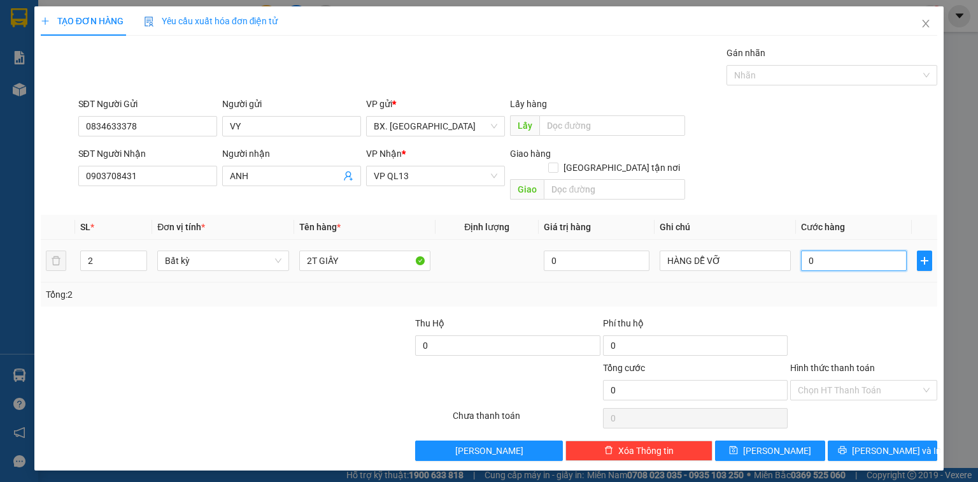
type input "1"
type input "10"
type input "100"
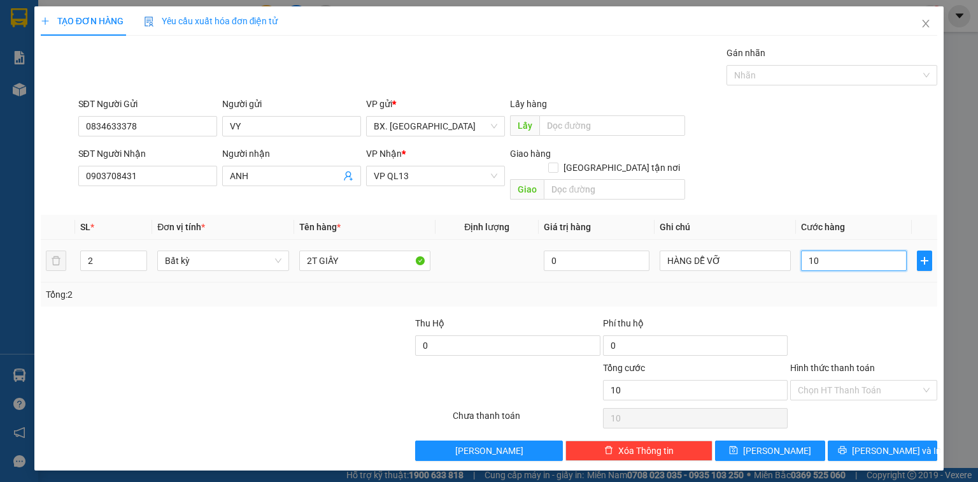
type input "100"
type input "1.000"
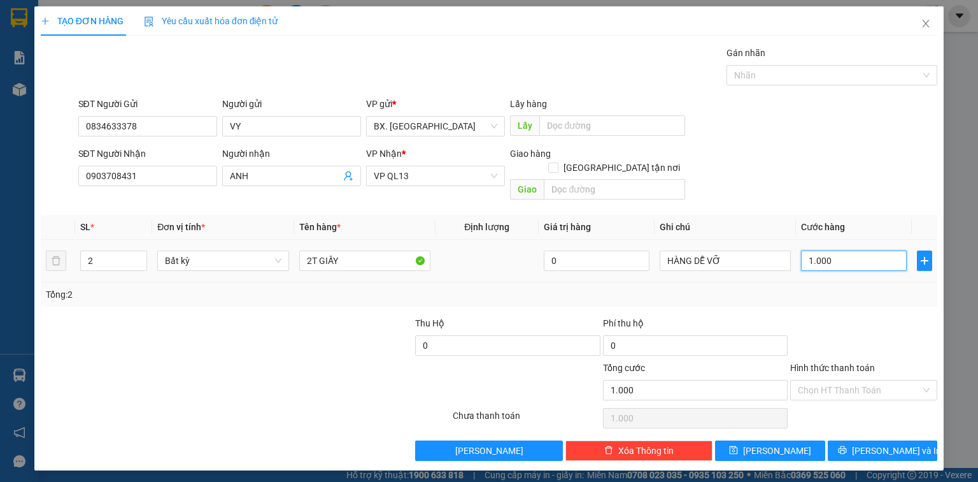
type input "10.000"
type input "100.000"
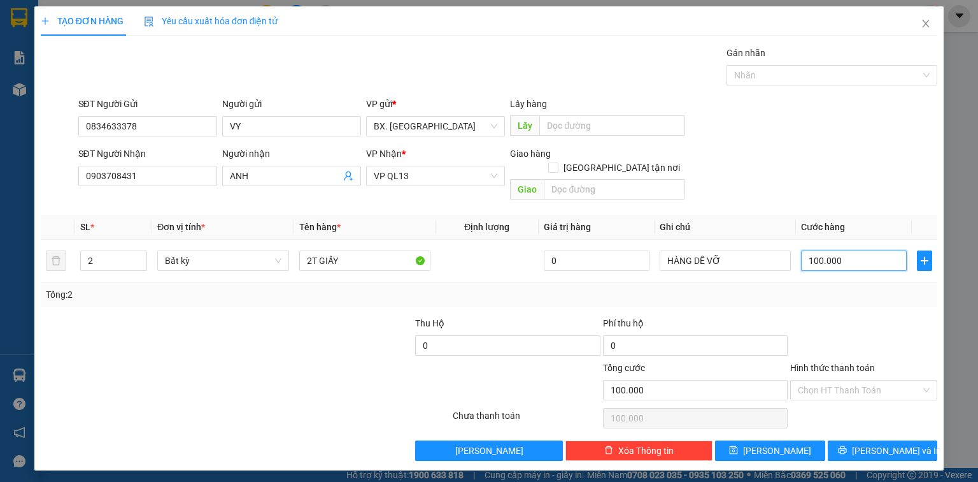
type input "100.000"
click at [838, 386] on div "Hình thức thanh toán Chọn HT Thanh Toán" at bounding box center [864, 383] width 147 height 45
click at [840, 380] on input "Hình thức thanh toán" at bounding box center [859, 389] width 123 height 19
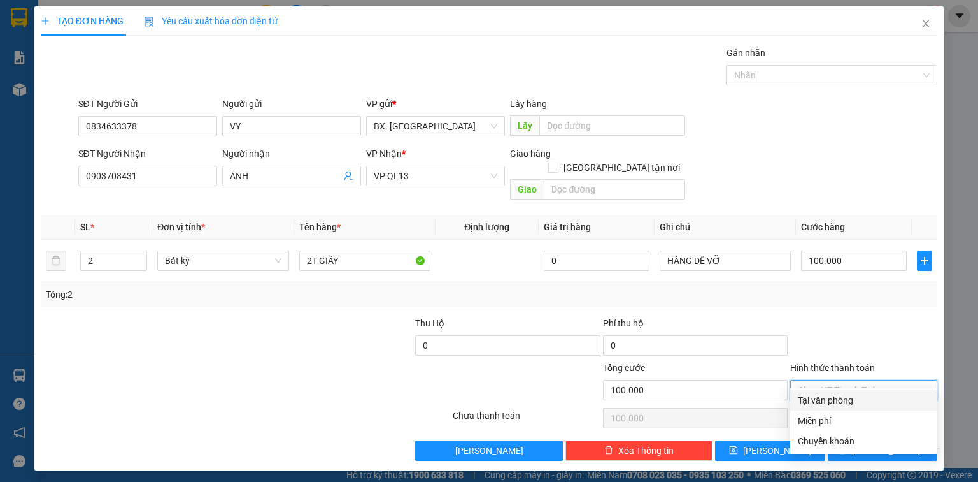
click at [845, 403] on div "Tại văn phòng" at bounding box center [864, 400] width 132 height 14
type input "0"
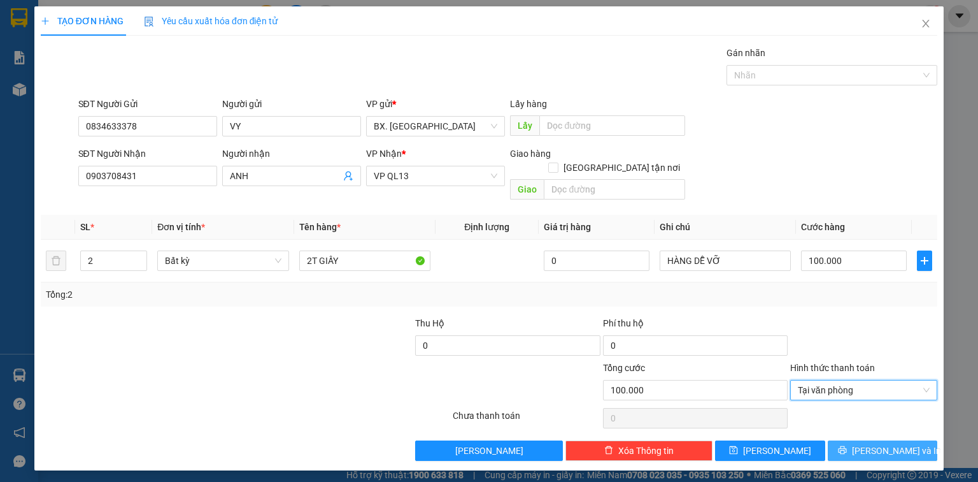
click at [896, 443] on span "Lưu và In" at bounding box center [896, 450] width 89 height 14
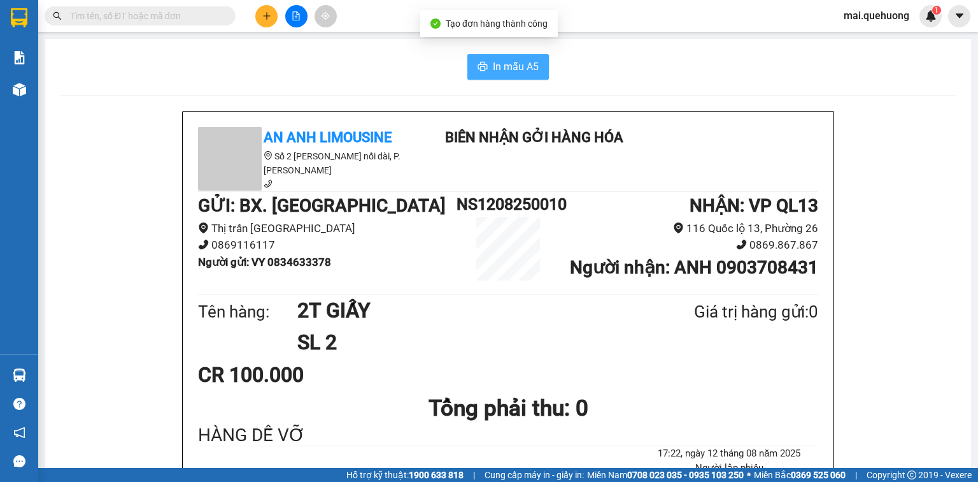
click at [513, 67] on span "In mẫu A5" at bounding box center [516, 67] width 46 height 16
click at [520, 61] on span "In mẫu A5" at bounding box center [516, 67] width 46 height 16
